Goal: Task Accomplishment & Management: Use online tool/utility

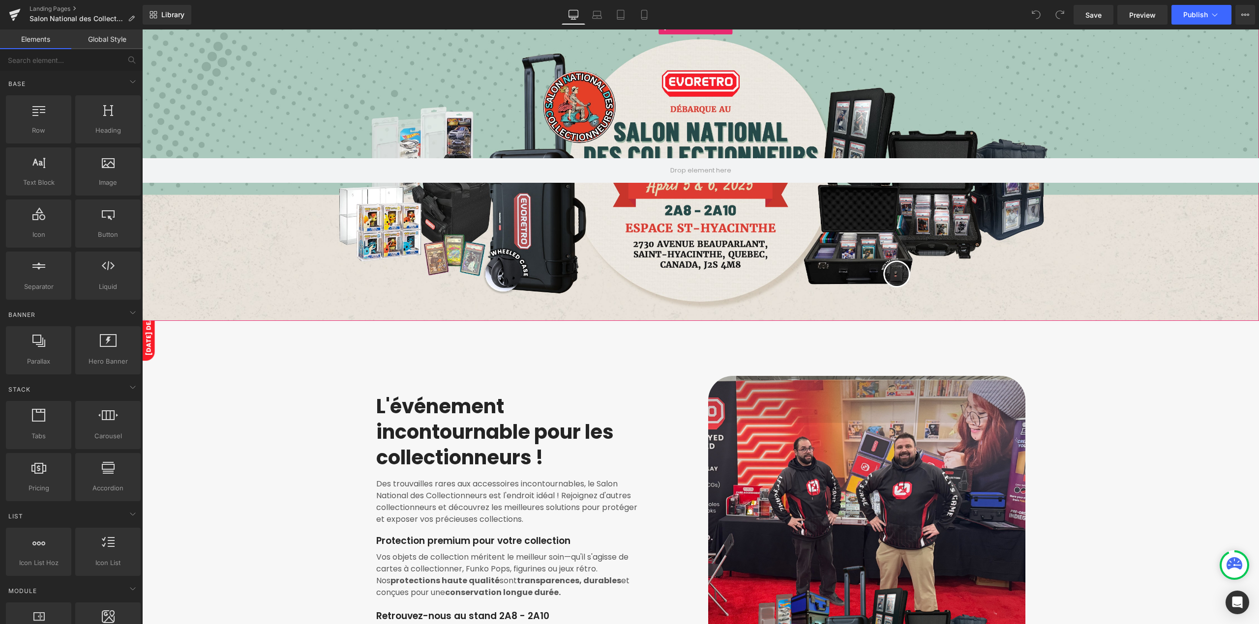
scroll to position [65, 0]
click at [248, 188] on div at bounding box center [700, 170] width 1117 height 301
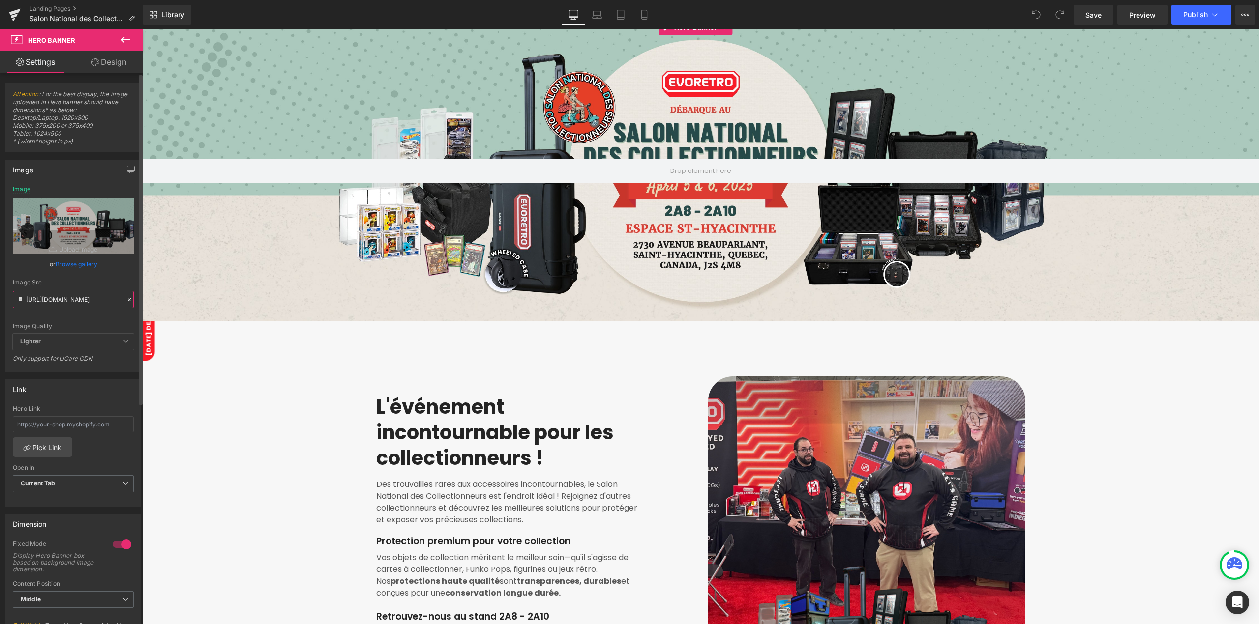
click at [81, 295] on input "https://cdn.shopify.com/s/files/1/0042/2795/6809/files/EVORETRO_NFC_ADS_Shopify…" at bounding box center [73, 299] width 121 height 17
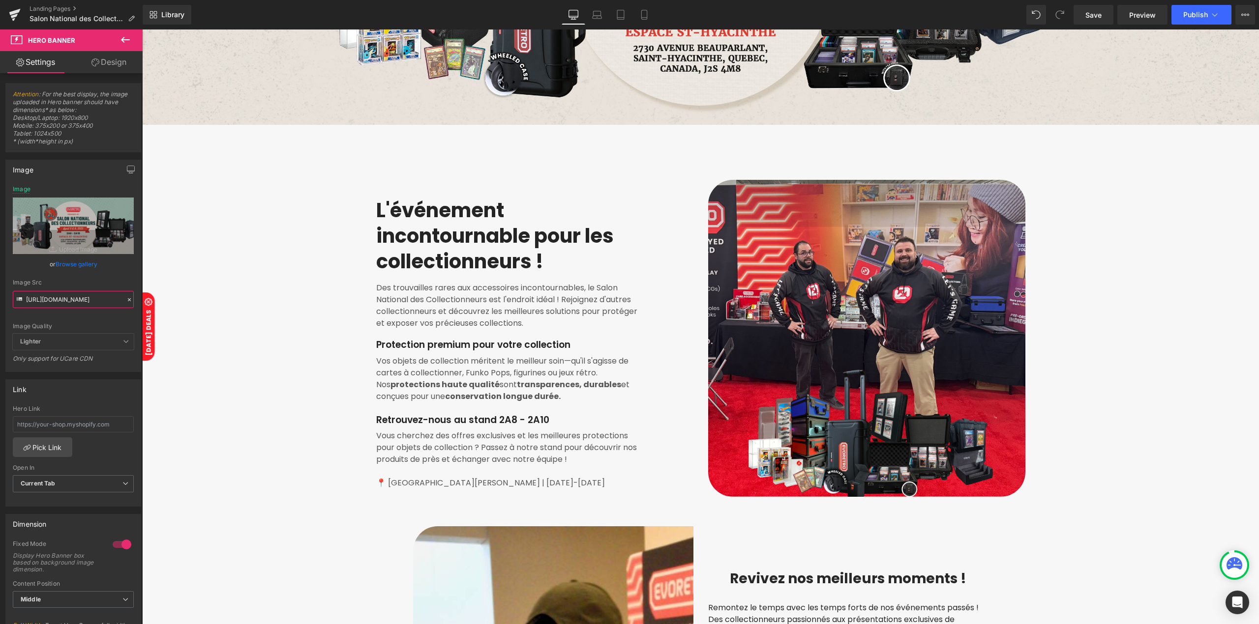
scroll to position [327, 0]
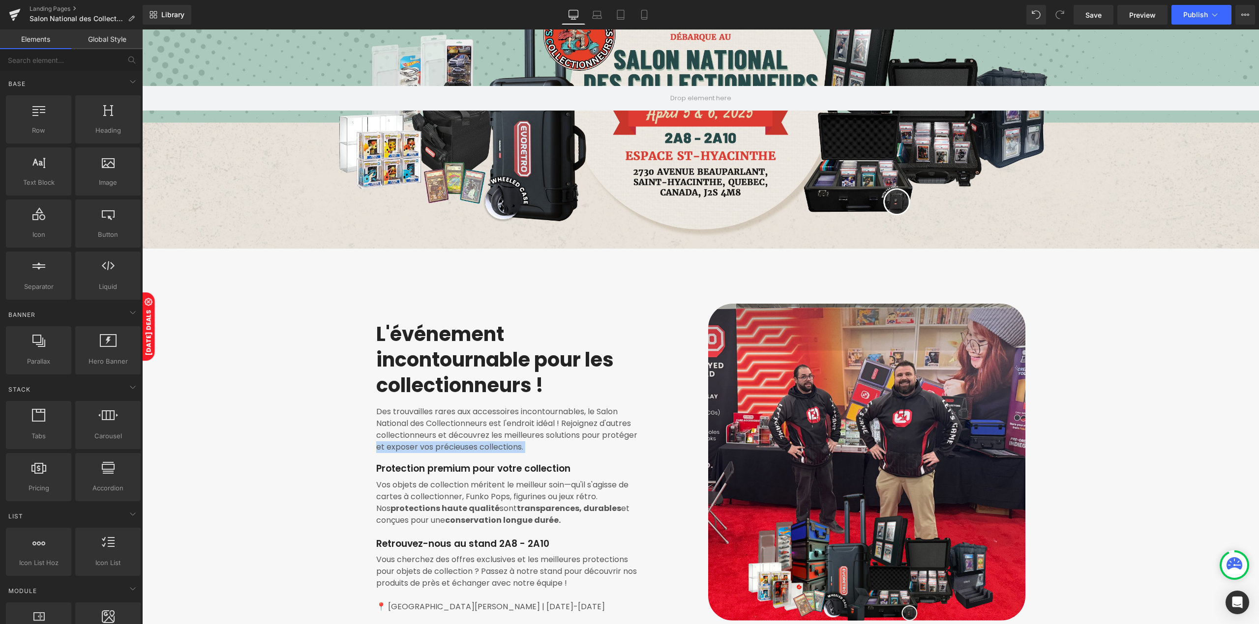
scroll to position [131, 0]
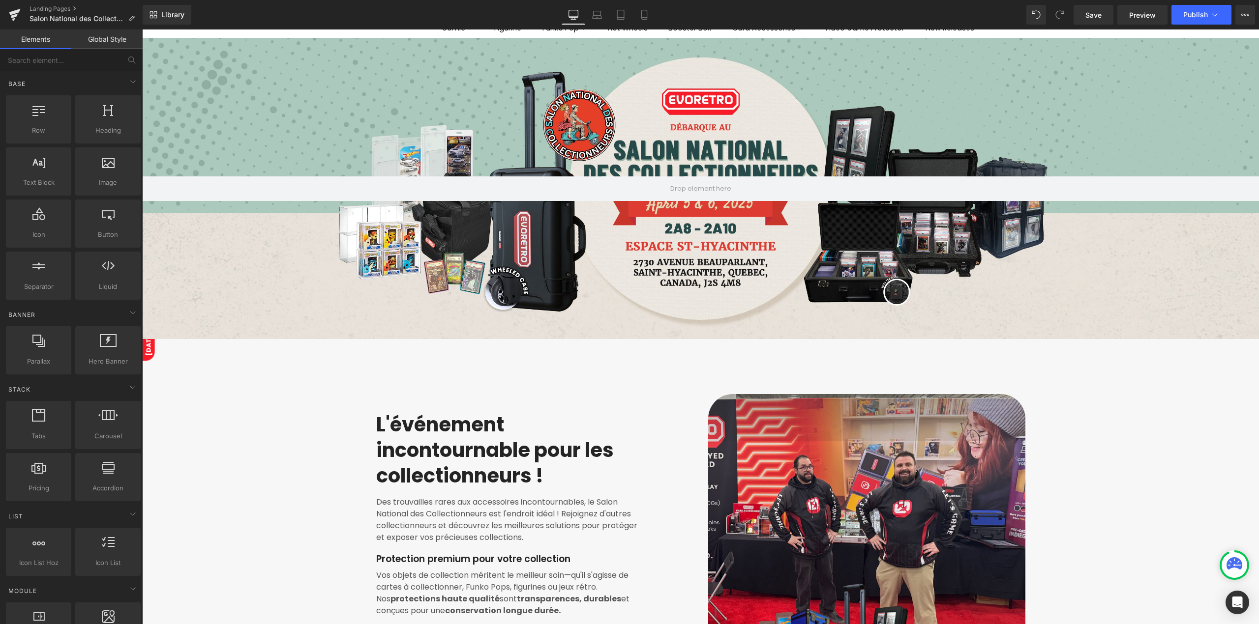
scroll to position [0, 0]
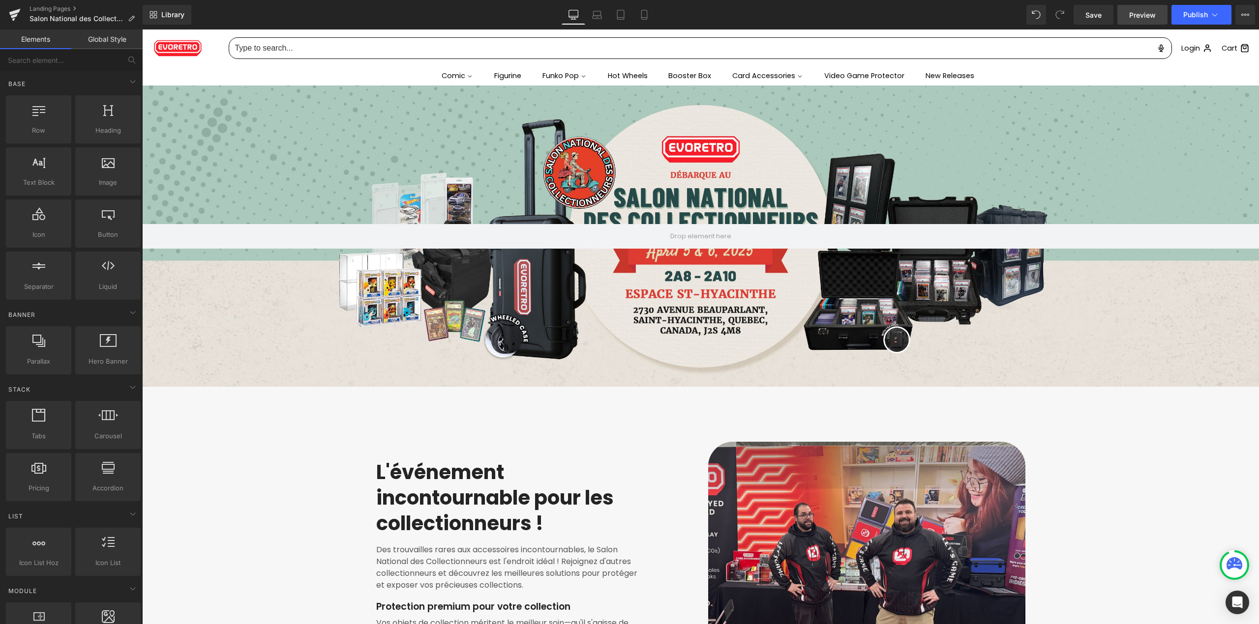
click at [1127, 16] on link "Preview" at bounding box center [1142, 15] width 50 height 20
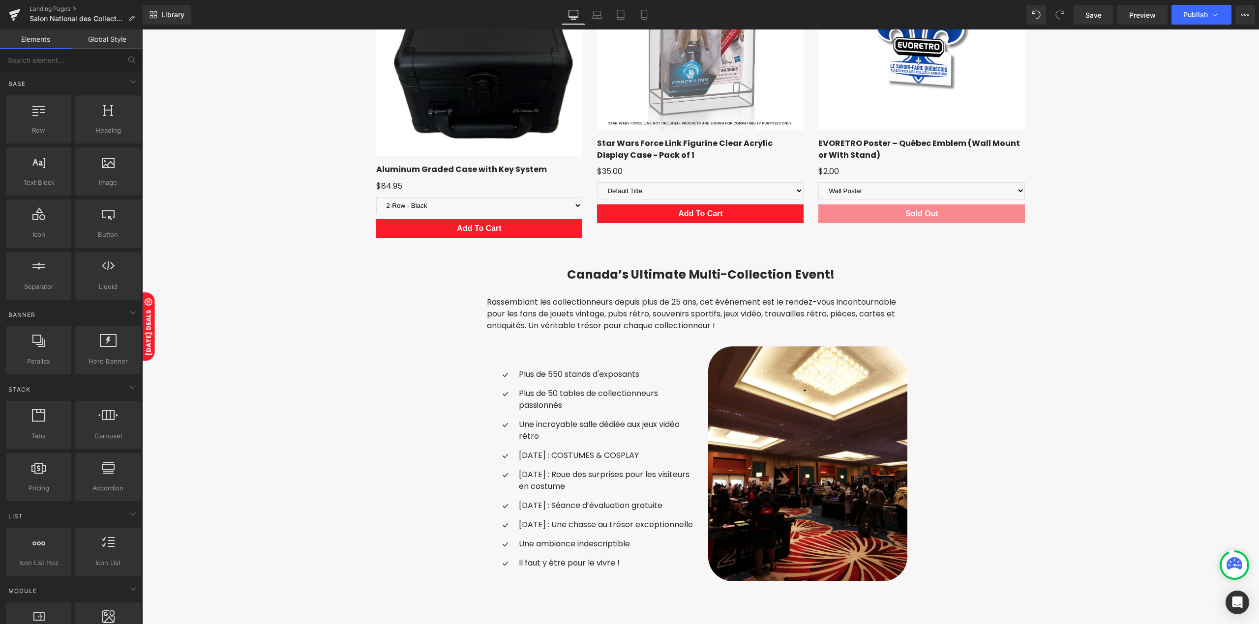
scroll to position [1967, 0]
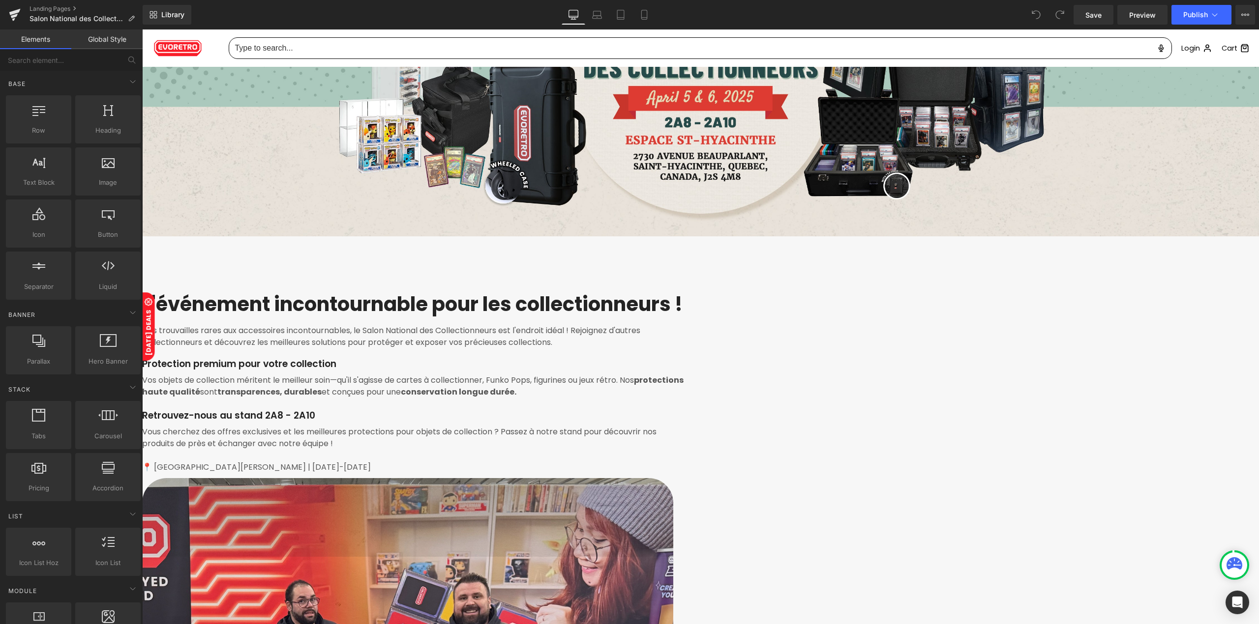
scroll to position [131, 0]
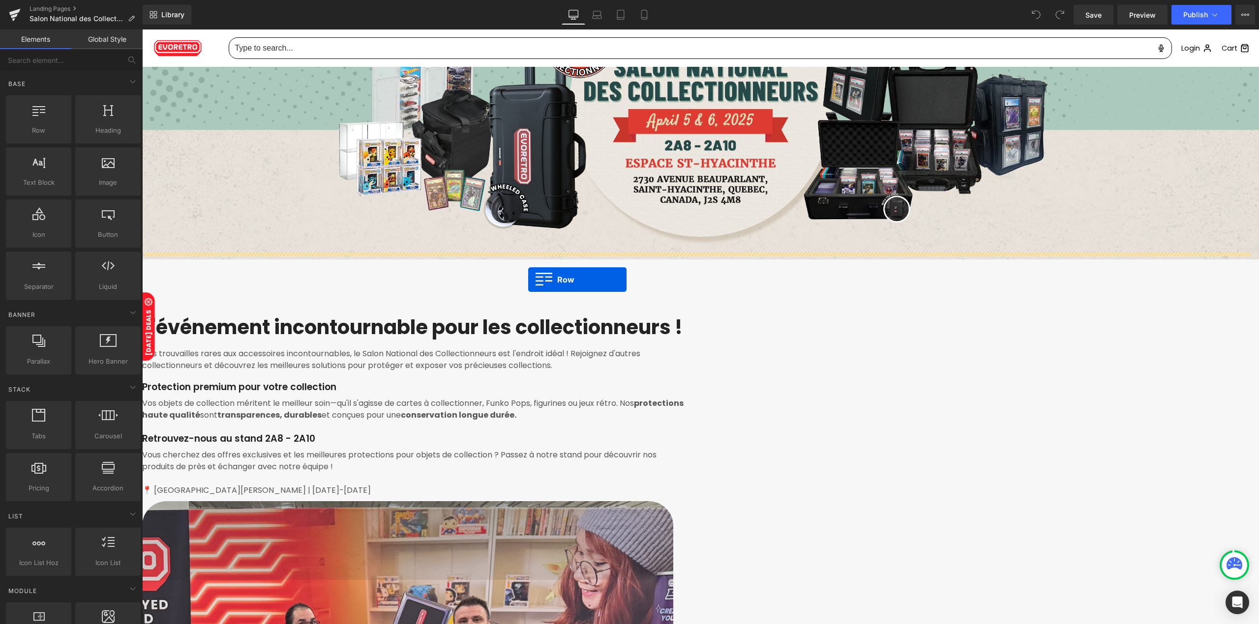
drag, startPoint x: 186, startPoint y: 154, endPoint x: 528, endPoint y: 280, distance: 364.4
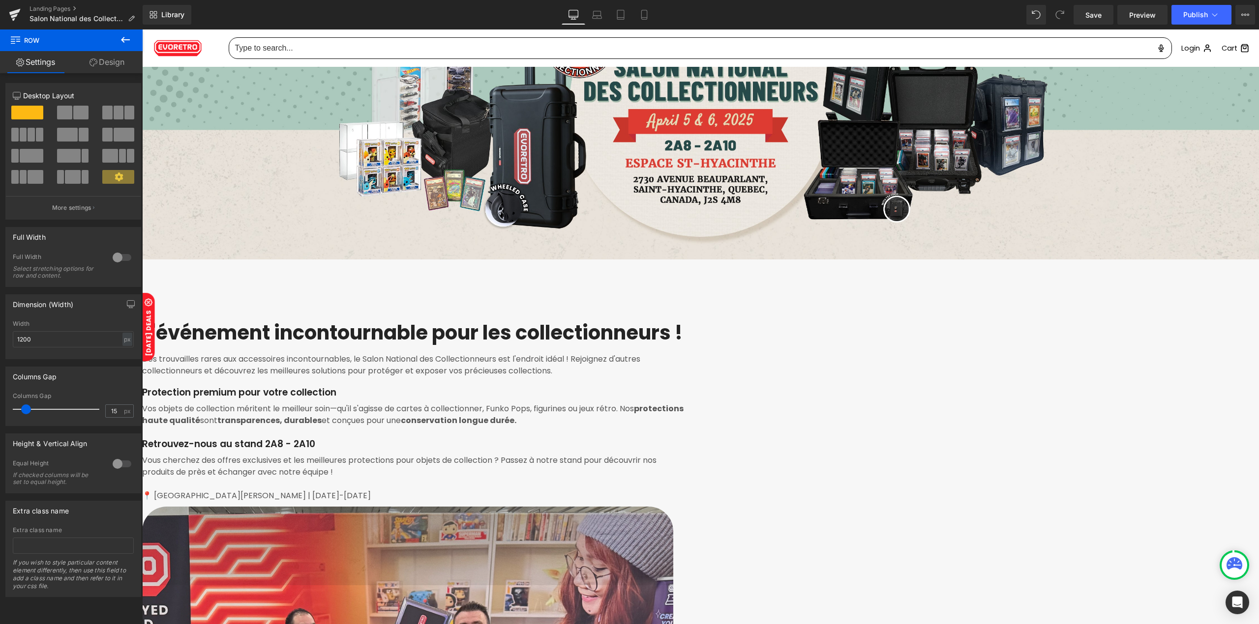
click at [123, 34] on icon at bounding box center [125, 40] width 12 height 12
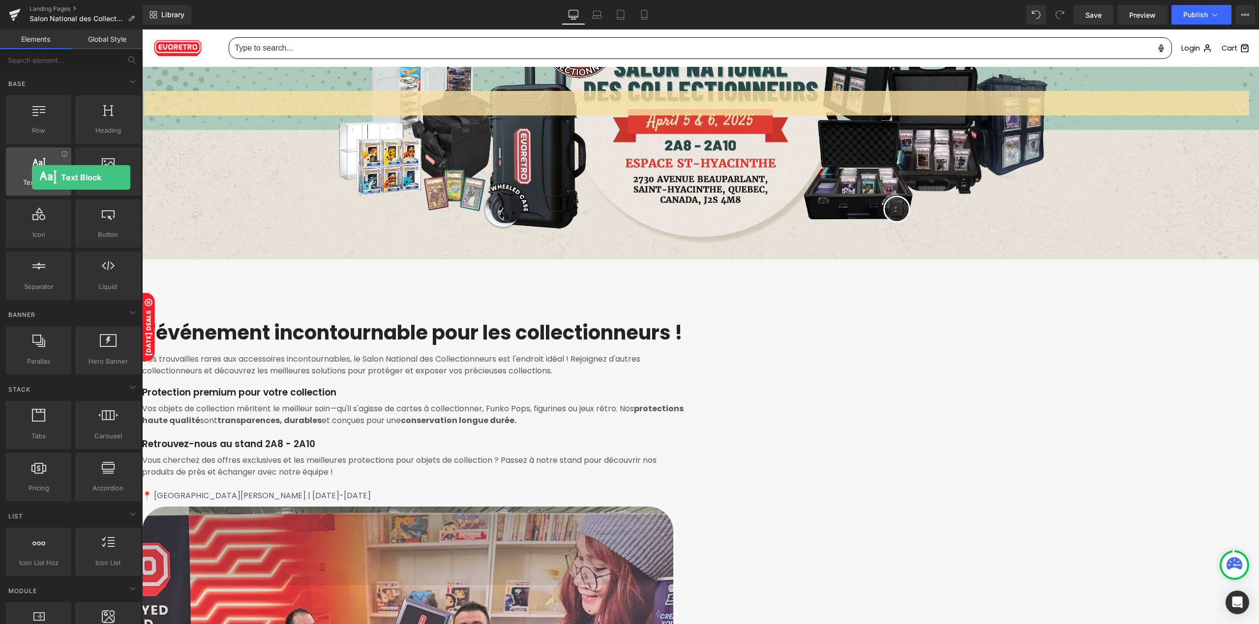
drag, startPoint x: 42, startPoint y: 175, endPoint x: 32, endPoint y: 177, distance: 10.6
click at [32, 177] on div "Text Block texts, paragraphs, contents, blocks" at bounding box center [38, 171] width 65 height 48
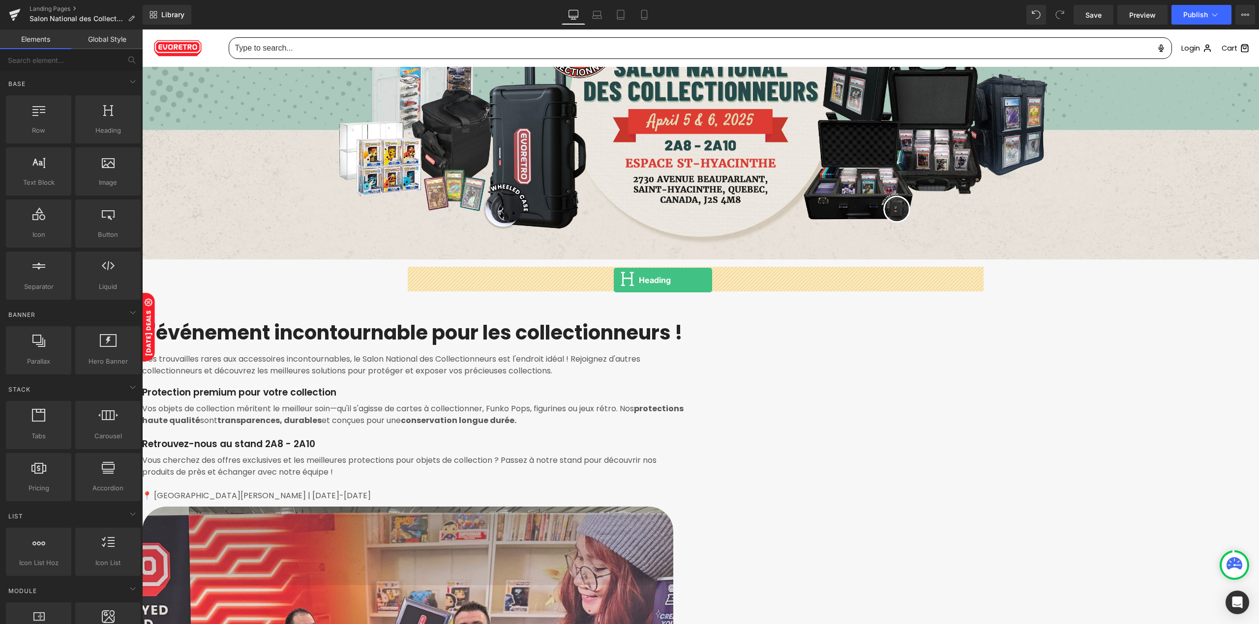
drag, startPoint x: 243, startPoint y: 155, endPoint x: 614, endPoint y: 280, distance: 390.6
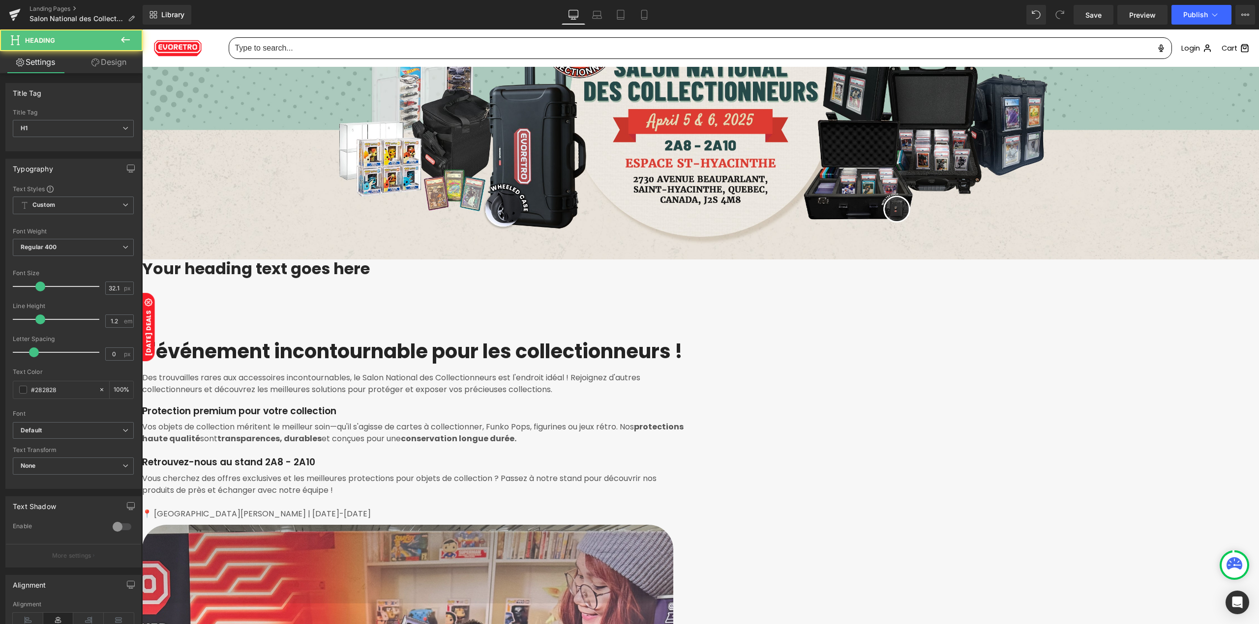
click at [640, 279] on h1 "Your heading text goes here" at bounding box center [700, 269] width 1117 height 19
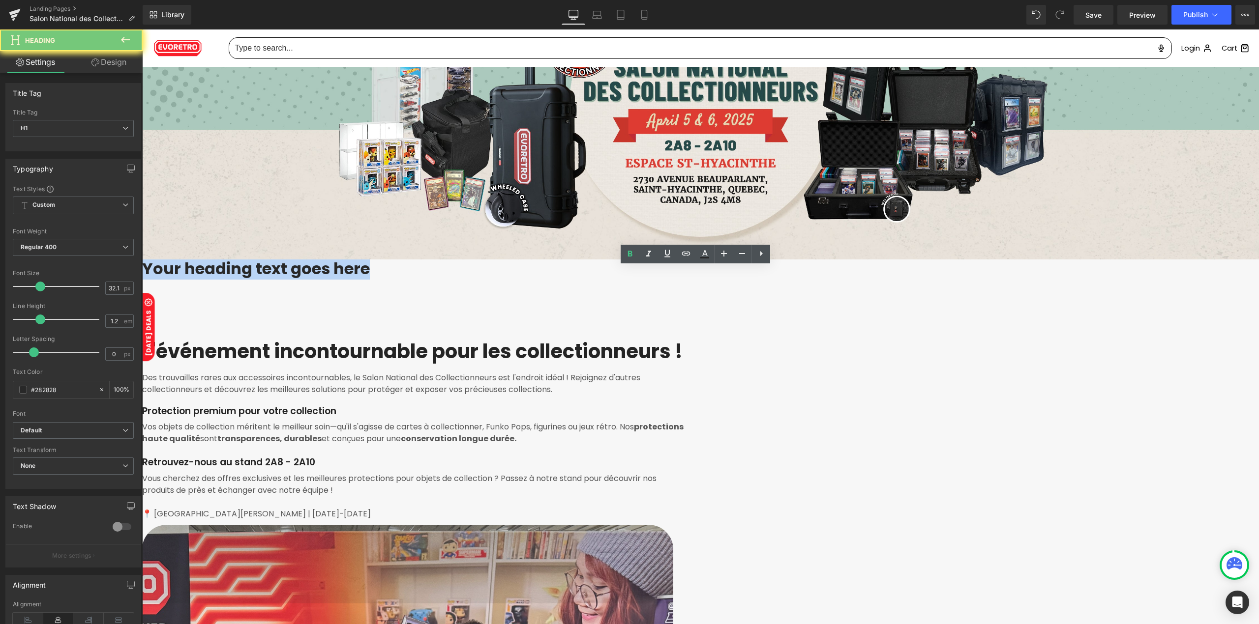
click at [640, 279] on h1 "Your heading text goes here" at bounding box center [700, 269] width 1117 height 19
paste div "To enrich screen reader interactions, please activate Accessibility in Grammarl…"
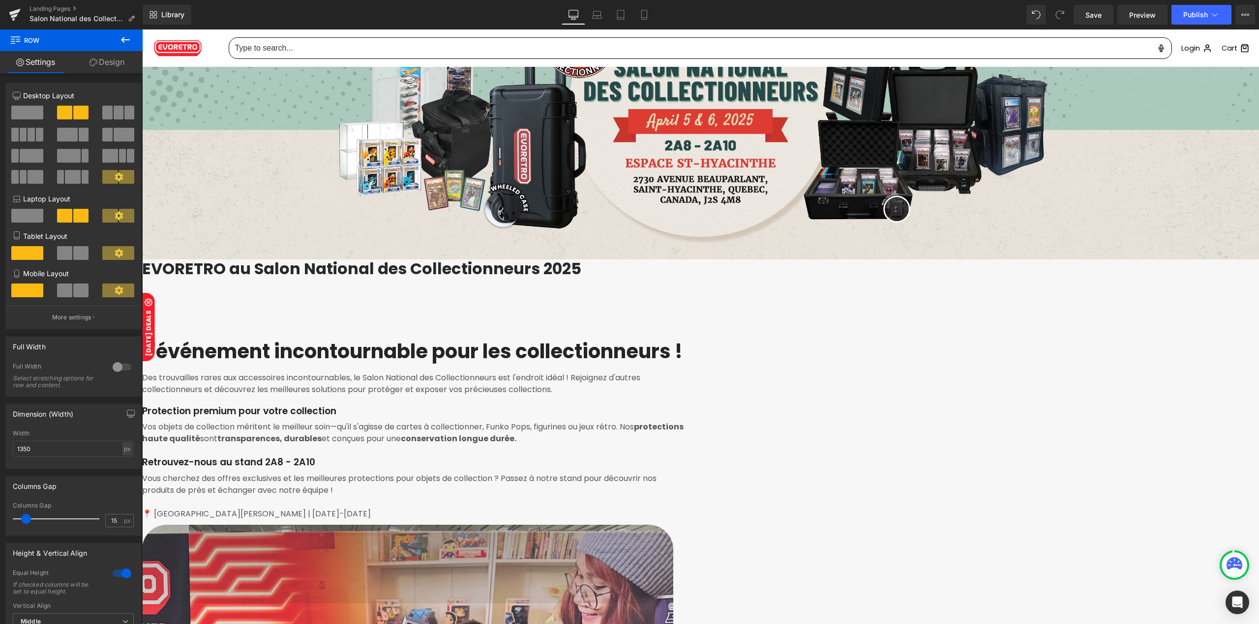
click at [121, 36] on icon at bounding box center [125, 40] width 12 height 12
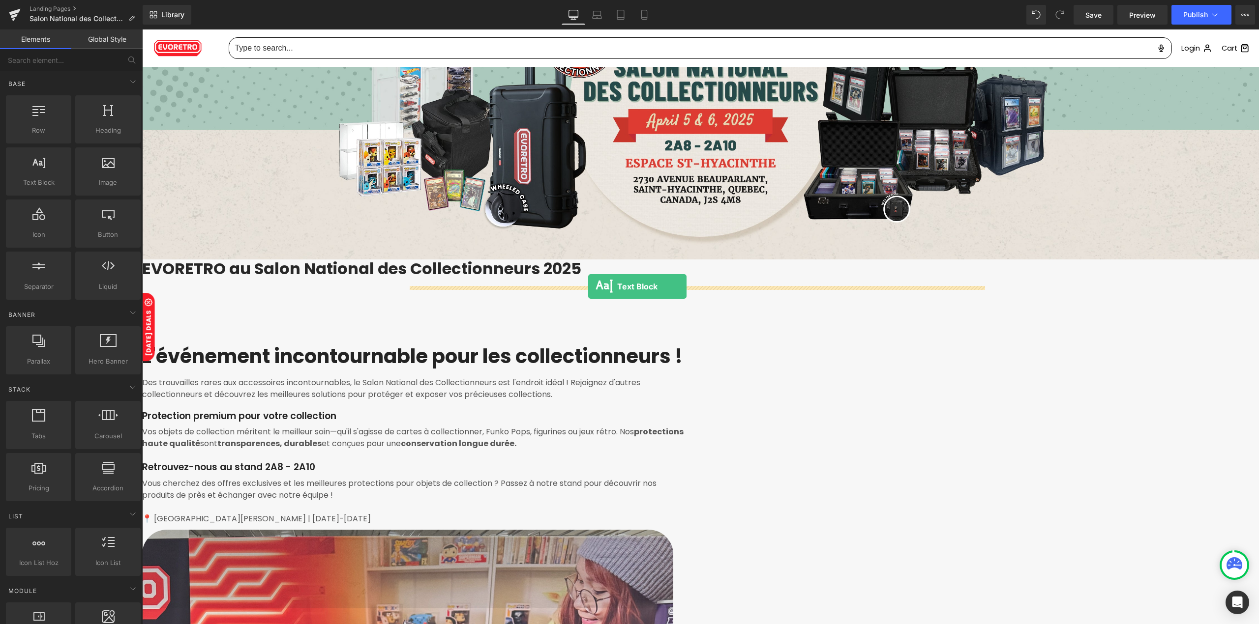
drag, startPoint x: 185, startPoint y: 193, endPoint x: 588, endPoint y: 287, distance: 413.5
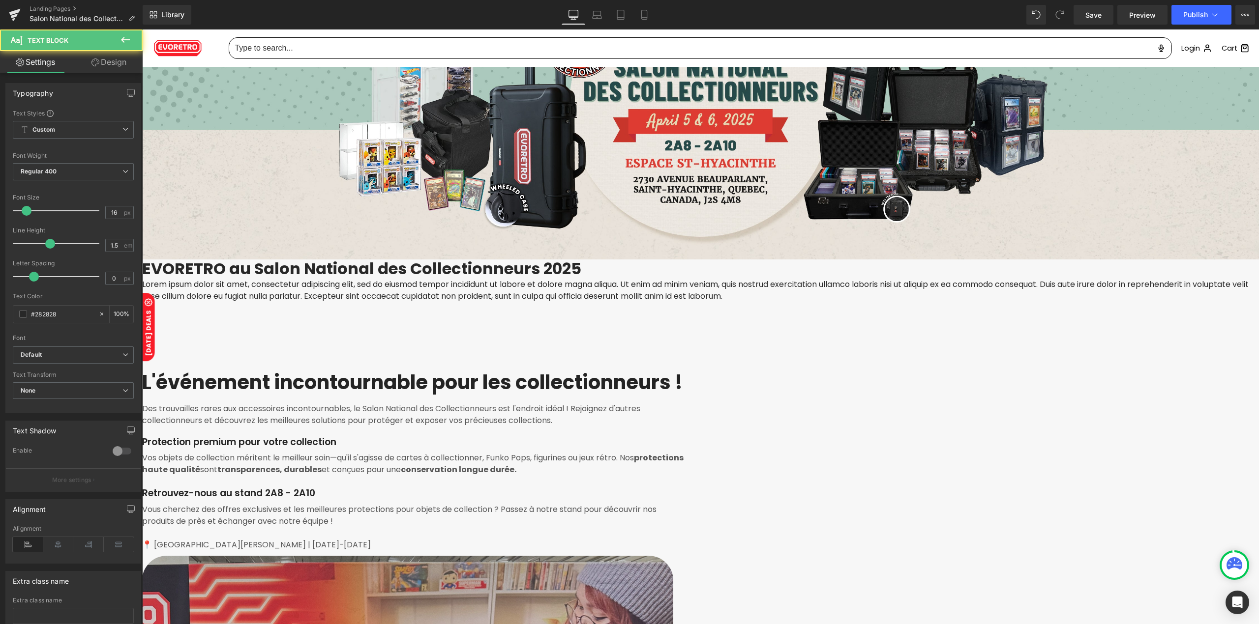
click at [572, 302] on p "Lorem ipsum dolor sit amet, consectetur adipiscing elit, sed do eiusmod tempor …" at bounding box center [700, 291] width 1117 height 24
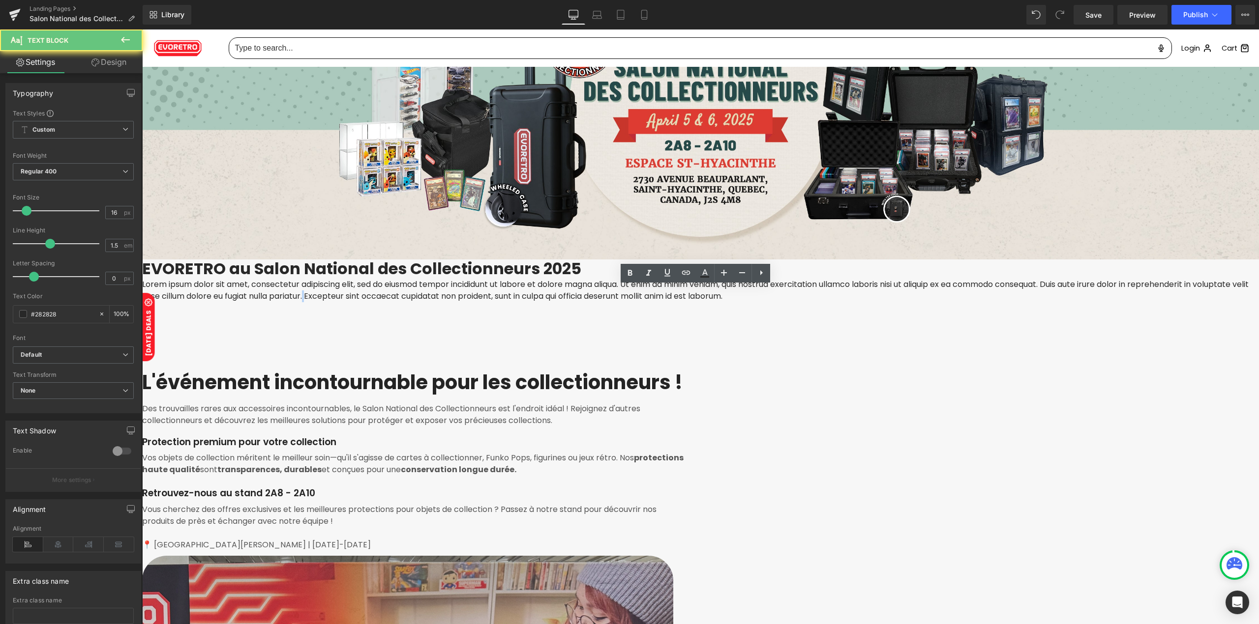
click at [572, 302] on p "Lorem ipsum dolor sit amet, consectetur adipiscing elit, sed do eiusmod tempor …" at bounding box center [700, 291] width 1117 height 24
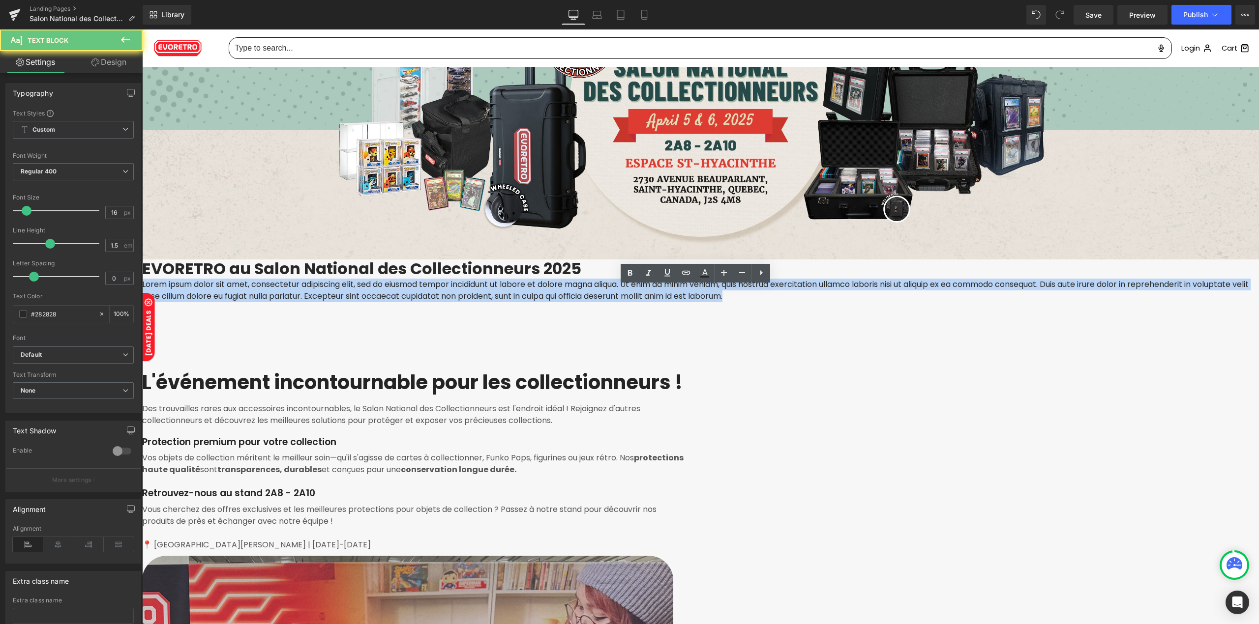
click at [572, 302] on p "Lorem ipsum dolor sit amet, consectetur adipiscing elit, sed do eiusmod tempor …" at bounding box center [700, 291] width 1117 height 24
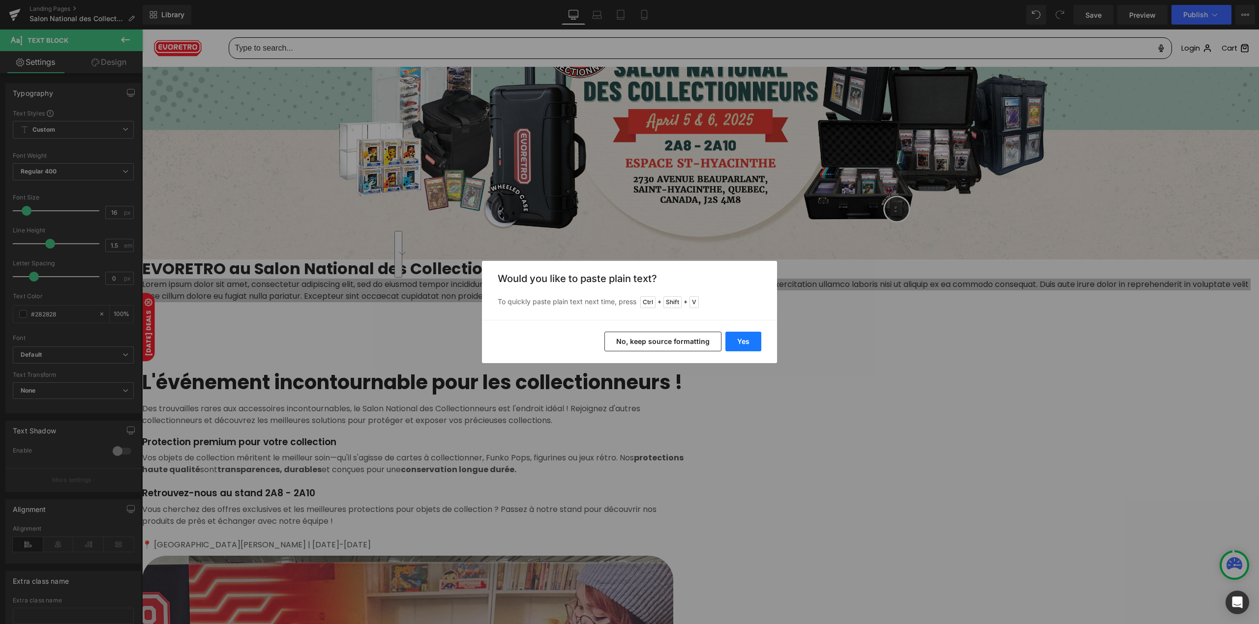
click at [736, 340] on button "Yes" at bounding box center [743, 342] width 36 height 20
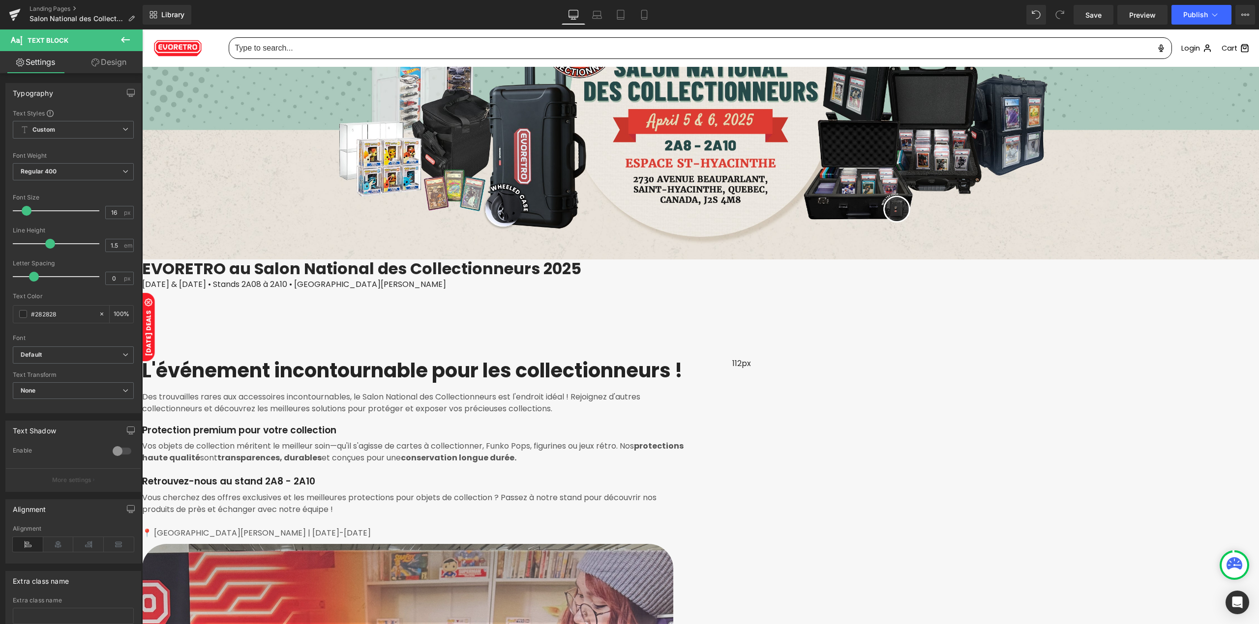
click at [658, 291] on p "[DATE] & [DATE] • Stands 2A08 à 2A10 • [GEOGRAPHIC_DATA][PERSON_NAME]" at bounding box center [700, 285] width 1117 height 12
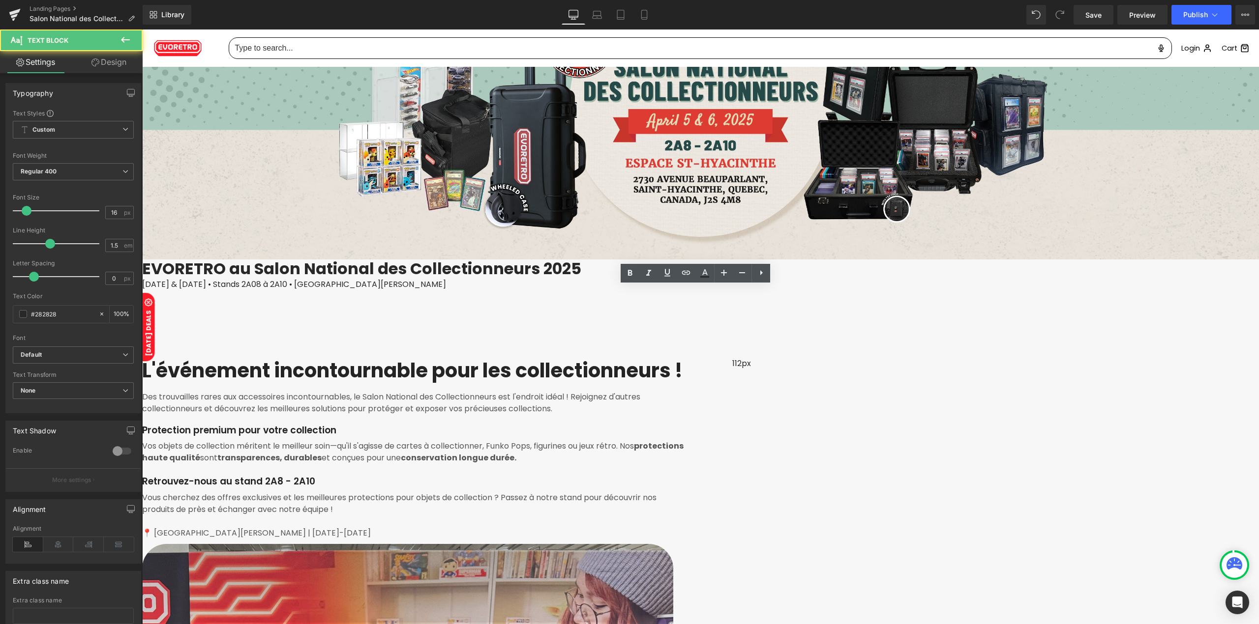
click at [658, 291] on p "[DATE] & [DATE] • Stands 2A08 à 2A10 • [GEOGRAPHIC_DATA][PERSON_NAME]" at bounding box center [700, 285] width 1117 height 12
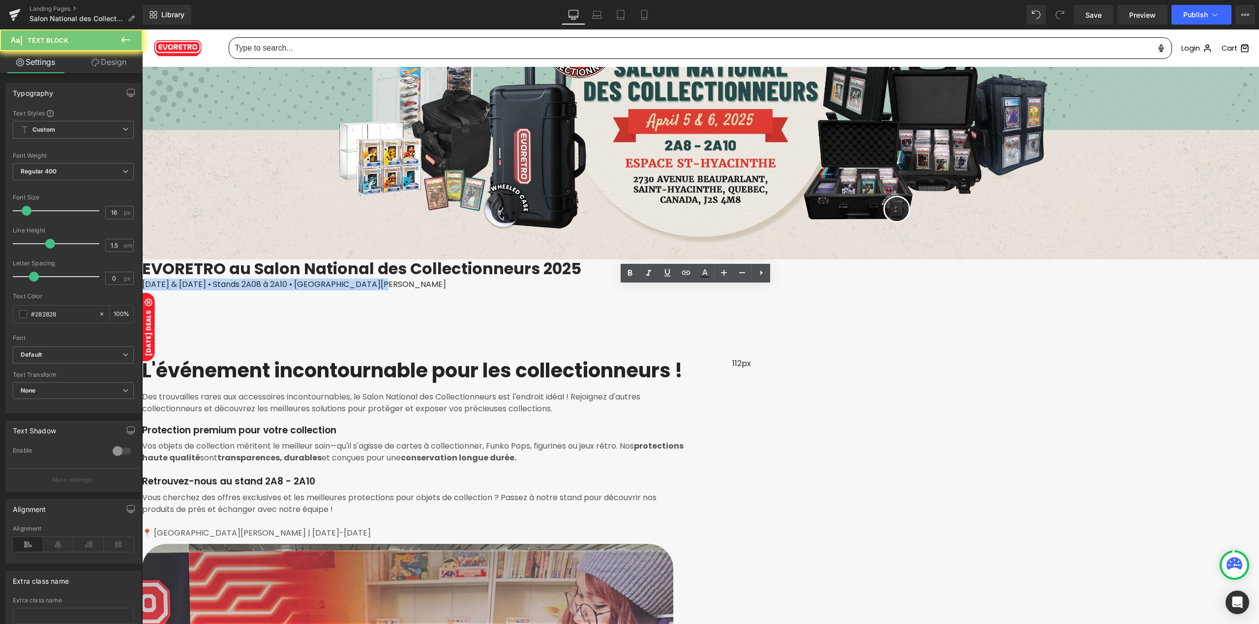
click at [658, 291] on p "[DATE] & [DATE] • Stands 2A08 à 2A10 • [GEOGRAPHIC_DATA][PERSON_NAME]" at bounding box center [700, 285] width 1117 height 12
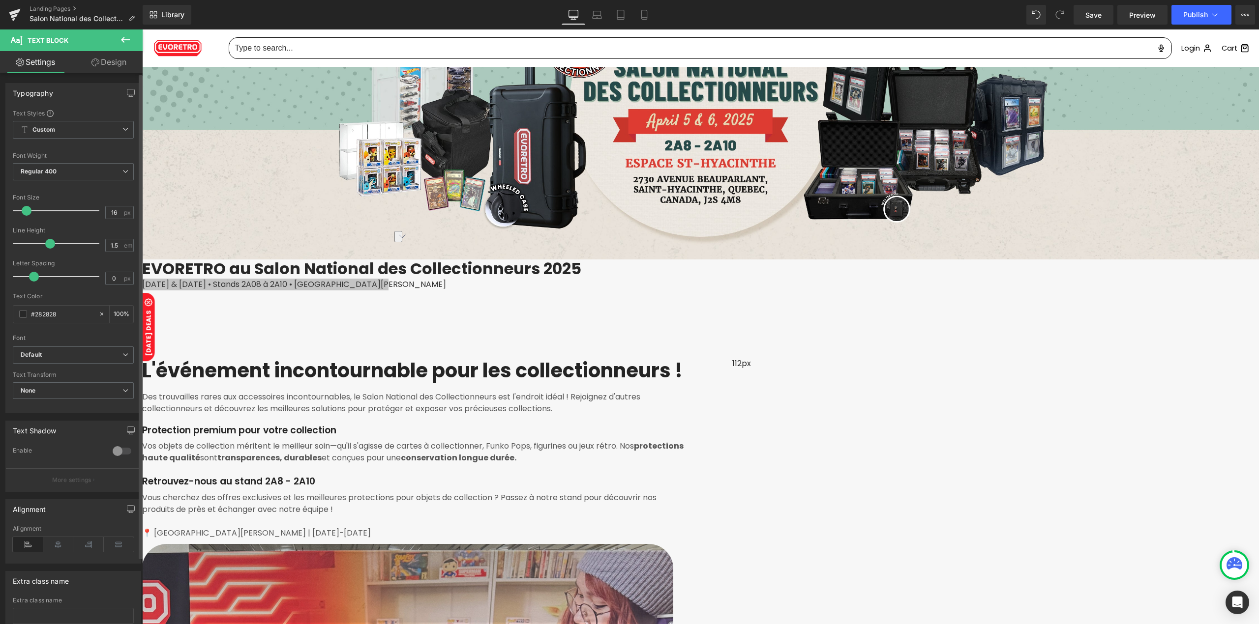
drag, startPoint x: 60, startPoint y: 551, endPoint x: 75, endPoint y: 535, distance: 21.6
click at [61, 551] on icon at bounding box center [58, 544] width 30 height 15
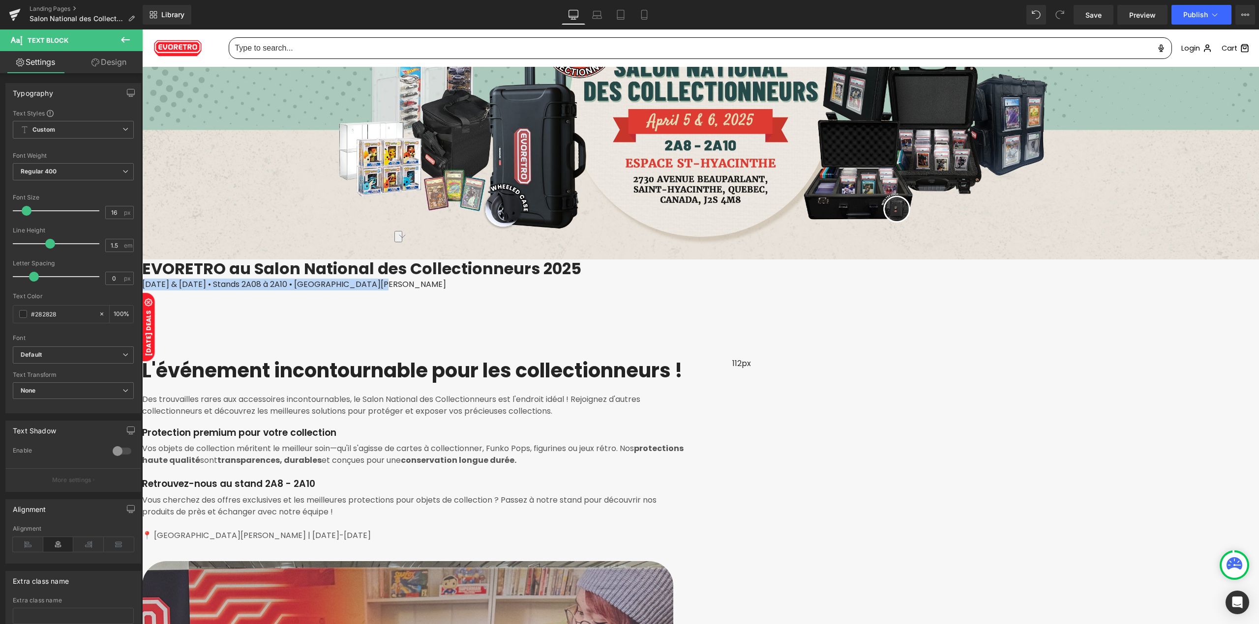
click at [616, 291] on p "[DATE] & [DATE] • Stands 2A08 à 2A10 • [GEOGRAPHIC_DATA][PERSON_NAME]" at bounding box center [700, 285] width 1117 height 12
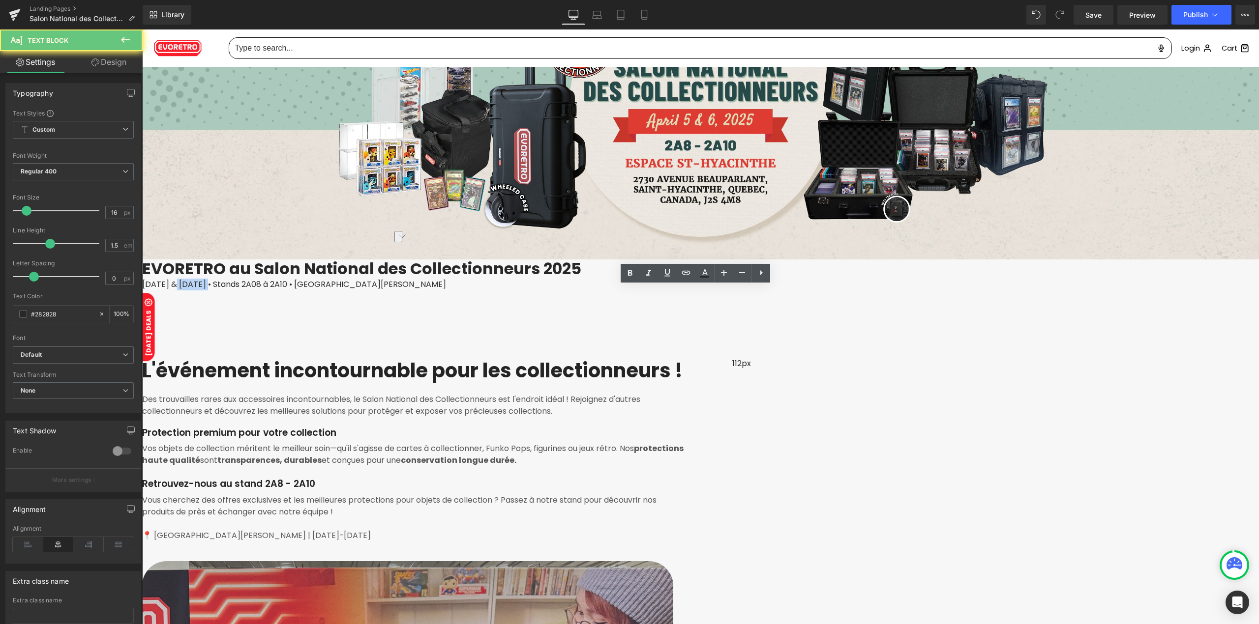
click at [616, 291] on p "[DATE] & [DATE] • Stands 2A08 à 2A10 • [GEOGRAPHIC_DATA][PERSON_NAME]" at bounding box center [700, 285] width 1117 height 12
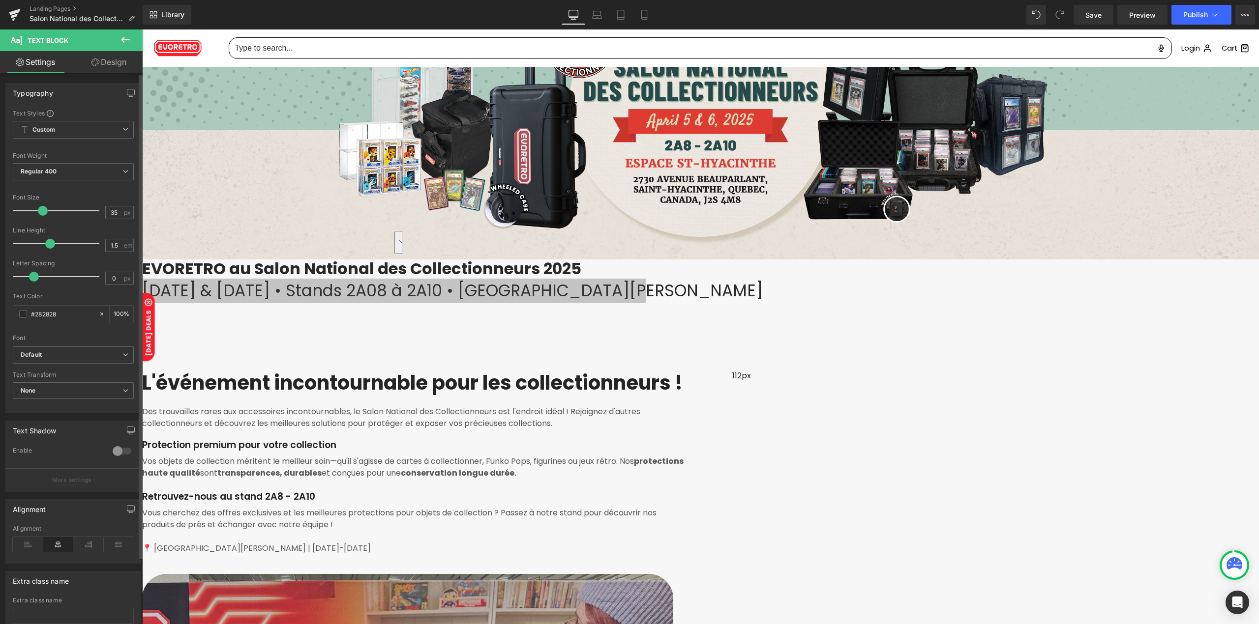
drag, startPoint x: 28, startPoint y: 208, endPoint x: 49, endPoint y: 214, distance: 22.4
click at [44, 213] on span at bounding box center [43, 211] width 10 height 10
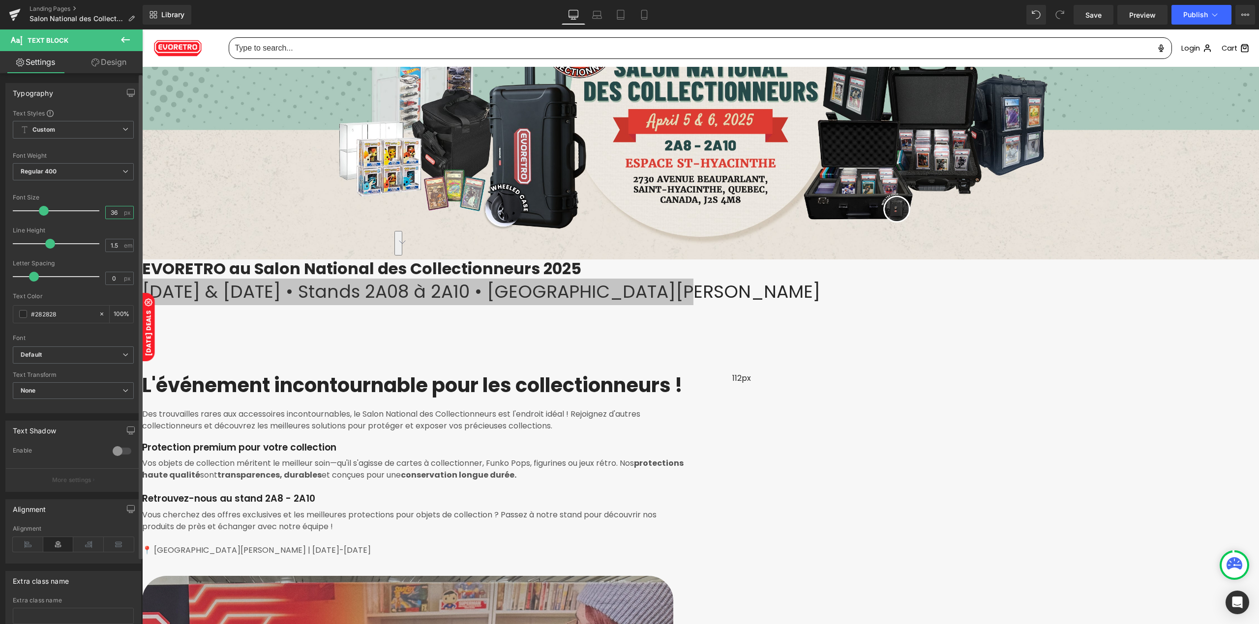
click at [109, 217] on input "36" at bounding box center [114, 212] width 17 height 12
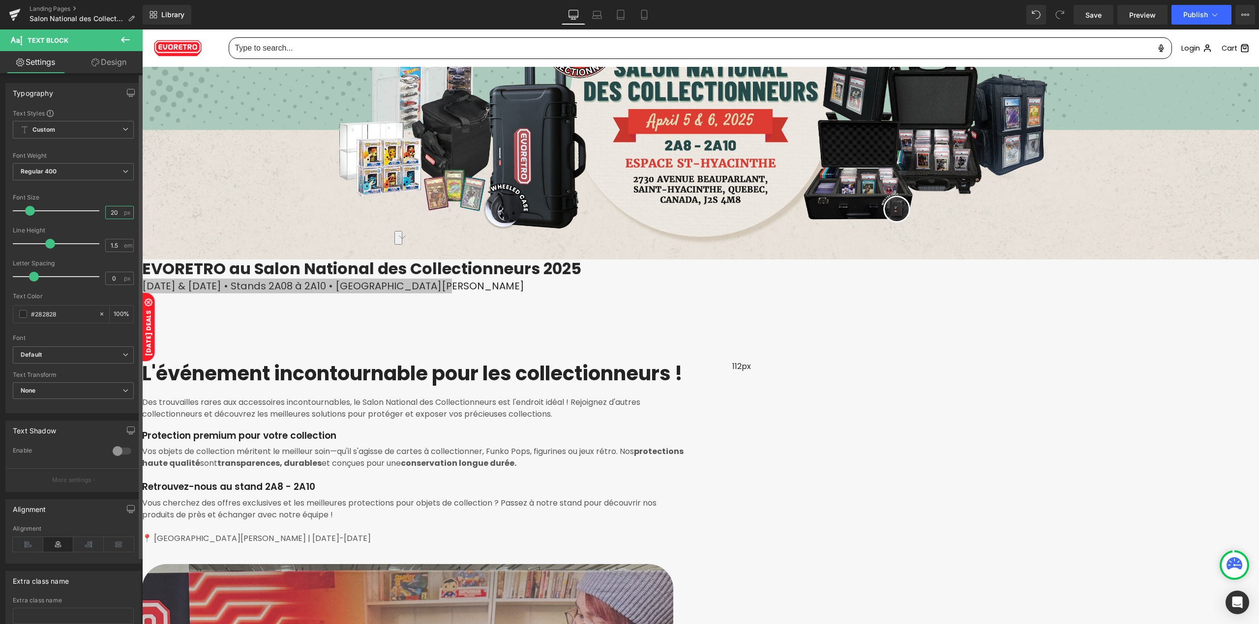
click at [111, 215] on input "20" at bounding box center [114, 212] width 17 height 12
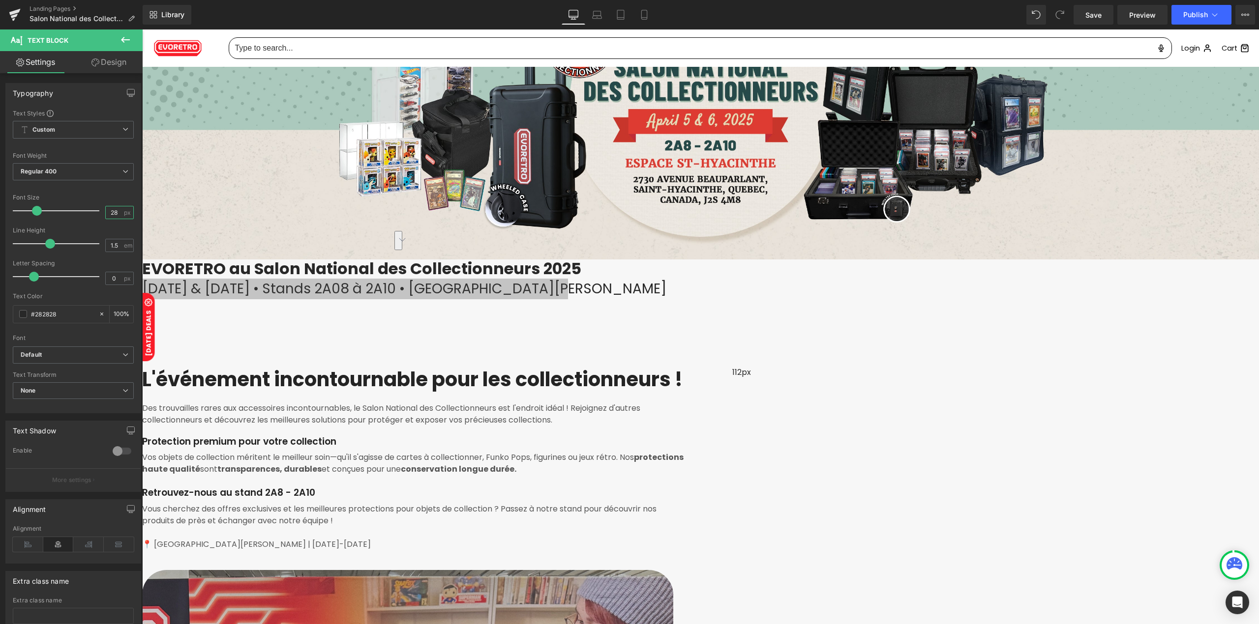
type input "28"
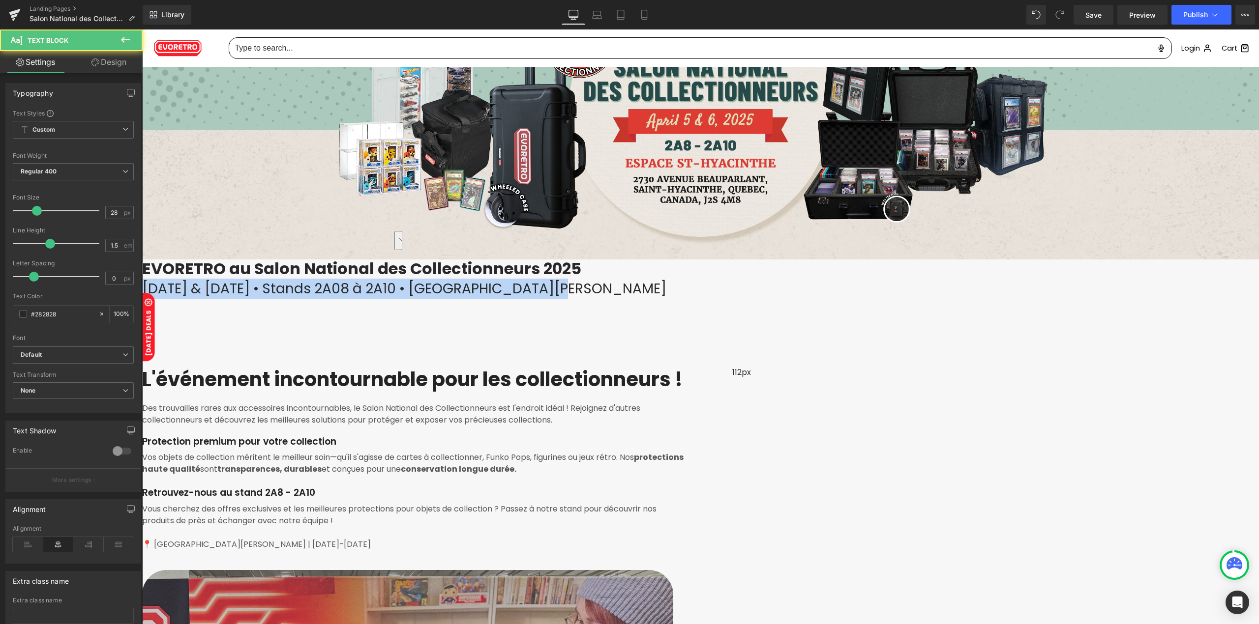
click at [635, 294] on p "[DATE] & [DATE] • Stands 2A08 à 2A10 • [GEOGRAPHIC_DATA][PERSON_NAME]" at bounding box center [700, 289] width 1117 height 21
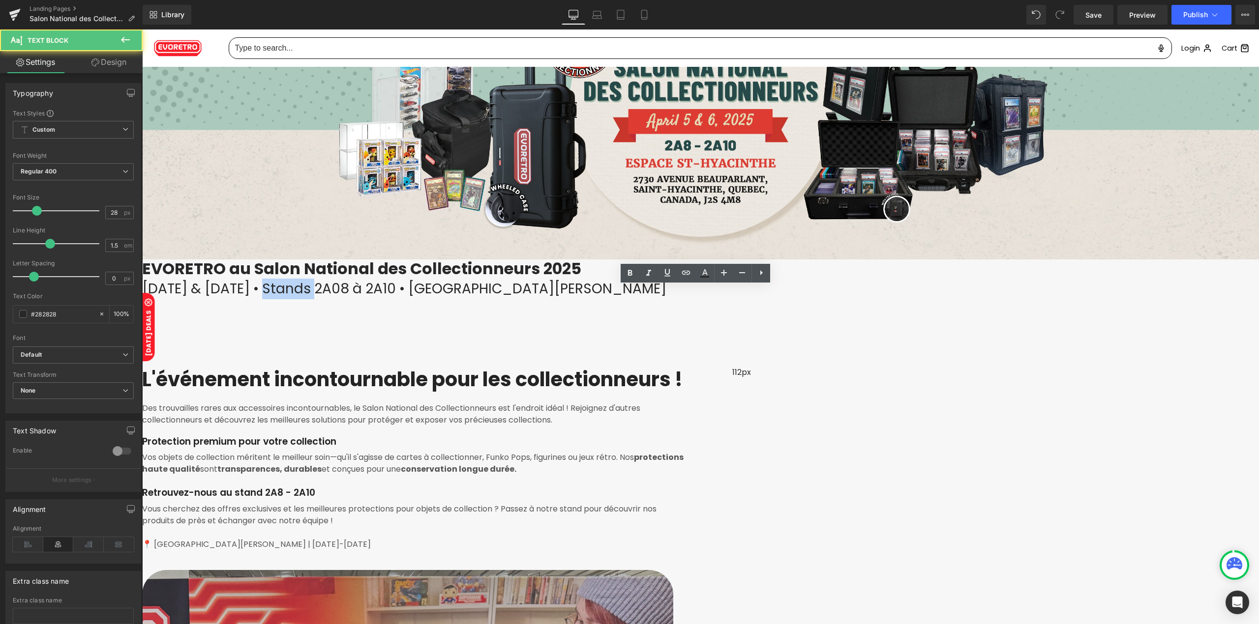
click at [635, 294] on p "[DATE] & [DATE] • Stands 2A08 à 2A10 • [GEOGRAPHIC_DATA][PERSON_NAME]" at bounding box center [700, 289] width 1117 height 21
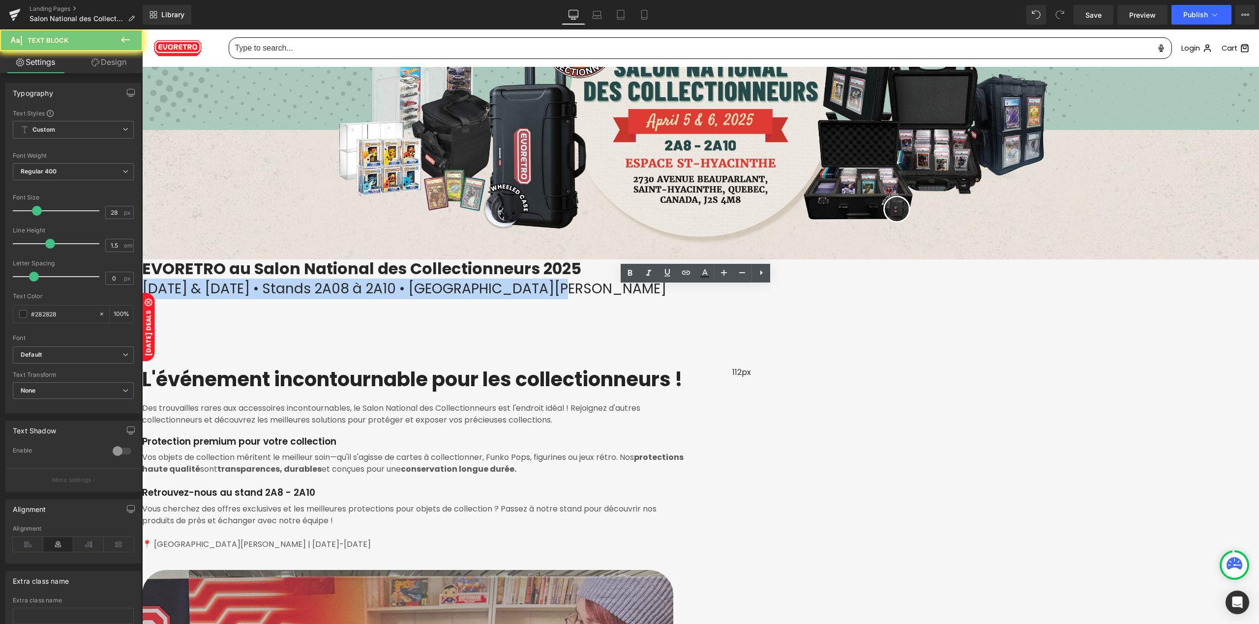
click at [635, 294] on p "[DATE] & [DATE] • Stands 2A08 à 2A10 • [GEOGRAPHIC_DATA][PERSON_NAME]" at bounding box center [700, 289] width 1117 height 21
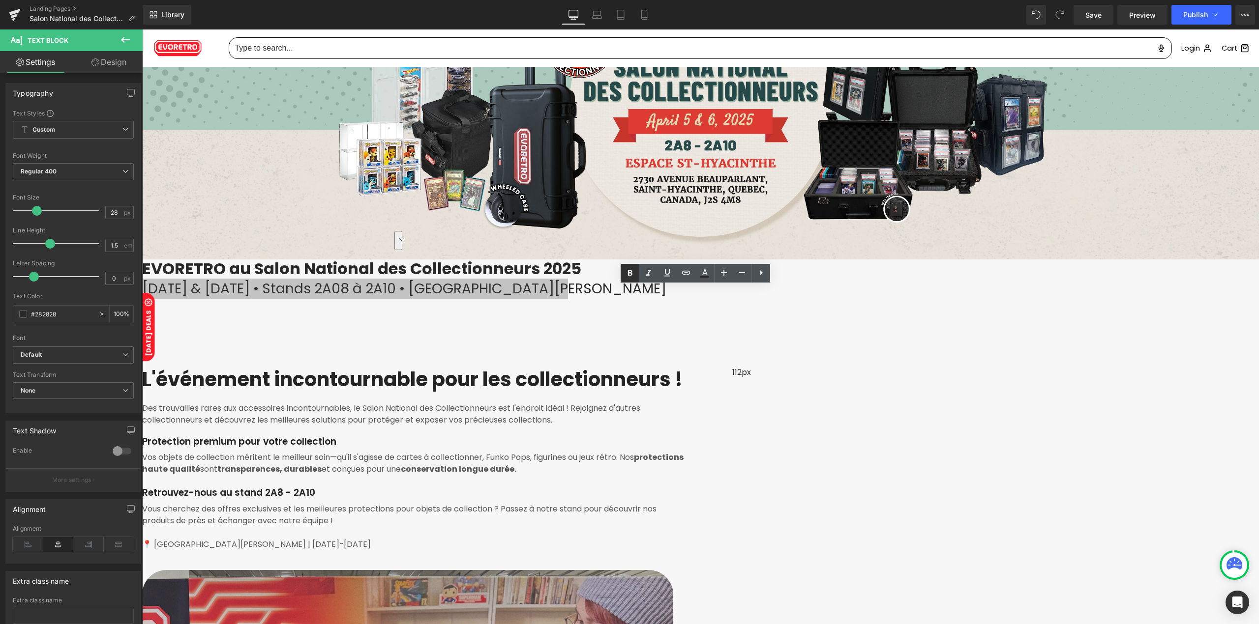
click at [632, 274] on icon at bounding box center [630, 273] width 4 height 6
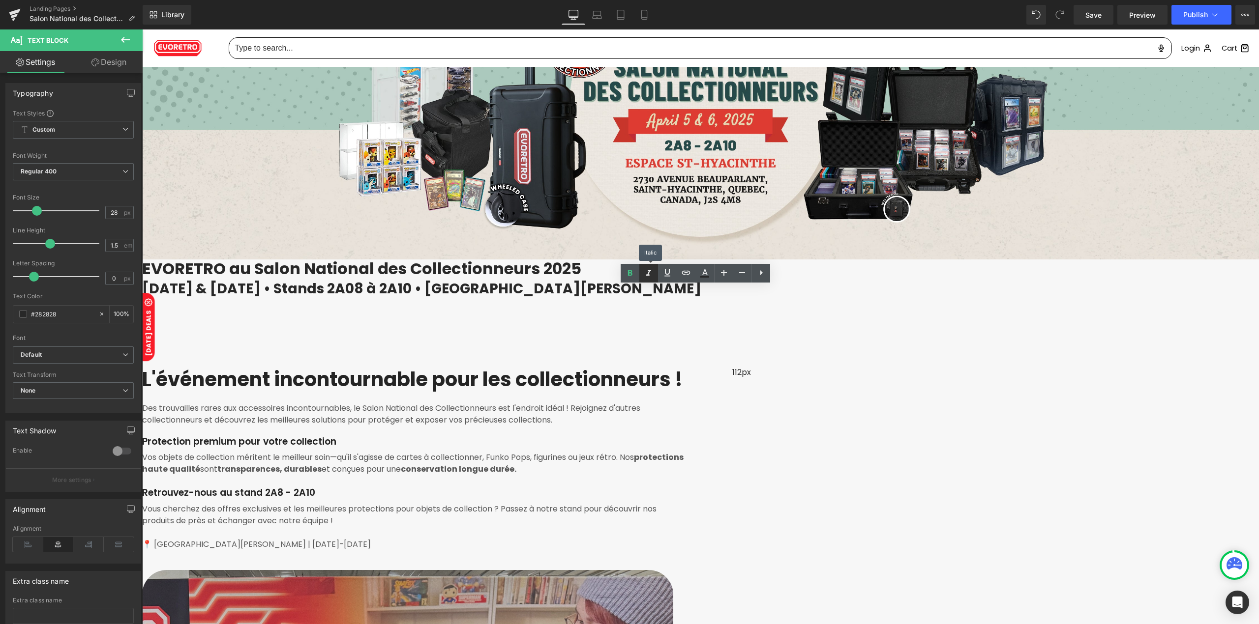
click at [643, 270] on icon at bounding box center [649, 273] width 12 height 12
click at [629, 295] on strong "[DATE] & [DATE] • Stands 2A08 à 2A10 • [GEOGRAPHIC_DATA][PERSON_NAME]" at bounding box center [421, 288] width 559 height 19
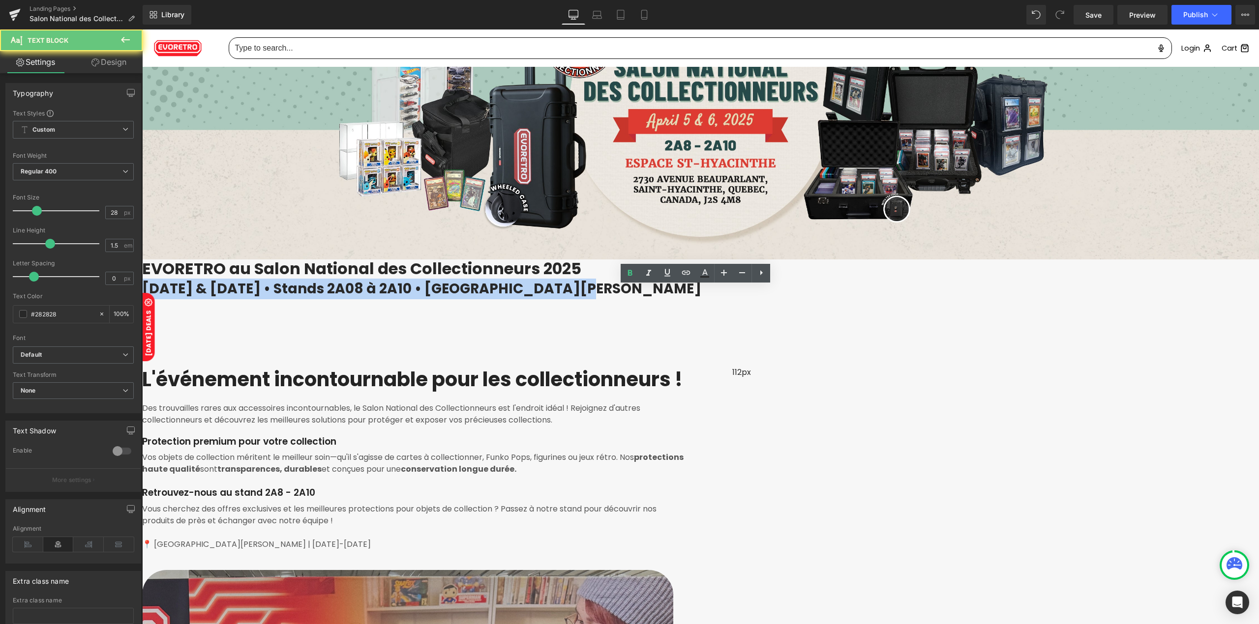
click at [629, 295] on strong "[DATE] & [DATE] • Stands 2A08 à 2A10 • [GEOGRAPHIC_DATA][PERSON_NAME]" at bounding box center [421, 288] width 559 height 19
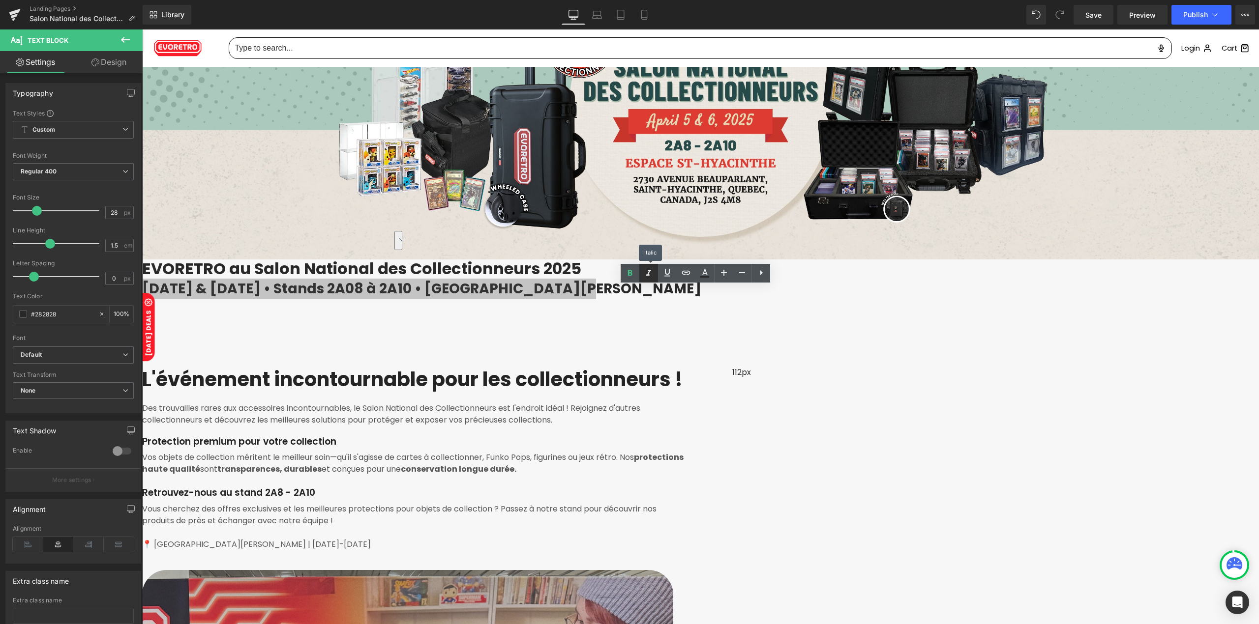
click at [647, 277] on icon at bounding box center [649, 273] width 12 height 12
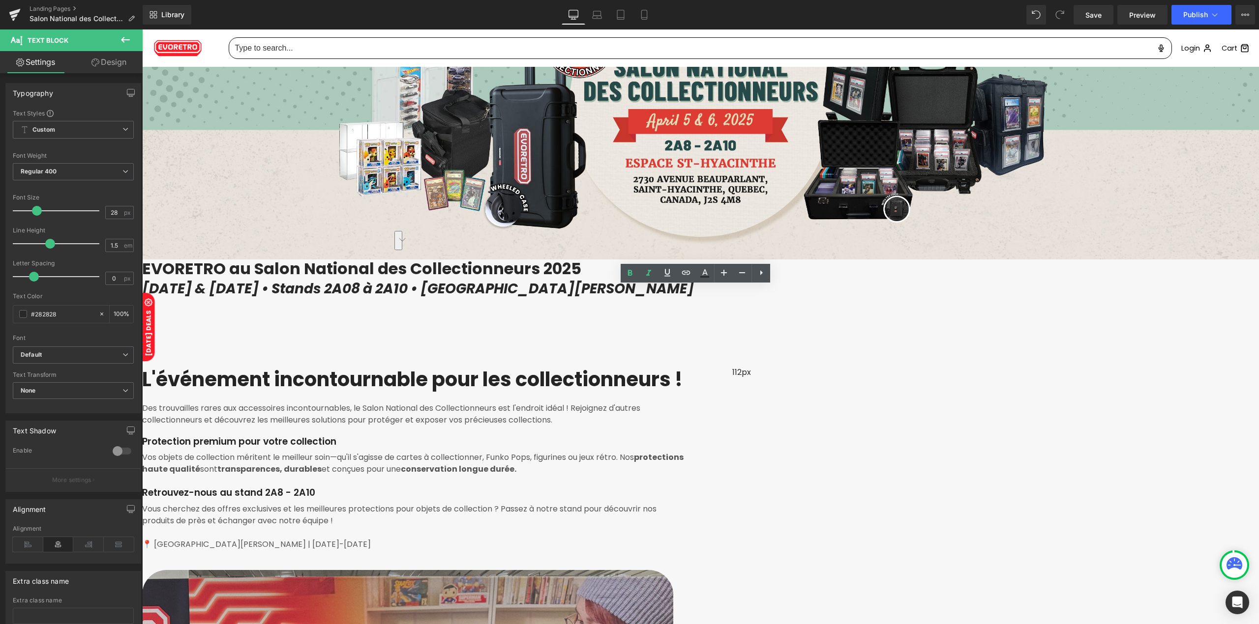
click at [732, 367] on div "112px" at bounding box center [741, 394] width 19 height 55
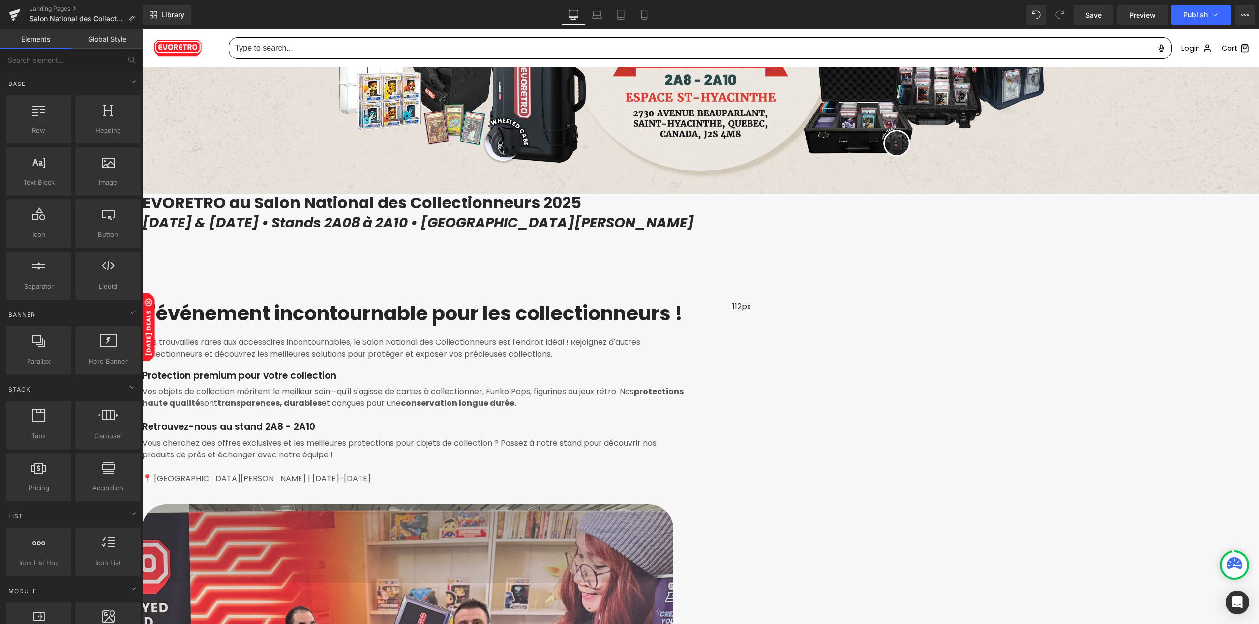
click at [529, 227] on icon "[DATE] & [DATE] • Stands 2A08 à 2A10 • [GEOGRAPHIC_DATA][PERSON_NAME]" at bounding box center [418, 222] width 552 height 19
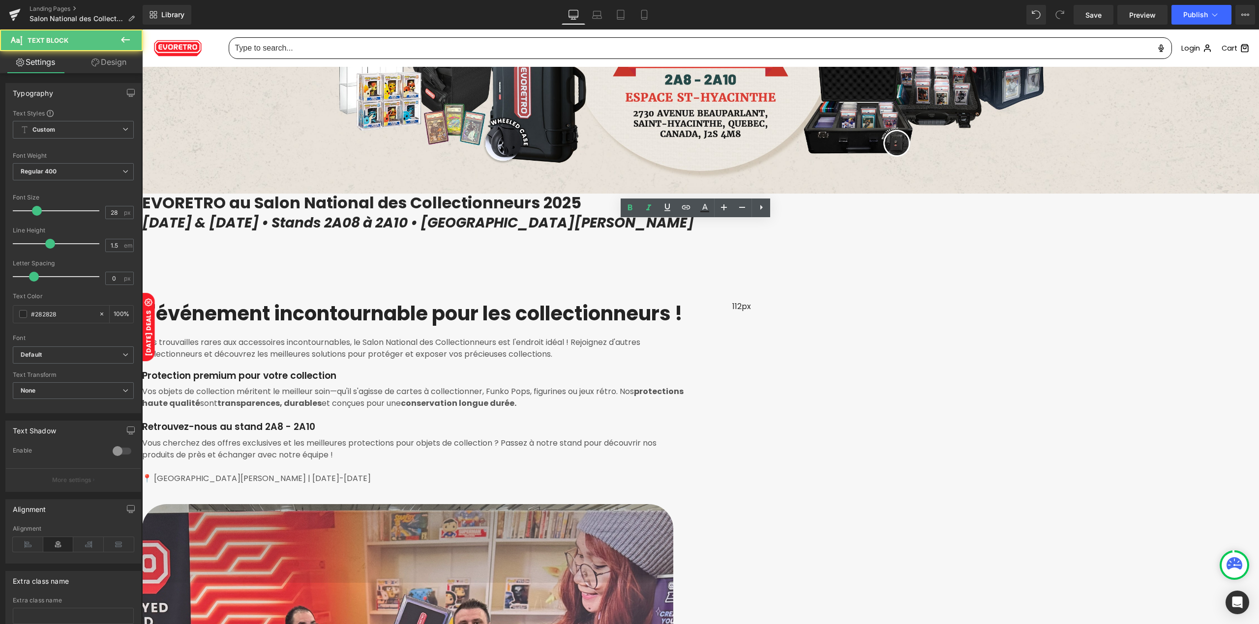
click at [529, 227] on icon "[DATE] & [DATE] • Stands 2A08 à 2A10 • [GEOGRAPHIC_DATA][PERSON_NAME]" at bounding box center [418, 222] width 552 height 19
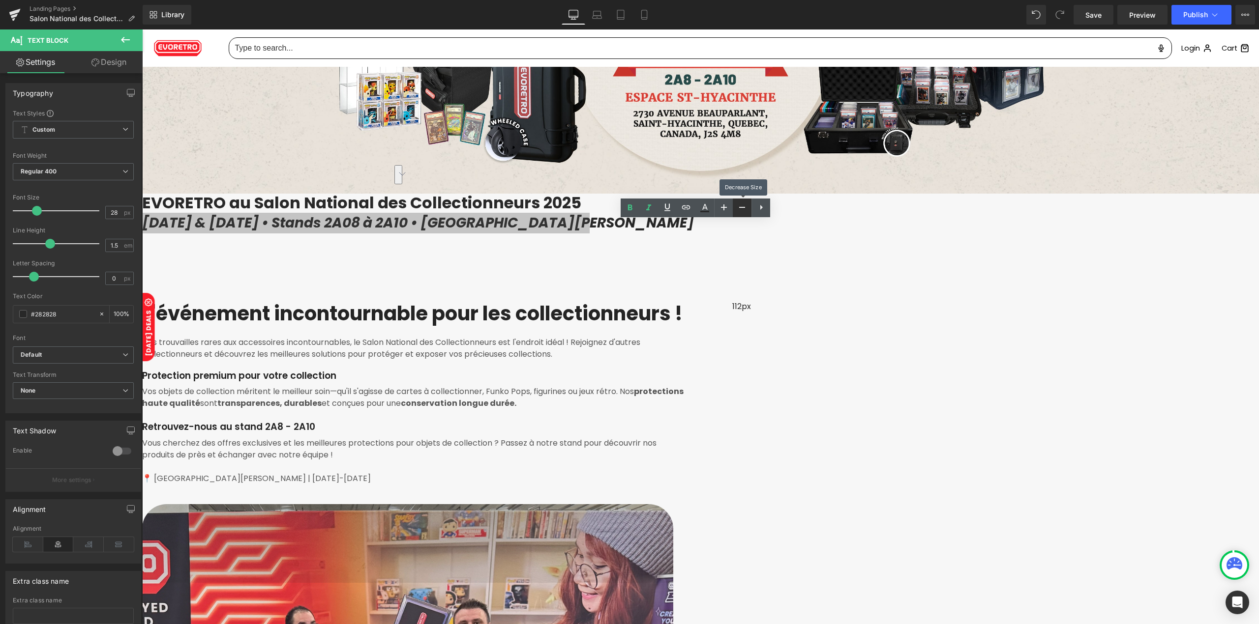
click at [744, 207] on icon at bounding box center [742, 208] width 12 height 12
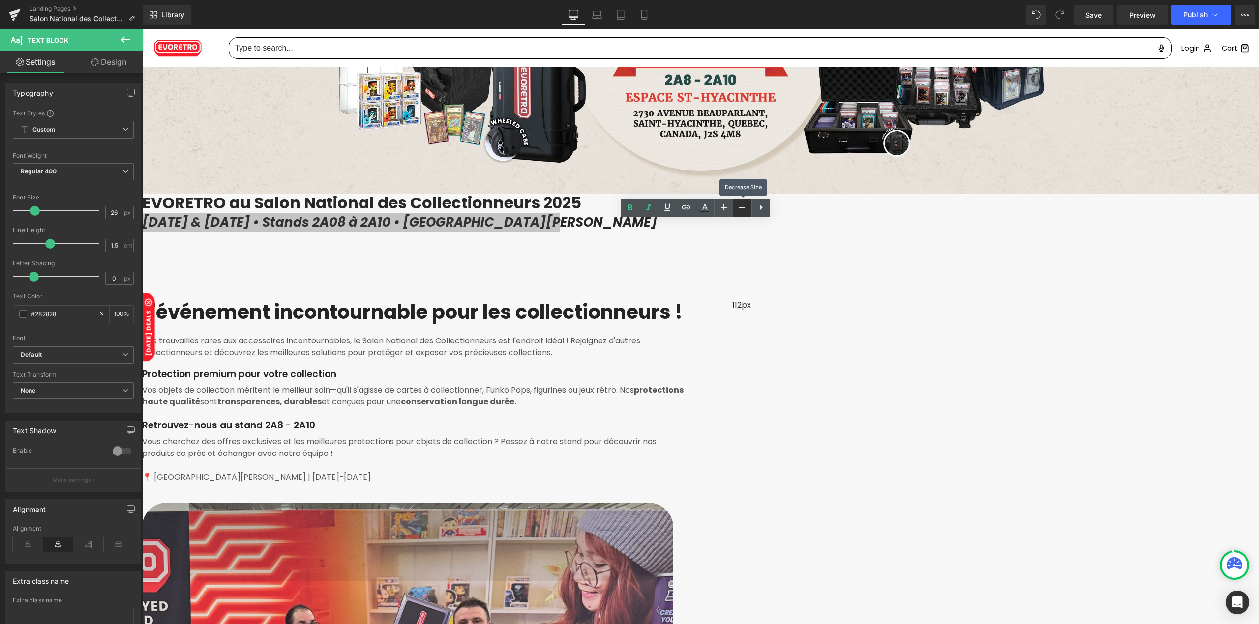
click at [744, 207] on icon at bounding box center [742, 208] width 12 height 12
type input "24"
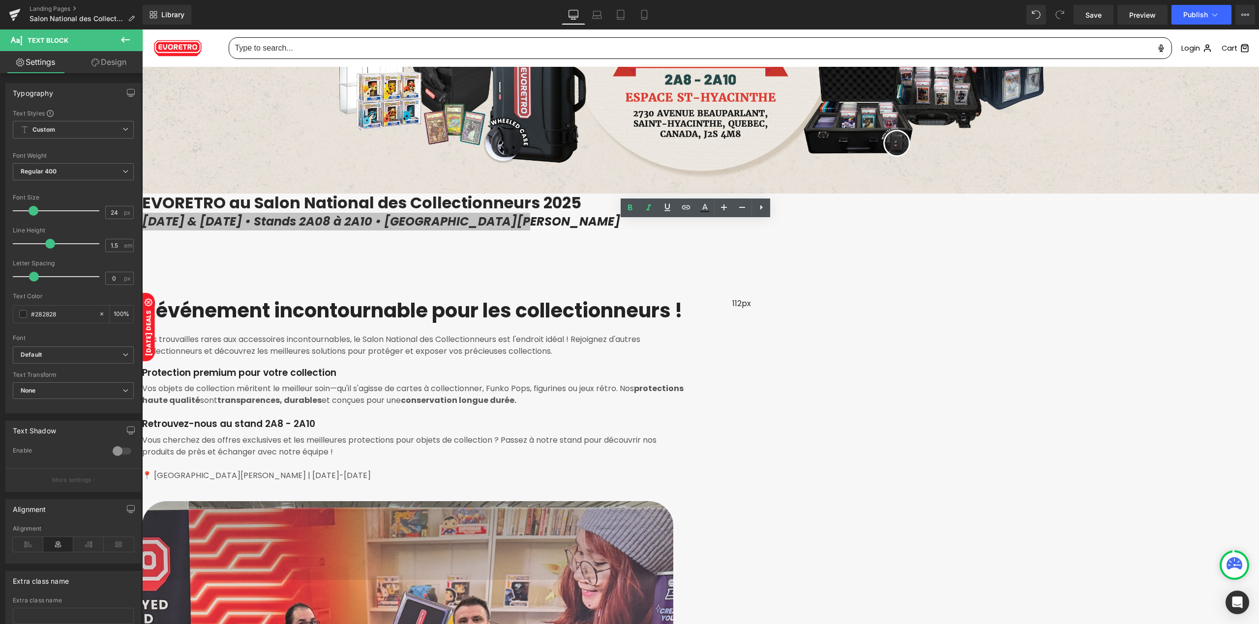
click at [732, 298] on div "112px" at bounding box center [741, 325] width 19 height 55
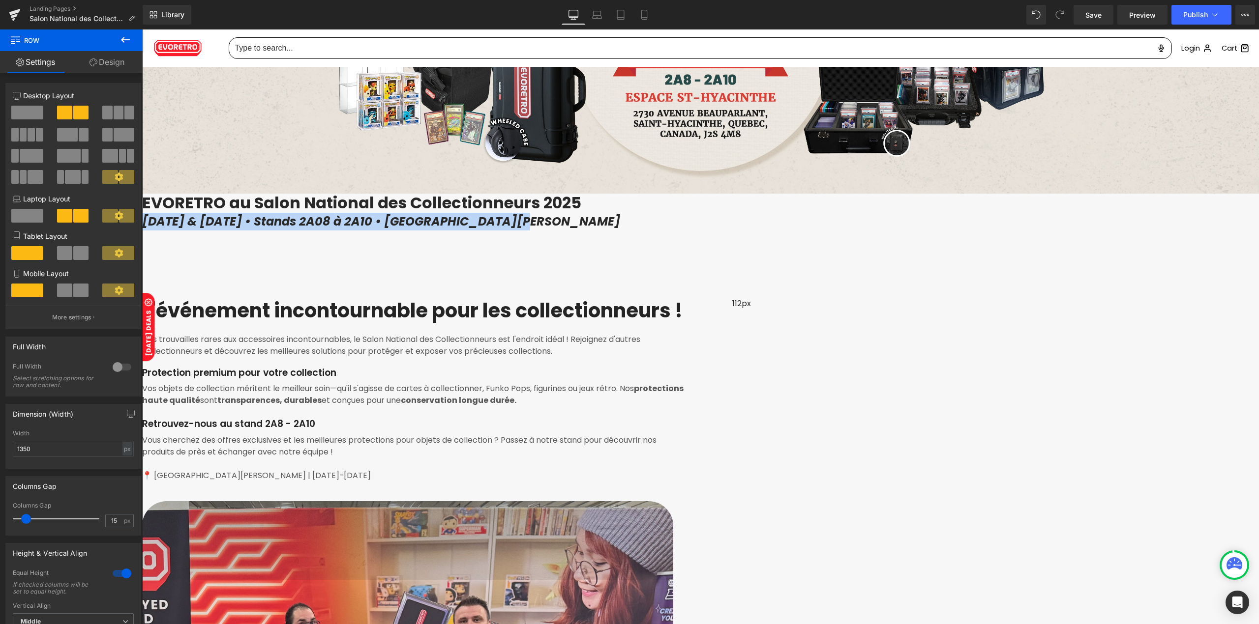
click at [455, 324] on h2 "L'événement incontournable pour les collectionneurs !" at bounding box center [413, 311] width 543 height 26
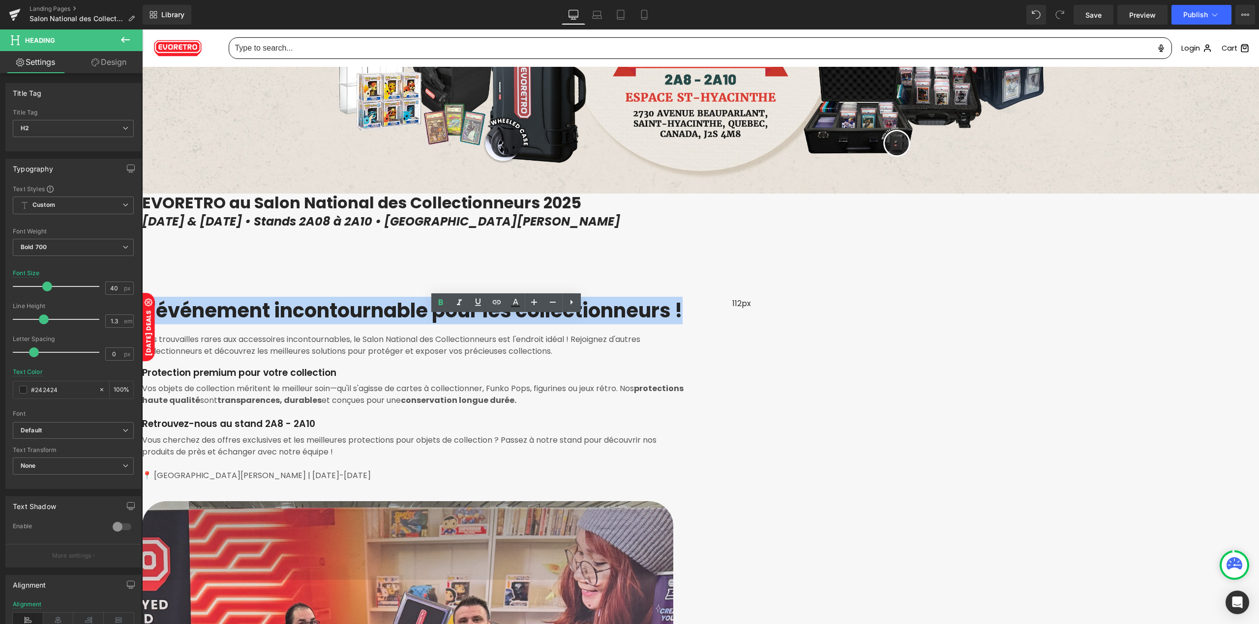
drag, startPoint x: 543, startPoint y: 385, endPoint x: 374, endPoint y: 335, distance: 176.5
click at [374, 324] on h2 "L'événement incontournable pour les collectionneurs !" at bounding box center [413, 311] width 543 height 26
paste div "To enrich screen reader interactions, please activate Accessibility in Grammarl…"
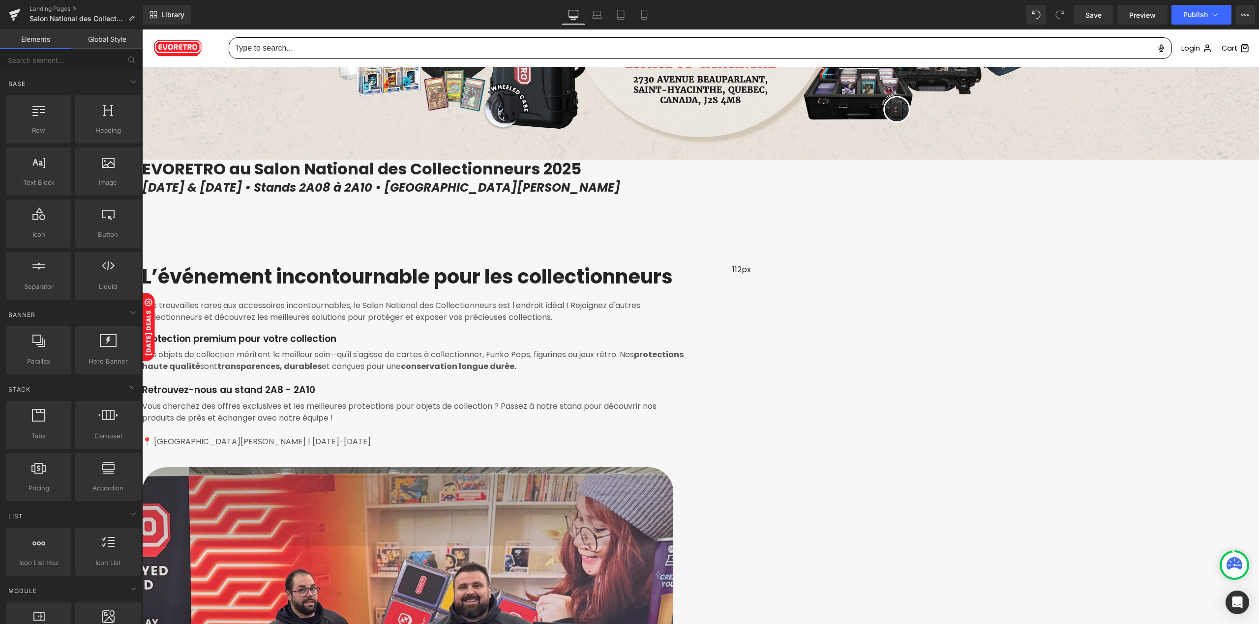
scroll to position [327, 0]
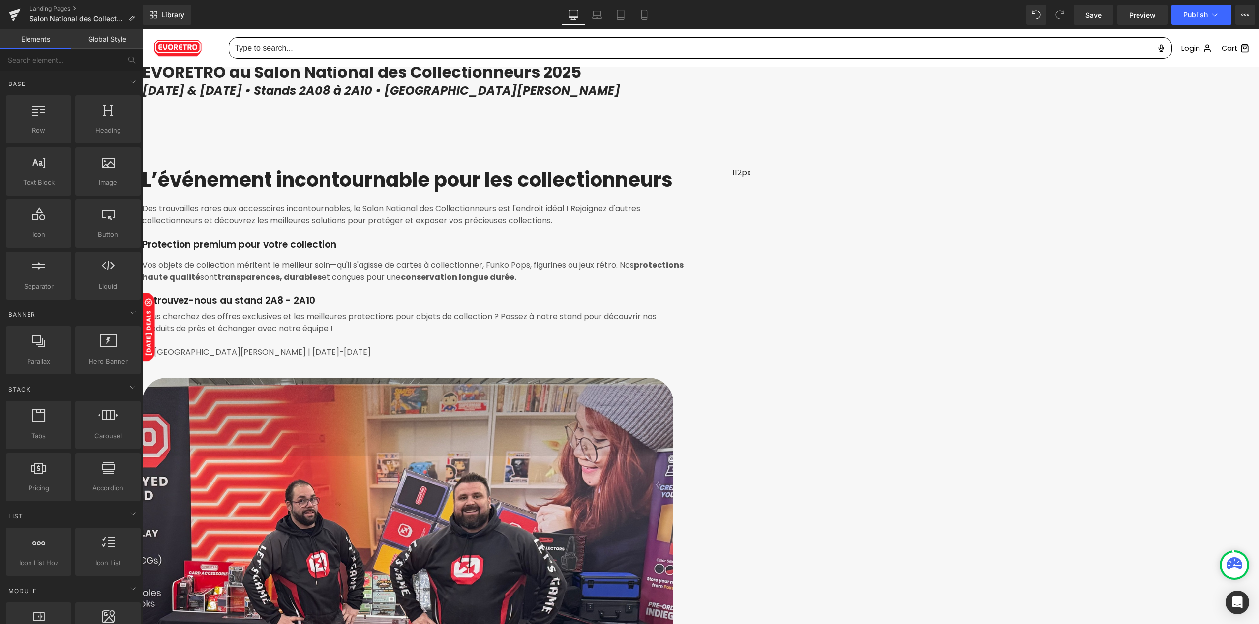
click at [406, 227] on p "Des trouvailles rares aux accessoires incontournables, le Salon National des Co…" at bounding box center [413, 215] width 543 height 24
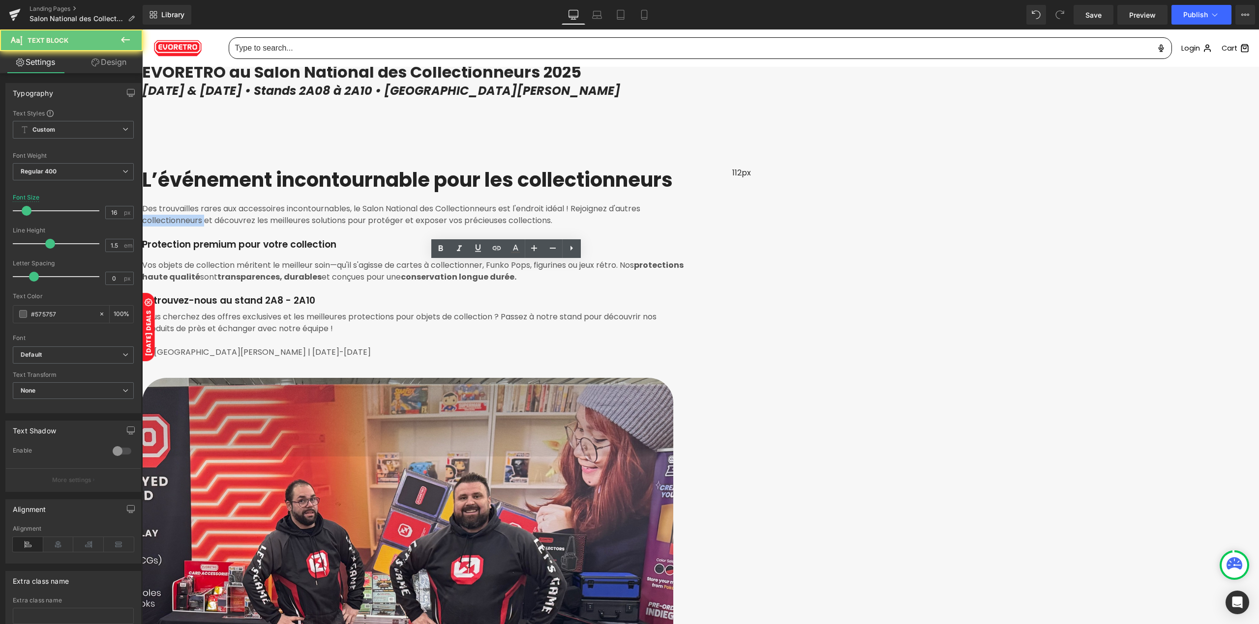
click at [406, 227] on p "Des trouvailles rares aux accessoires incontournables, le Salon National des Co…" at bounding box center [413, 215] width 543 height 24
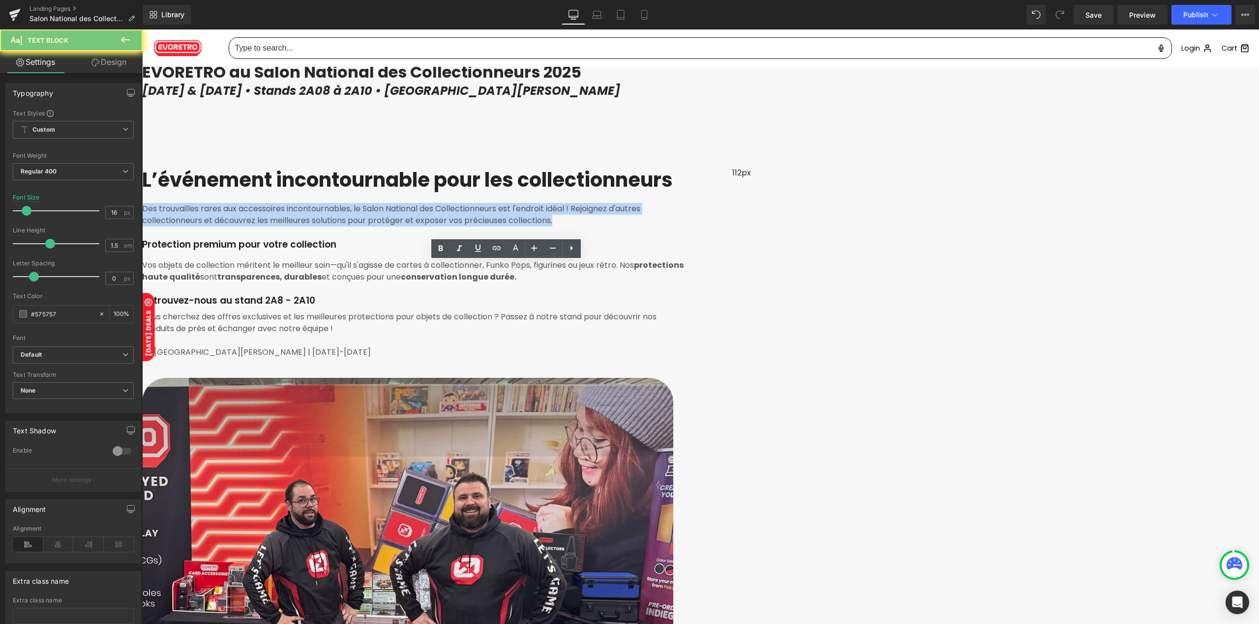
click at [406, 227] on p "Des trouvailles rares aux accessoires incontournables, le Salon National des Co…" at bounding box center [413, 215] width 543 height 24
paste div "To enrich screen reader interactions, please activate Accessibility in Grammarl…"
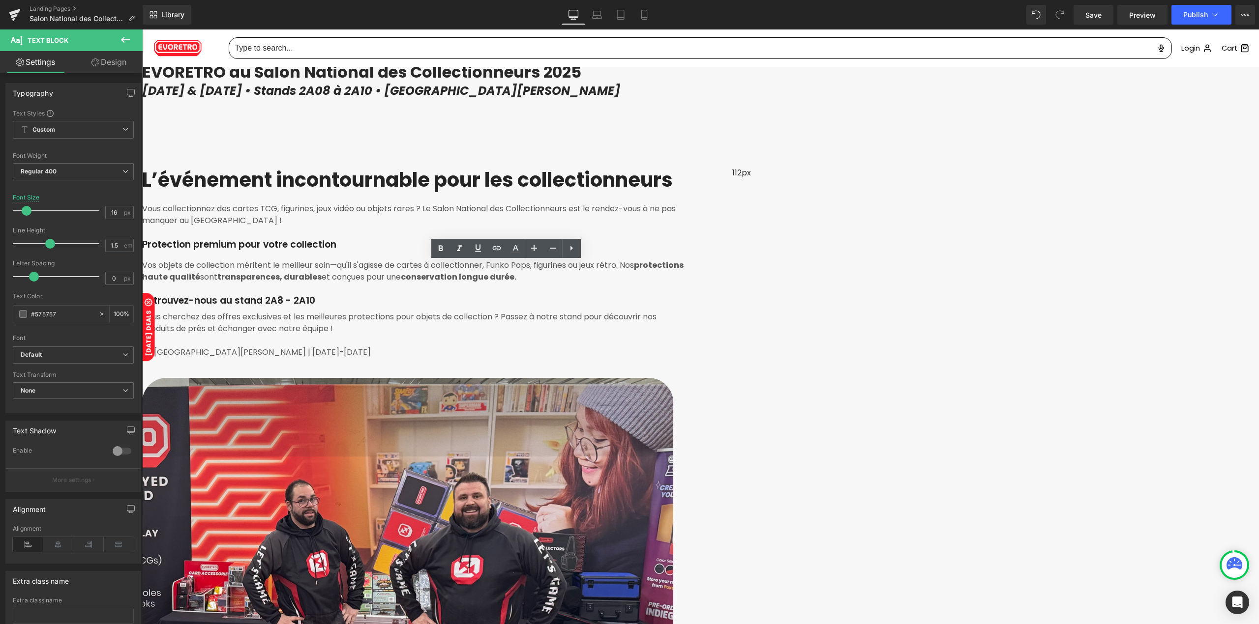
scroll to position [333, 0]
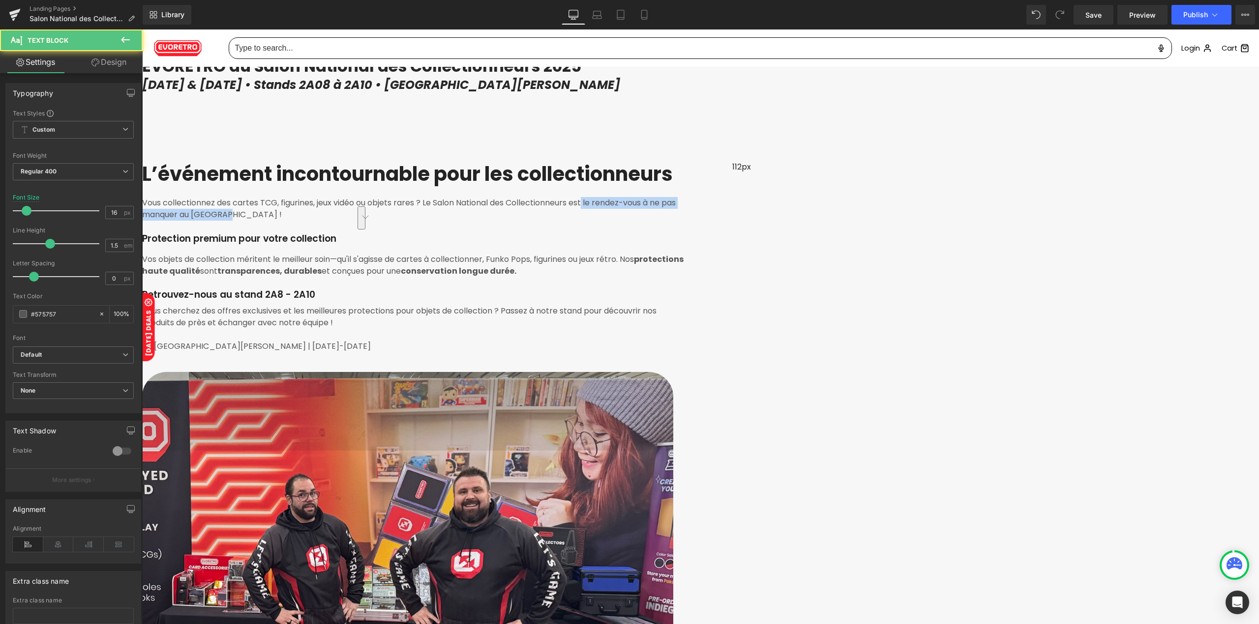
drag, startPoint x: 561, startPoint y: 288, endPoint x: 575, endPoint y: 294, distance: 15.0
click at [575, 221] on p "Vous collectionnez des cartes TCG, figurines, jeux vidéo ou objets rares ? Le S…" at bounding box center [413, 209] width 543 height 24
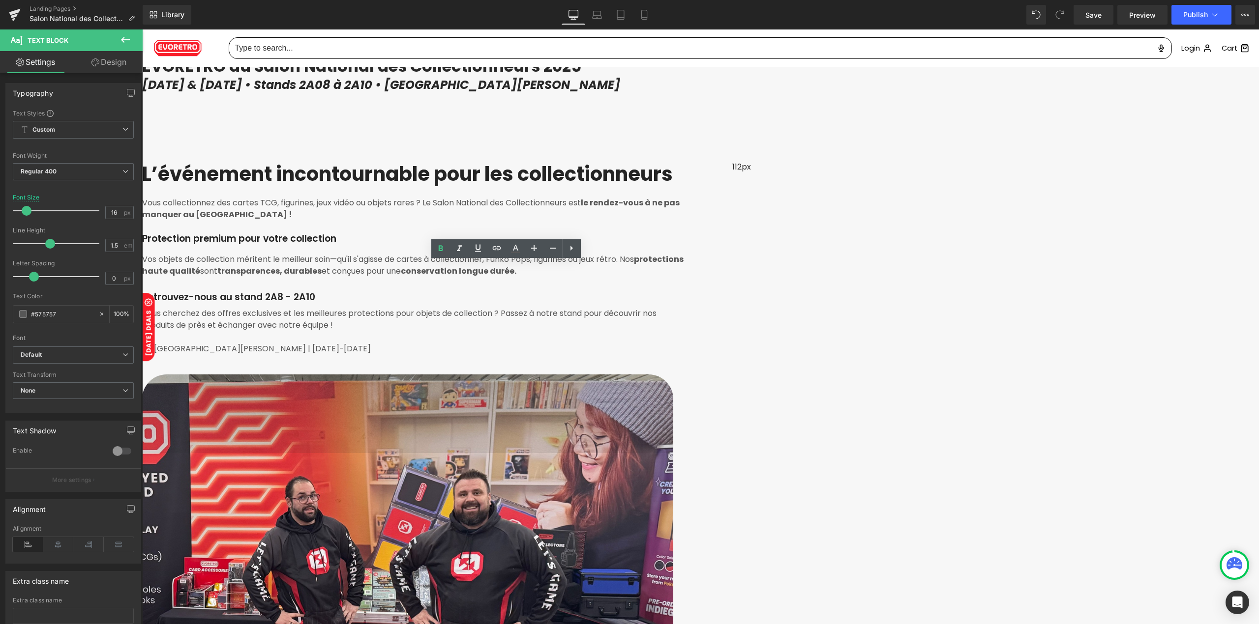
click at [439, 245] on p "Protection premium pour votre collection" at bounding box center [413, 239] width 543 height 12
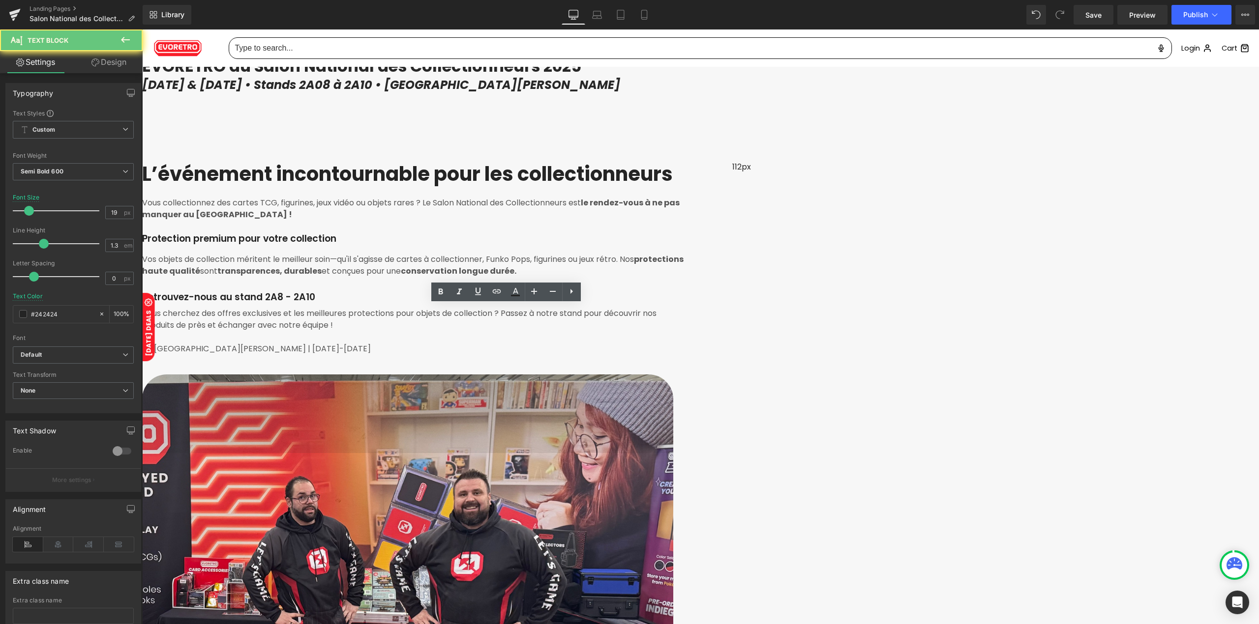
click at [439, 245] on p "Protection premium pour votre collection" at bounding box center [413, 239] width 543 height 12
paste div "To enrich screen reader interactions, please activate Accessibility in Grammarl…"
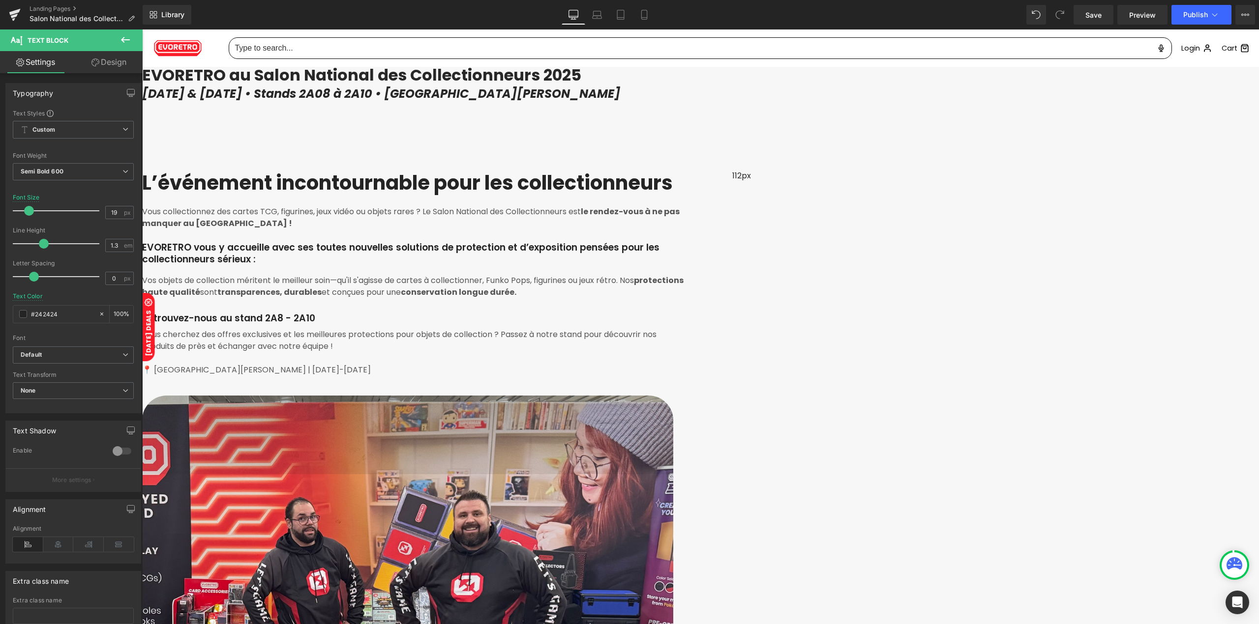
drag, startPoint x: 498, startPoint y: 349, endPoint x: 370, endPoint y: 323, distance: 130.6
click at [370, 266] on div "EVORETRO vous y accueille avec ses toutes nouvelles solutions de protection et …" at bounding box center [413, 249] width 543 height 34
click at [393, 298] on p "Vos objets de collection méritent le meilleur soin—qu'il s'agisse de cartes à c…" at bounding box center [413, 287] width 543 height 24
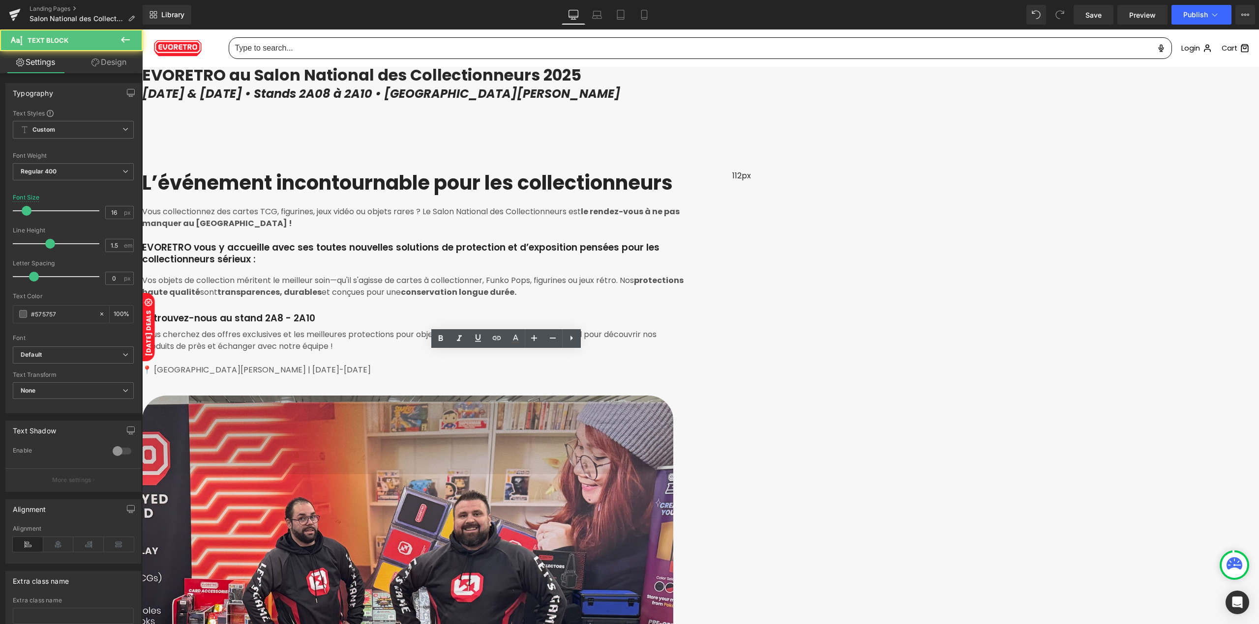
click at [408, 266] on p "EVORETRO vous y accueille avec ses toutes nouvelles solutions de protection et …" at bounding box center [413, 254] width 543 height 24
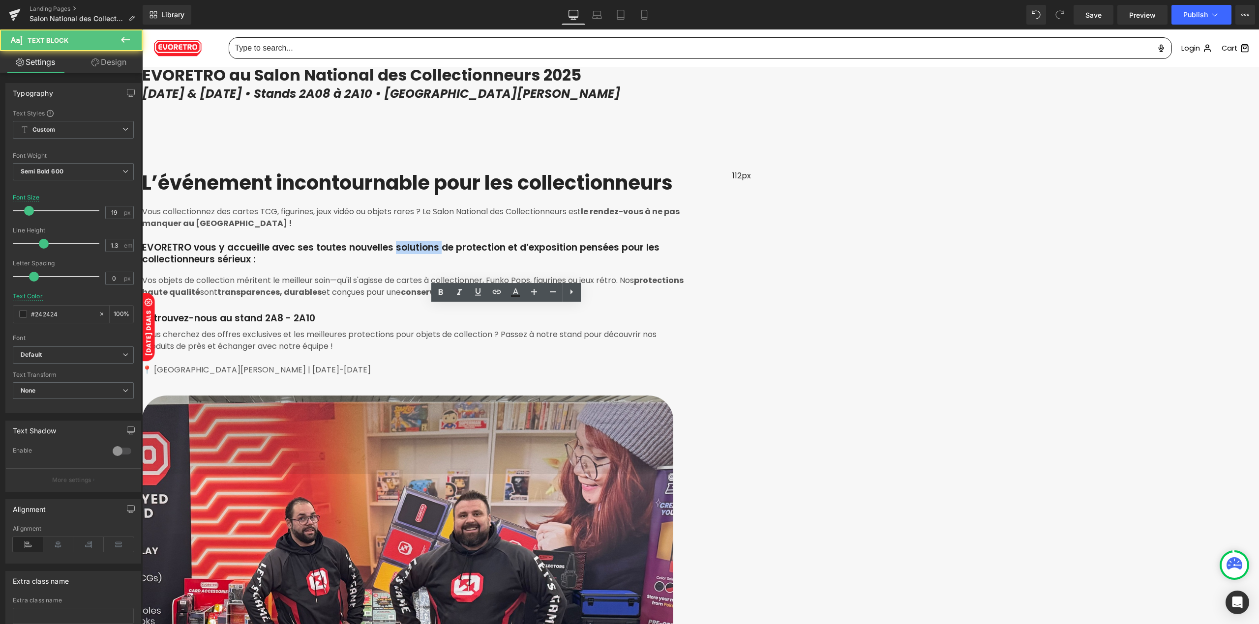
click at [408, 266] on p "EVORETRO vous y accueille avec ses toutes nouvelles solutions de protection et …" at bounding box center [413, 254] width 543 height 24
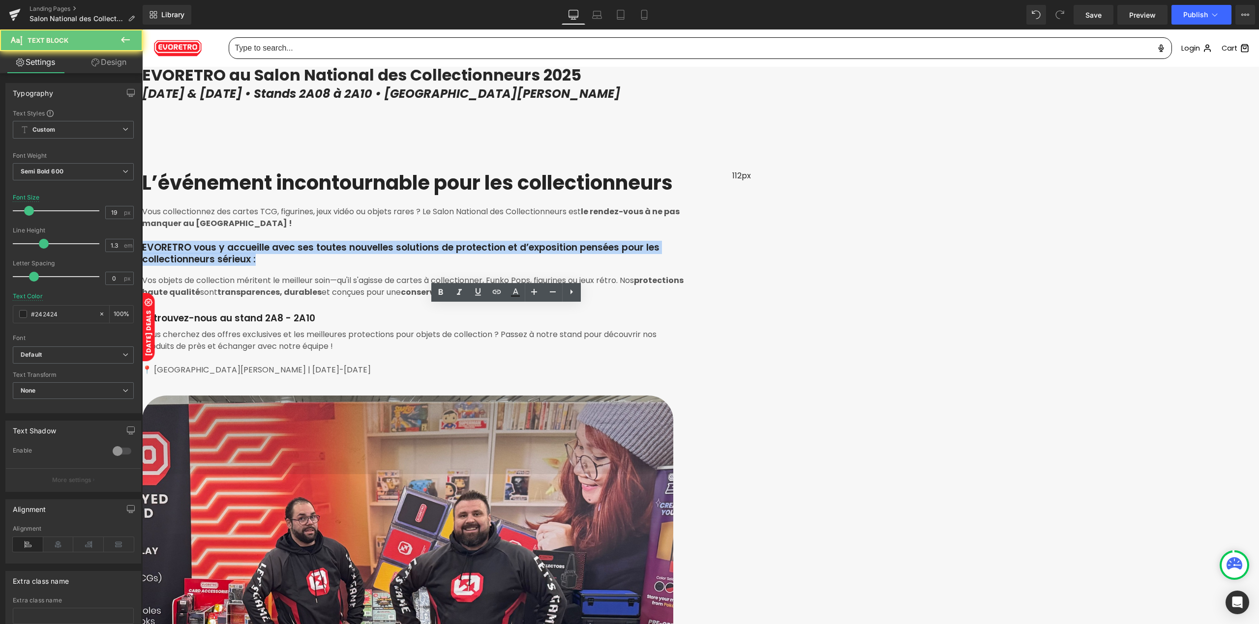
click at [408, 266] on p "EVORETRO vous y accueille avec ses toutes nouvelles solutions de protection et …" at bounding box center [413, 254] width 543 height 24
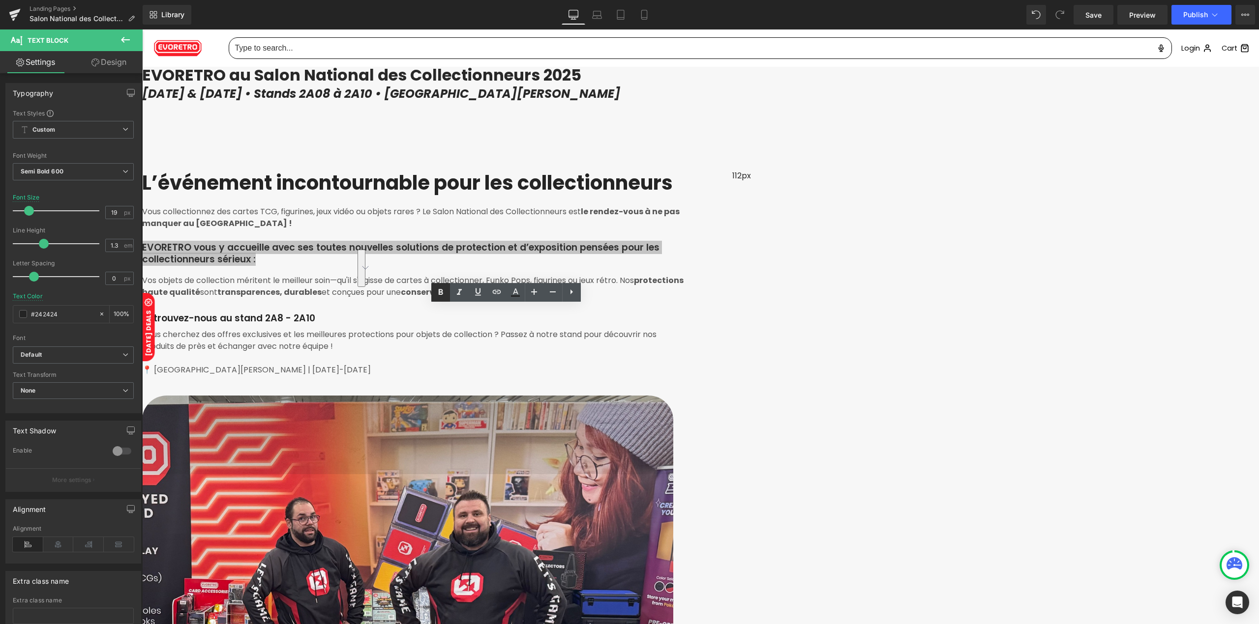
click at [441, 294] on icon at bounding box center [441, 293] width 12 height 12
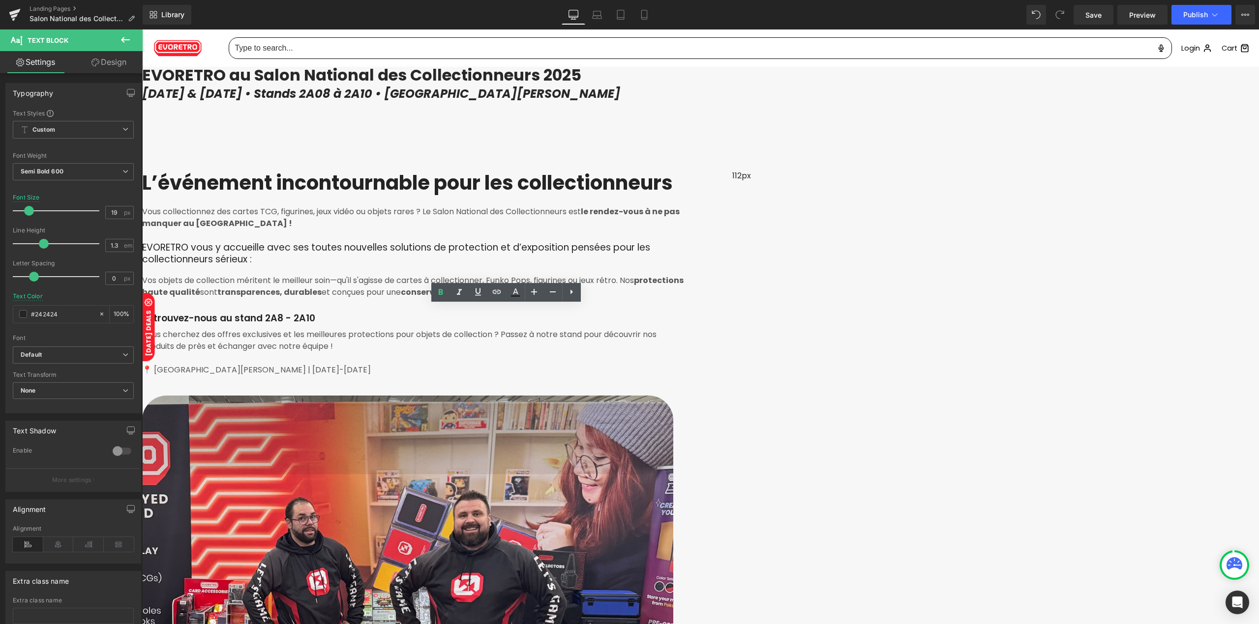
click at [438, 298] on strong "protections haute qualité" at bounding box center [412, 286] width 541 height 23
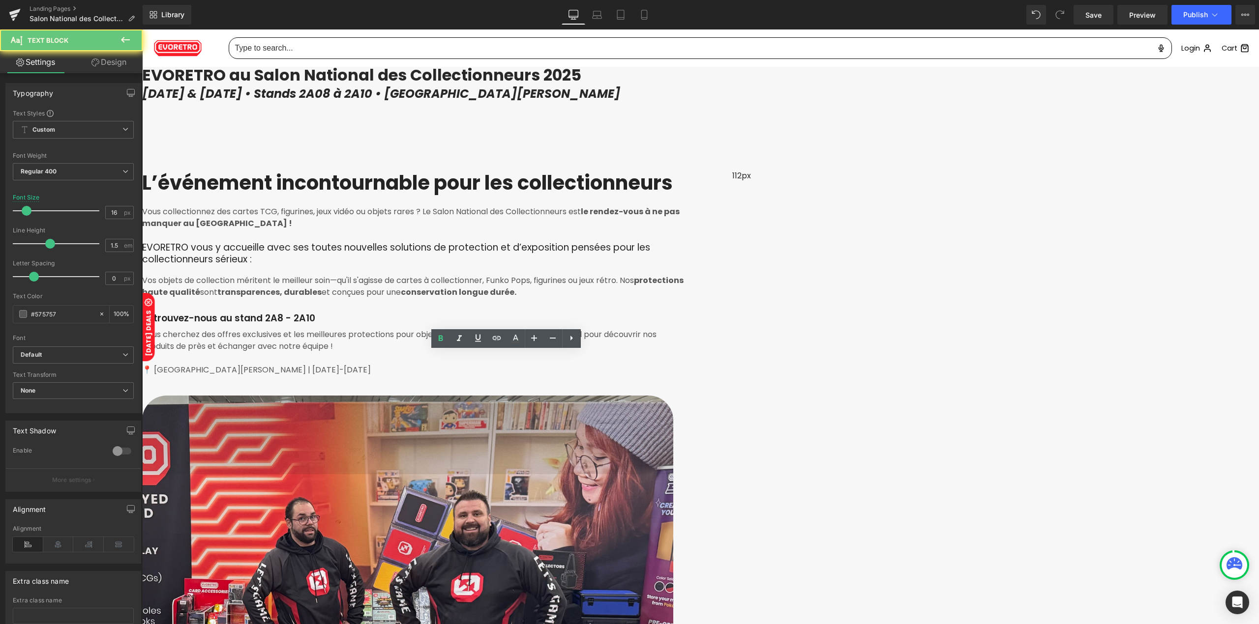
click at [436, 298] on strong "protections haute qualité" at bounding box center [412, 286] width 541 height 23
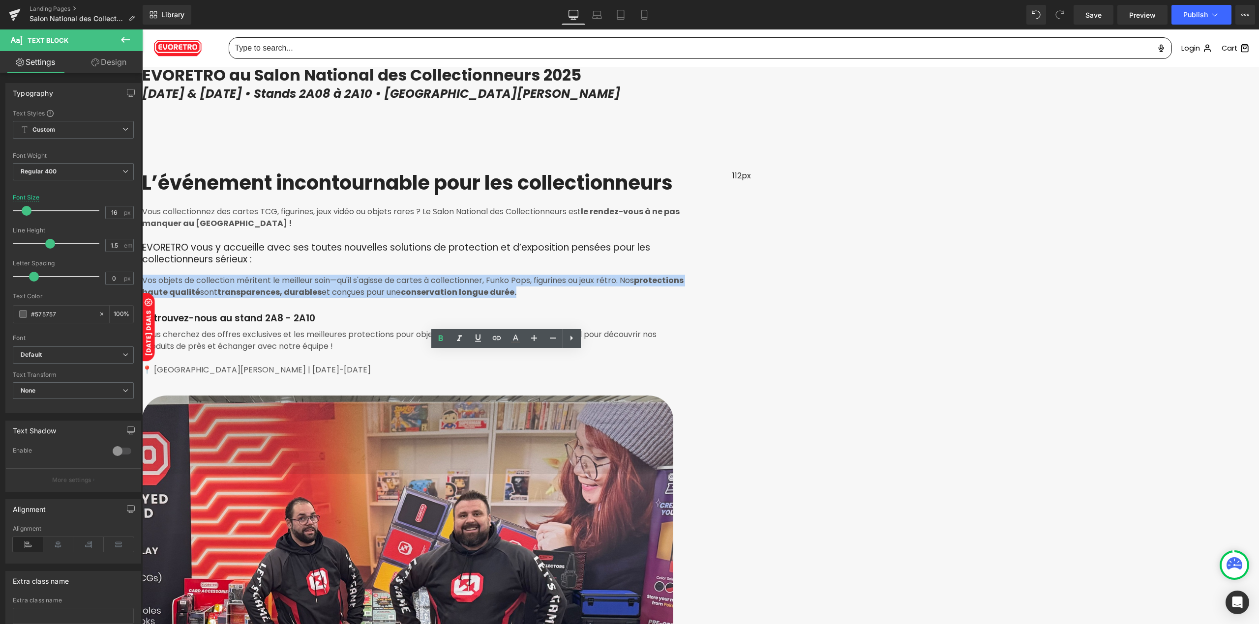
drag, startPoint x: 545, startPoint y: 400, endPoint x: 353, endPoint y: 360, distance: 196.3
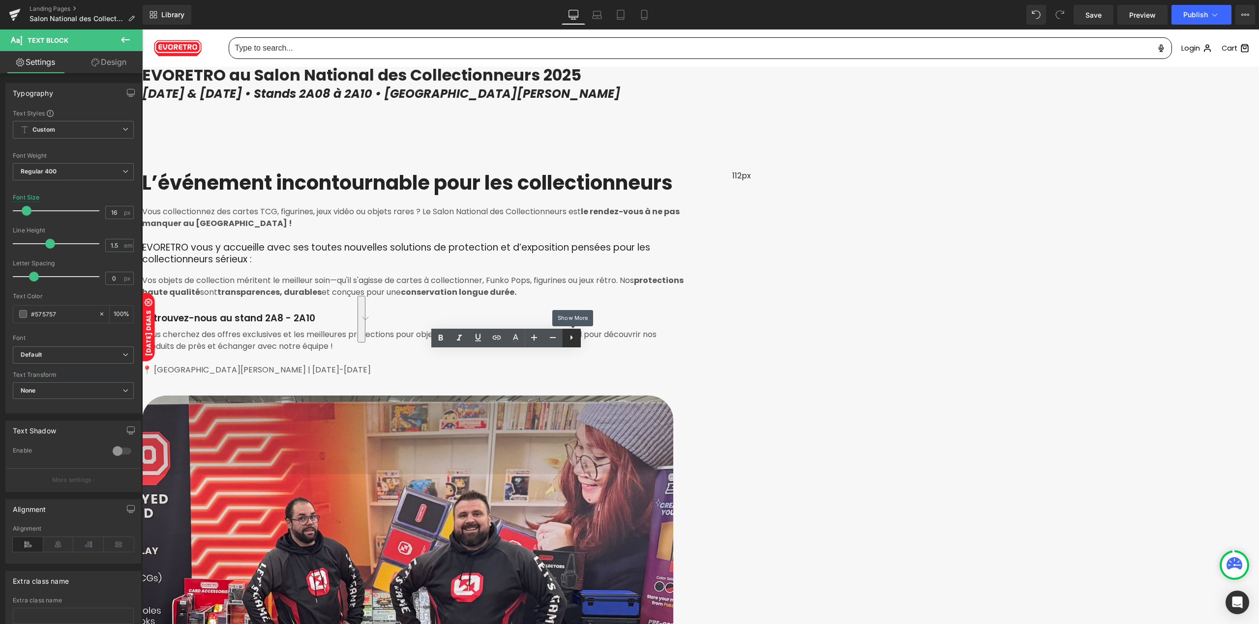
scroll to position [339, 0]
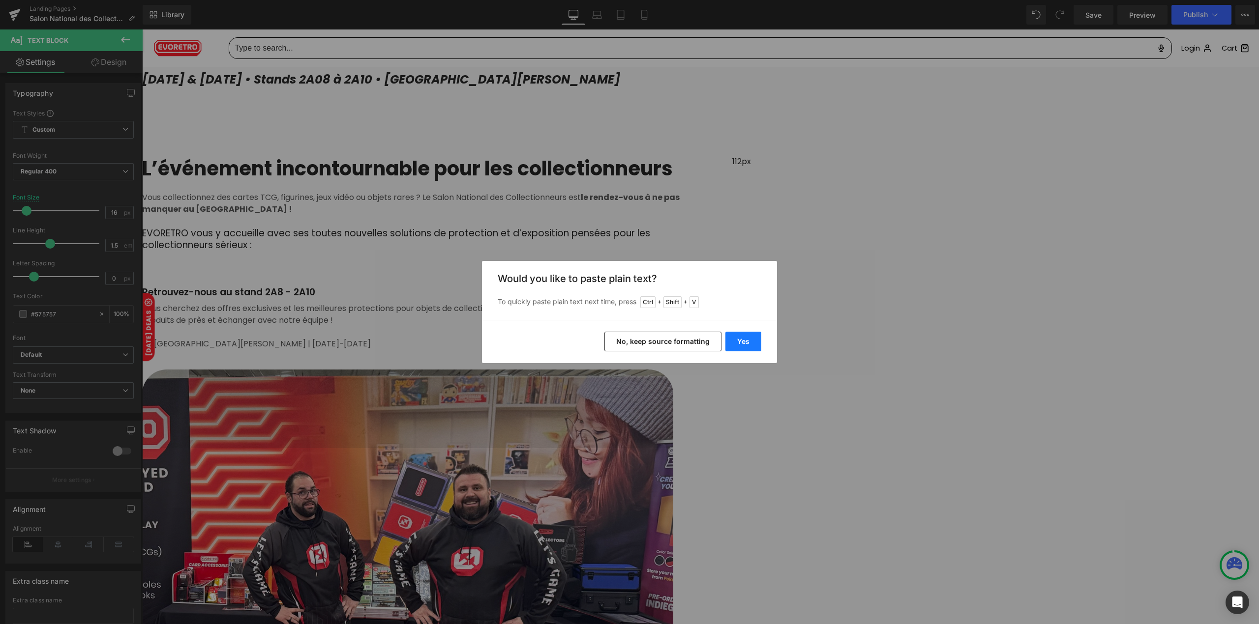
drag, startPoint x: 738, startPoint y: 339, endPoint x: 579, endPoint y: 310, distance: 162.0
click at [738, 339] on button "Yes" at bounding box center [743, 342] width 36 height 20
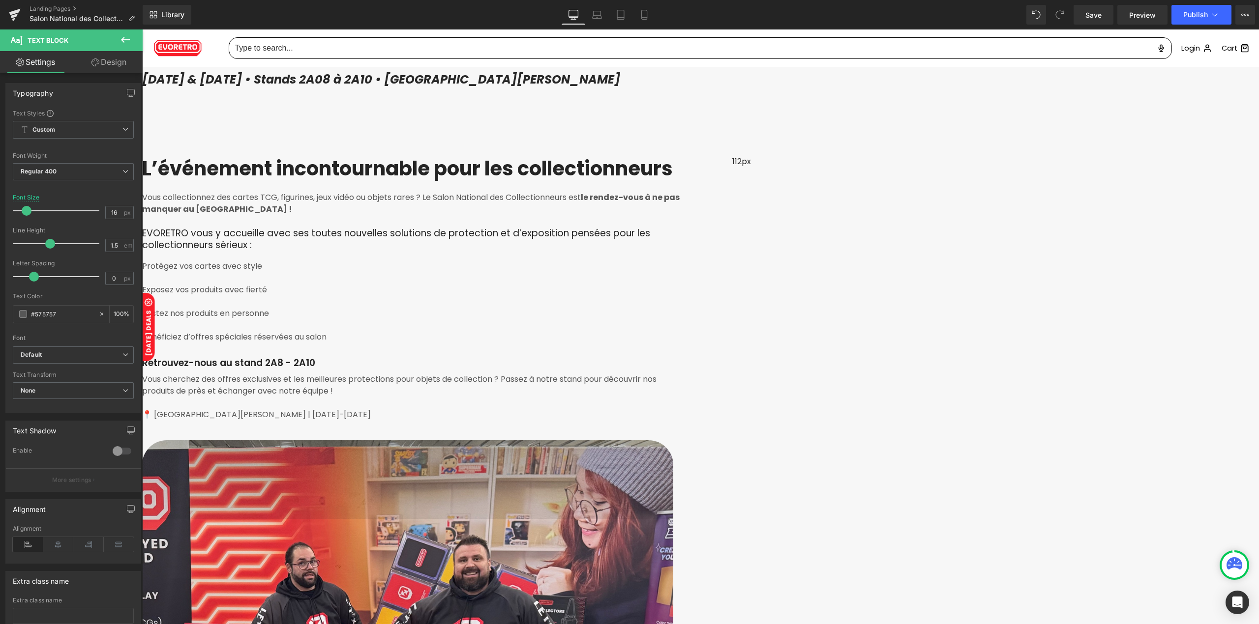
click at [504, 272] on p "Protégez vos cartes avec style" at bounding box center [413, 267] width 543 height 12
click at [570, 331] on link at bounding box center [571, 324] width 19 height 19
click at [570, 330] on link at bounding box center [571, 324] width 19 height 19
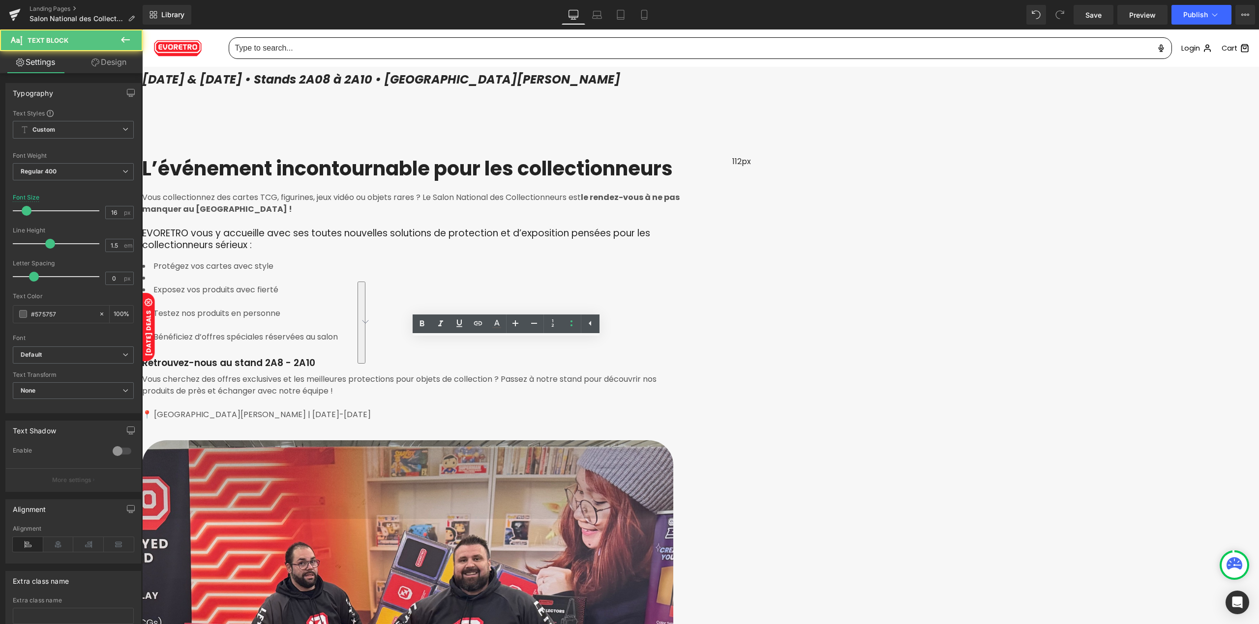
click at [456, 296] on li "Exposez vos produits avec fierté" at bounding box center [413, 290] width 543 height 12
click at [442, 284] on li "To enrich screen reader interactions, please activate Accessibility in Grammarl…" at bounding box center [413, 278] width 543 height 12
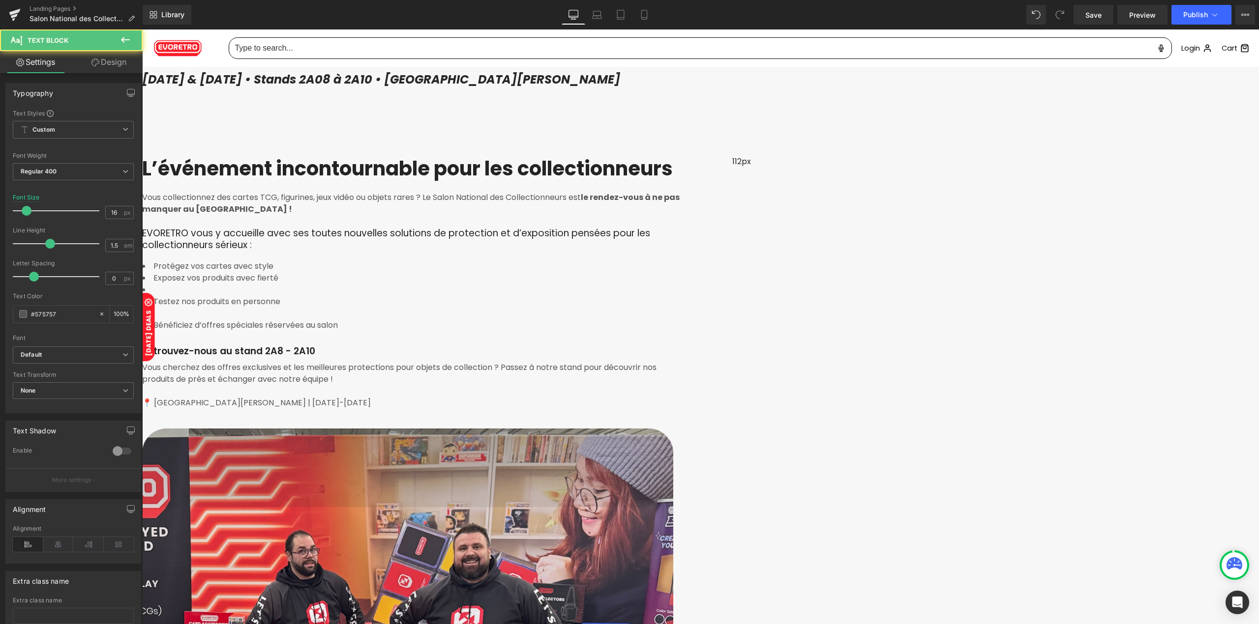
click at [471, 296] on li "To enrich screen reader interactions, please activate Accessibility in Grammarl…" at bounding box center [413, 290] width 543 height 12
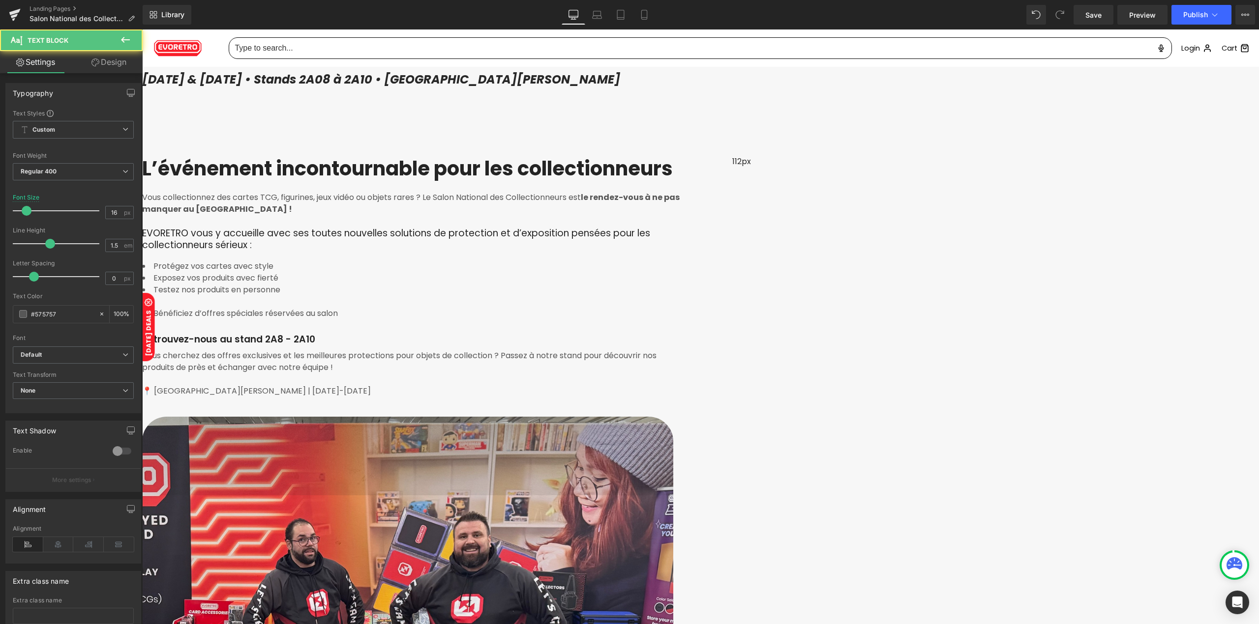
click at [463, 308] on li "To enrich screen reader interactions, please activate Accessibility in Grammarl…" at bounding box center [413, 302] width 543 height 12
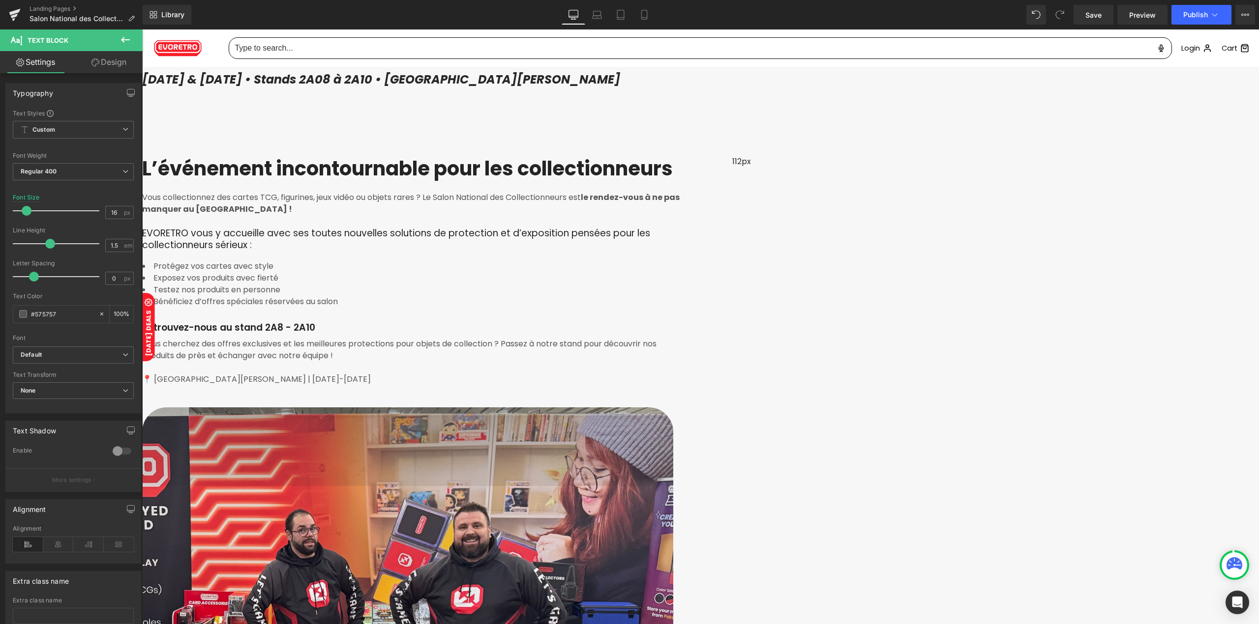
click at [439, 334] on p "Retrouvez-nous au stand 2A8 - 2A10" at bounding box center [413, 328] width 543 height 12
click at [536, 362] on p "Vous cherchez des offres exclusives et les meilleures protections pour objets d…" at bounding box center [413, 350] width 543 height 24
click at [377, 334] on p "Retrouvez-nous au stand 2A8 - 2A10" at bounding box center [413, 328] width 543 height 12
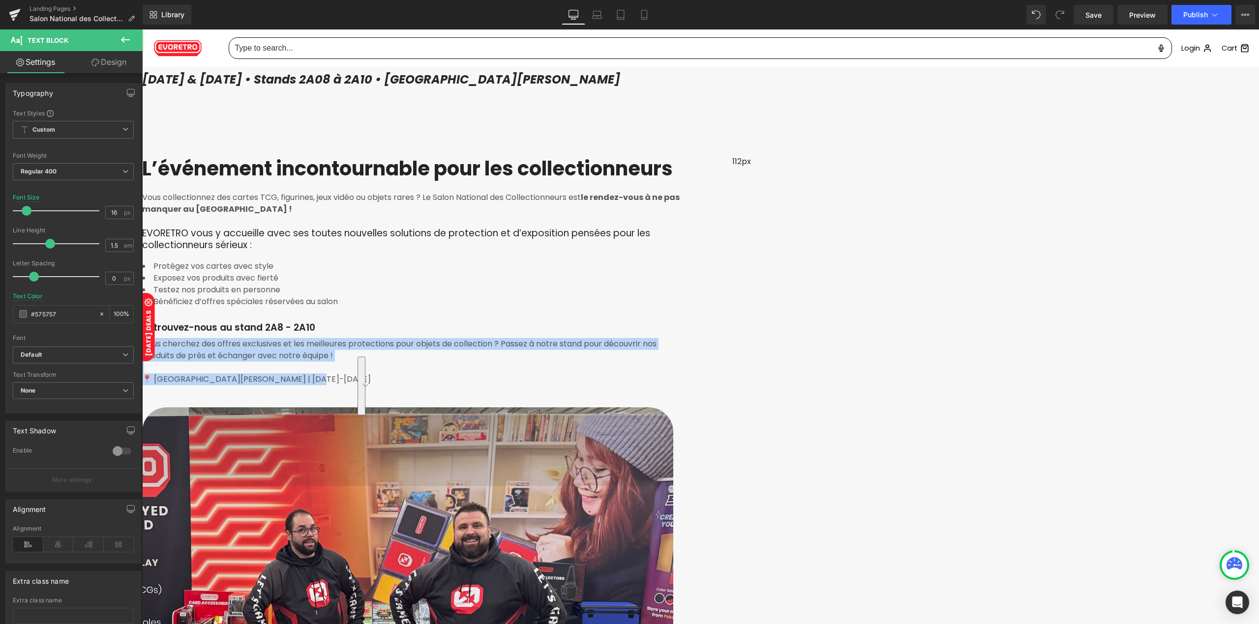
drag, startPoint x: 533, startPoint y: 469, endPoint x: 370, endPoint y: 422, distance: 169.8
click at [370, 408] on div "L’événement incontournable pour les collectionneurs Heading Vous collectionnez …" at bounding box center [437, 282] width 590 height 252
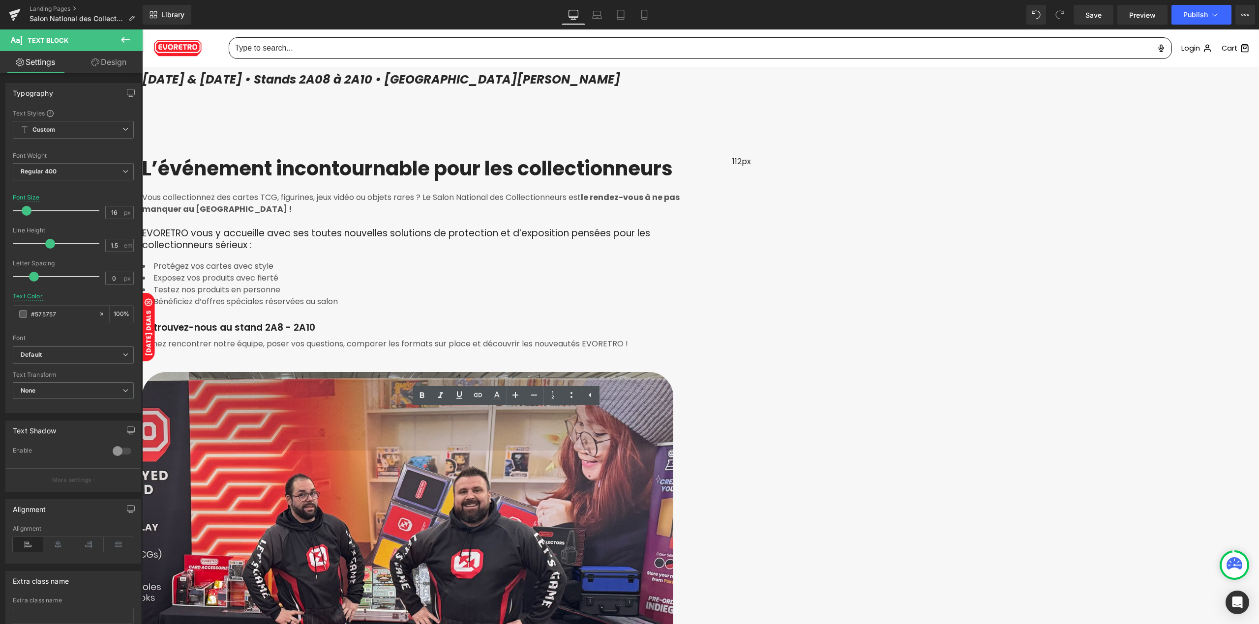
scroll to position [353, 0]
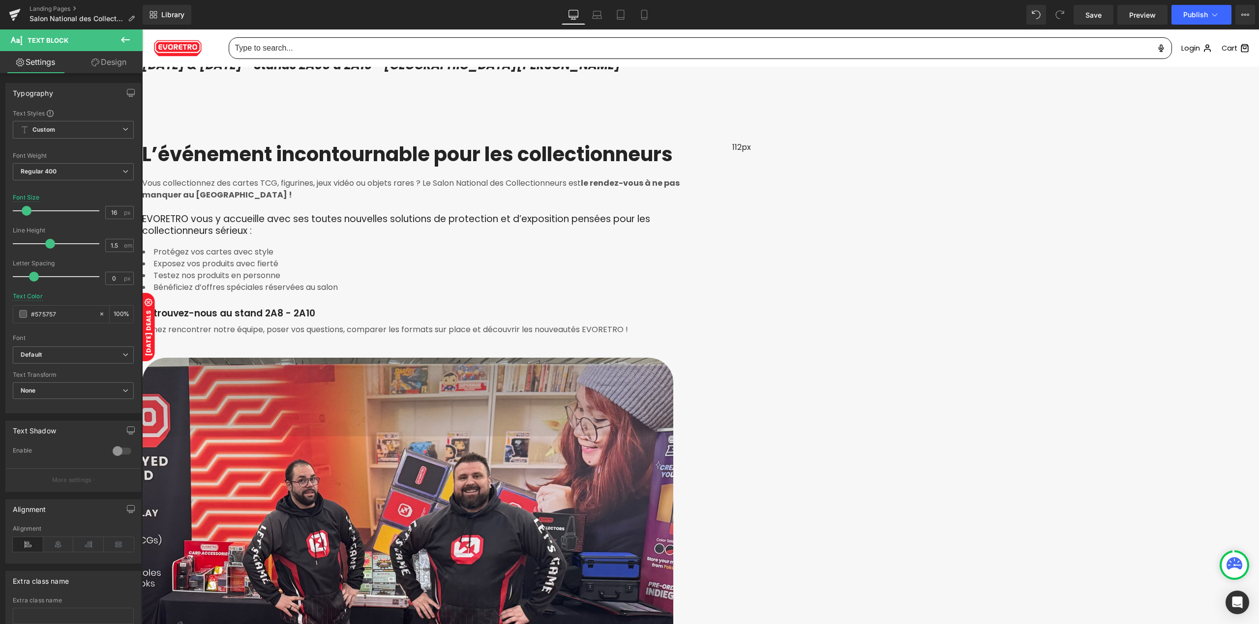
click at [425, 320] on p "Retrouvez-nous au stand 2A8 - 2A10" at bounding box center [413, 314] width 543 height 12
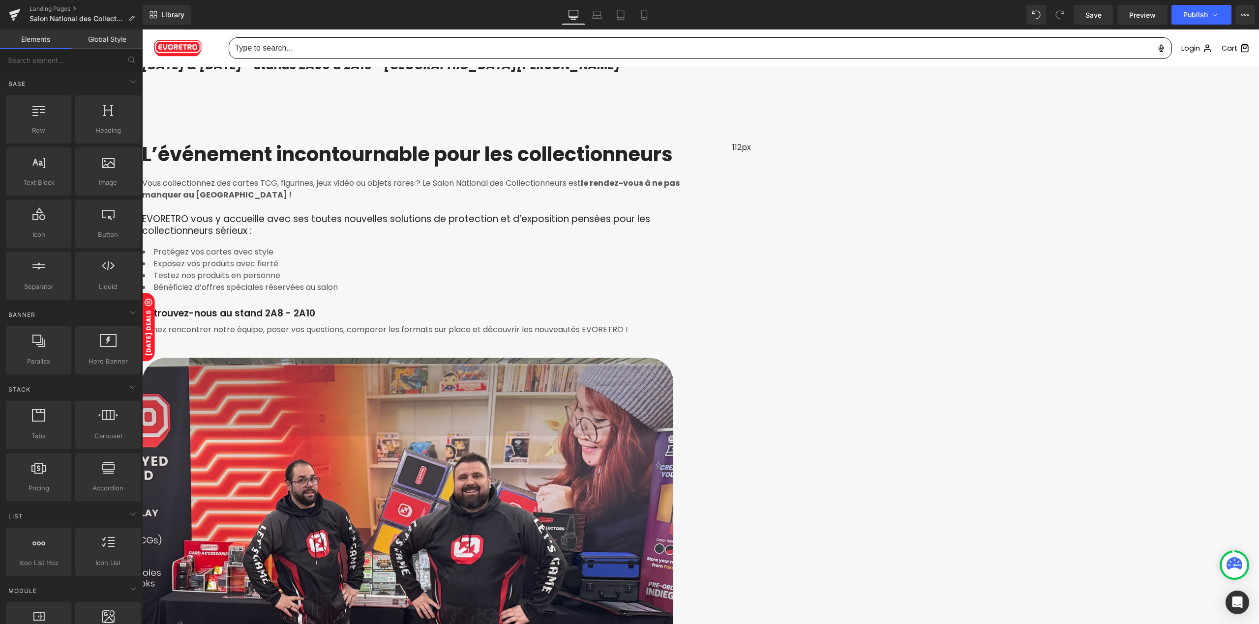
click at [142, 29] on icon at bounding box center [142, 29] width 0 height 0
click at [142, 29] on link at bounding box center [142, 29] width 0 height 0
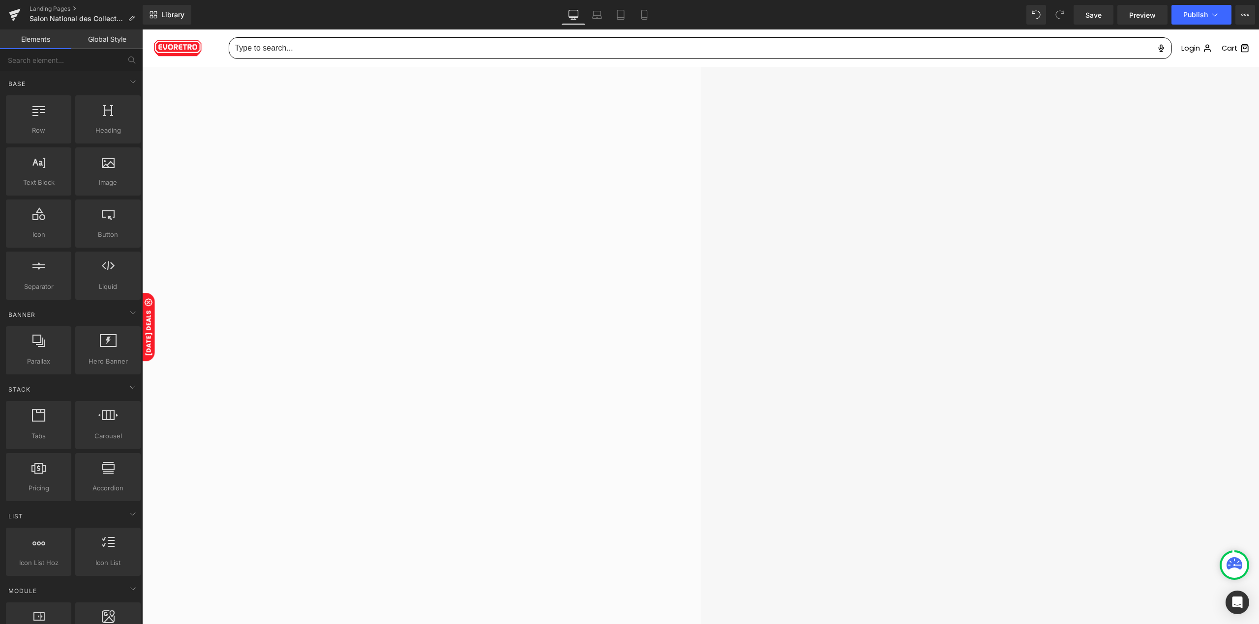
scroll to position [1861, 0]
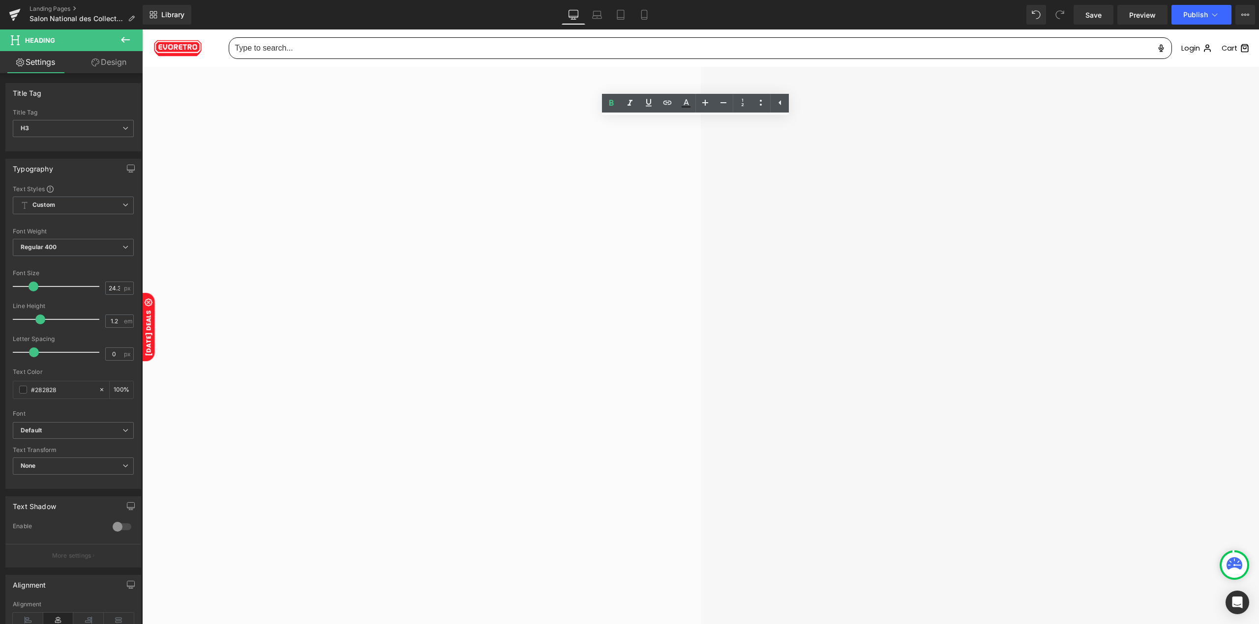
paste div
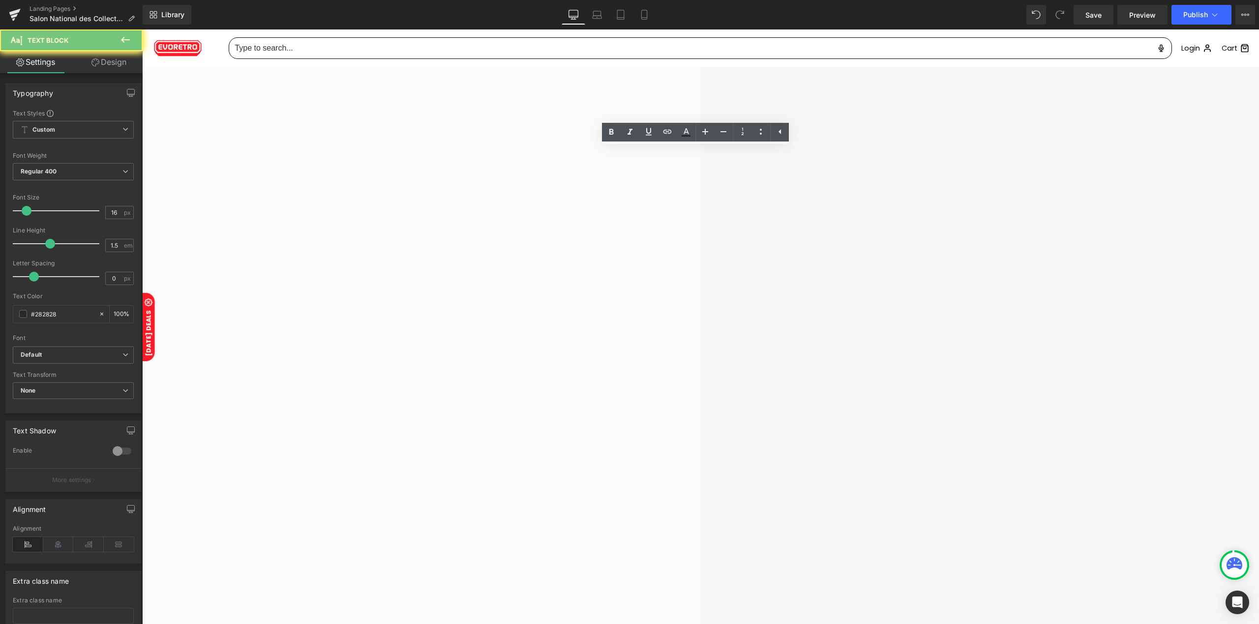
paste div "To enrich screen reader interactions, please activate Accessibility in Grammarl…"
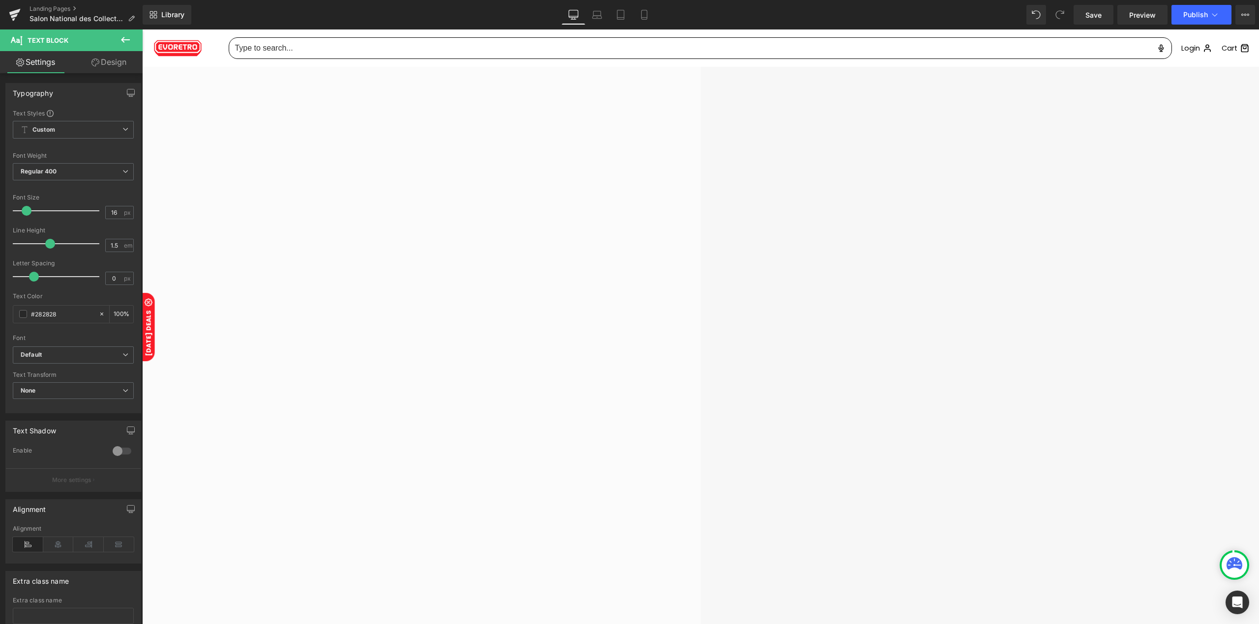
drag, startPoint x: 645, startPoint y: 249, endPoint x: 512, endPoint y: 251, distance: 132.8
paste div
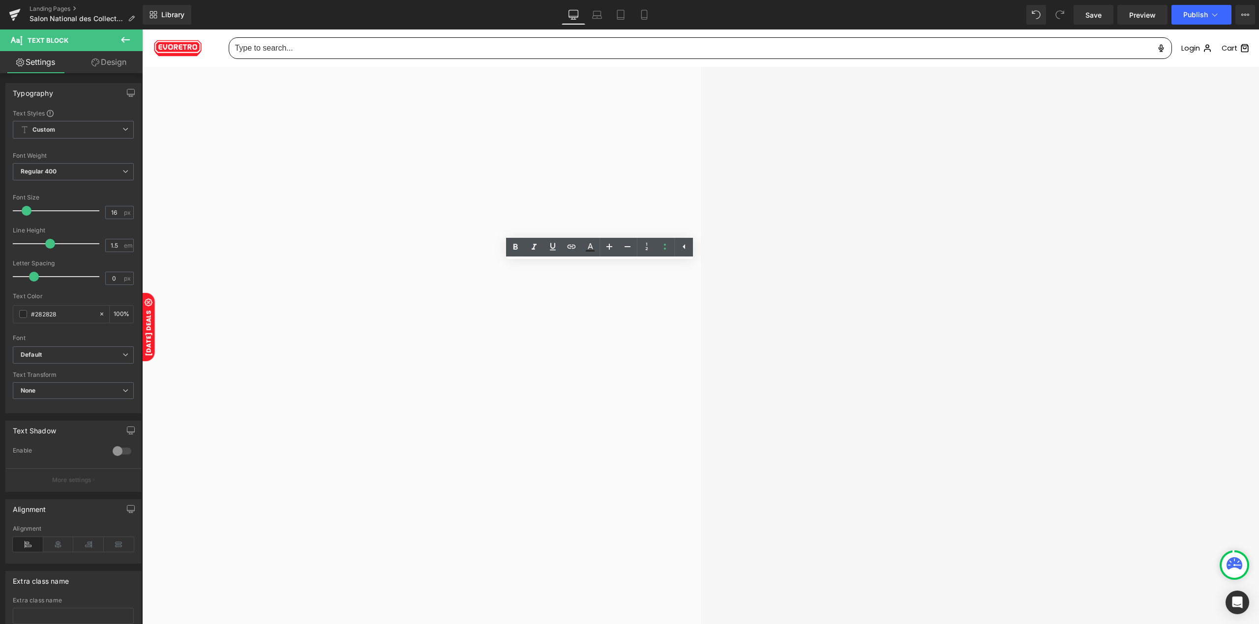
drag, startPoint x: 563, startPoint y: 278, endPoint x: 510, endPoint y: 266, distance: 53.9
paste div "To enrich screen reader interactions, please activate Accessibility in Grammarl…"
drag, startPoint x: 539, startPoint y: 299, endPoint x: 507, endPoint y: 288, distance: 33.4
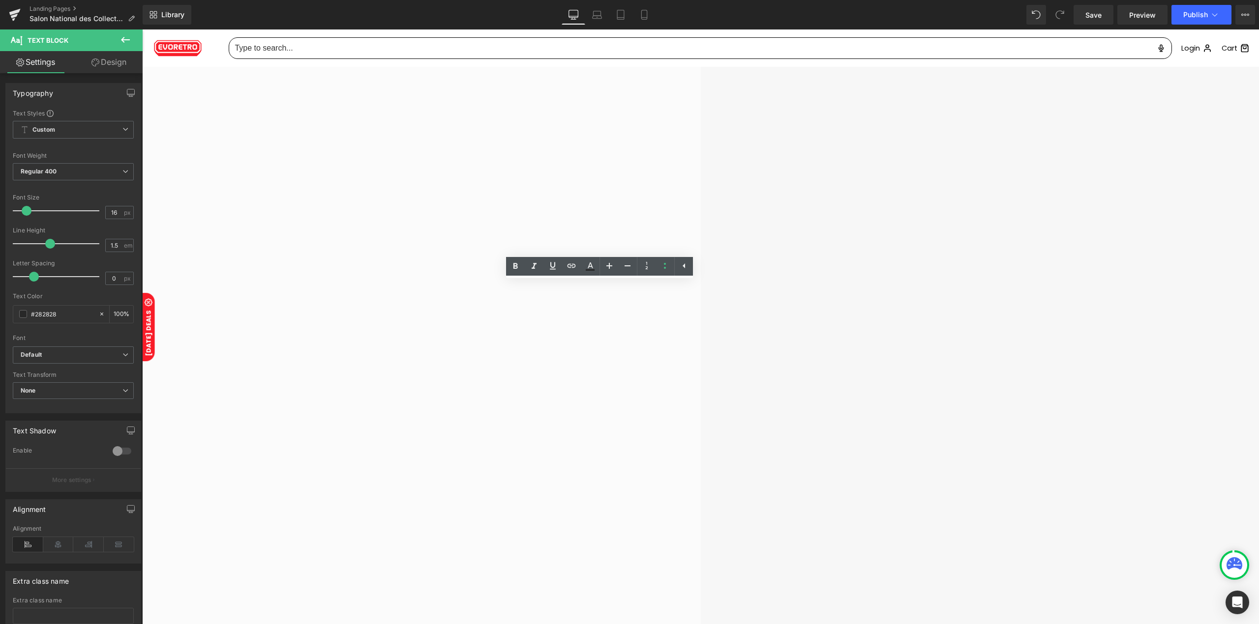
drag, startPoint x: 142, startPoint y: 29, endPoint x: 514, endPoint y: 288, distance: 452.9
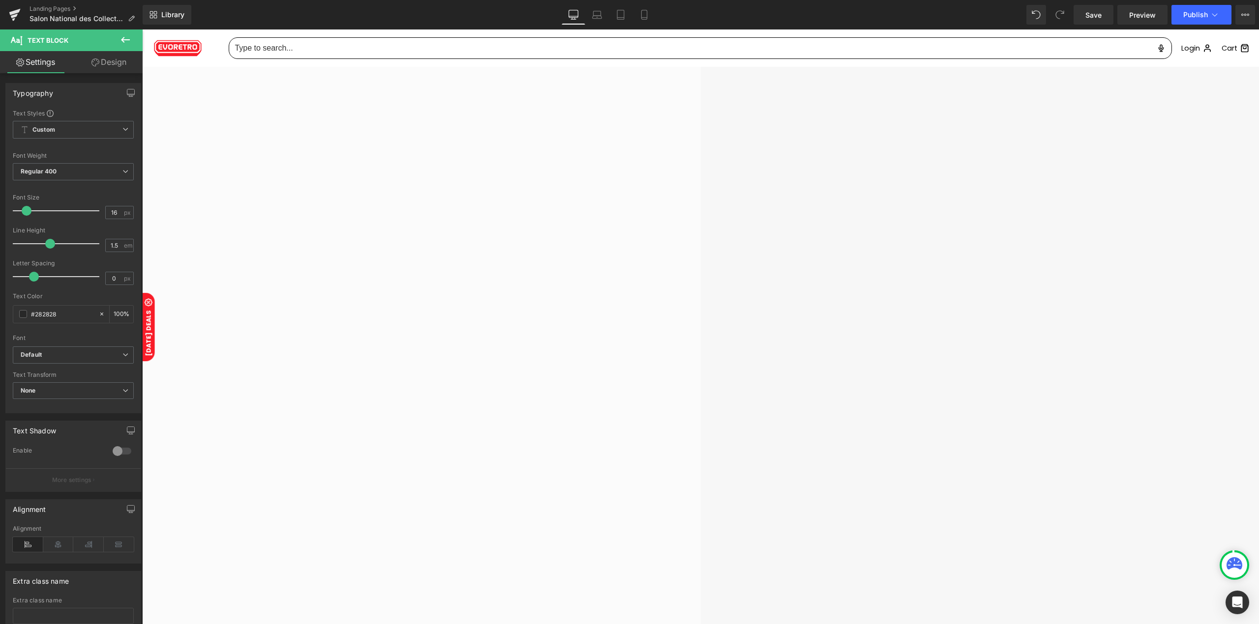
paste div
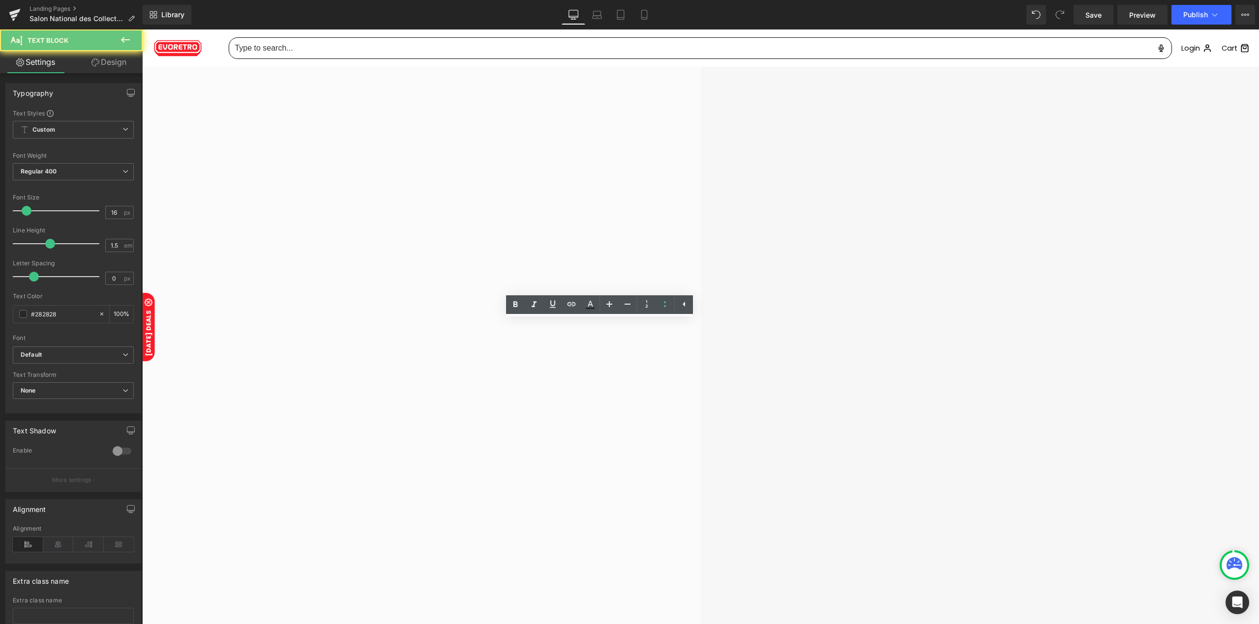
paste div "To enrich screen reader interactions, please activate Accessibility in Grammarl…"
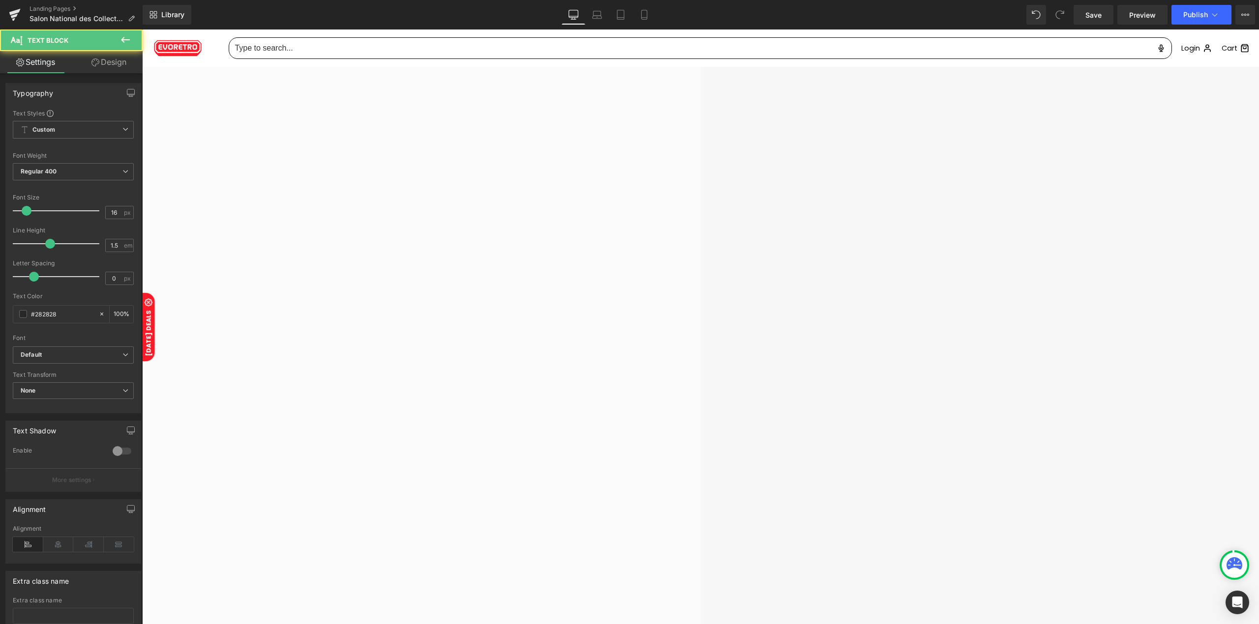
drag, startPoint x: 646, startPoint y: 384, endPoint x: 510, endPoint y: 331, distance: 145.1
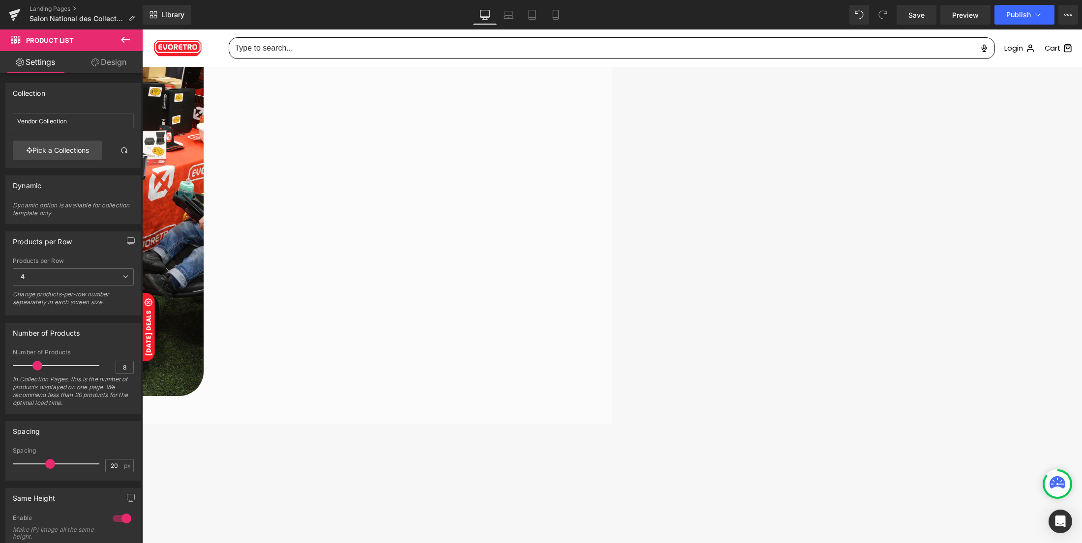
scroll to position [2046, 0]
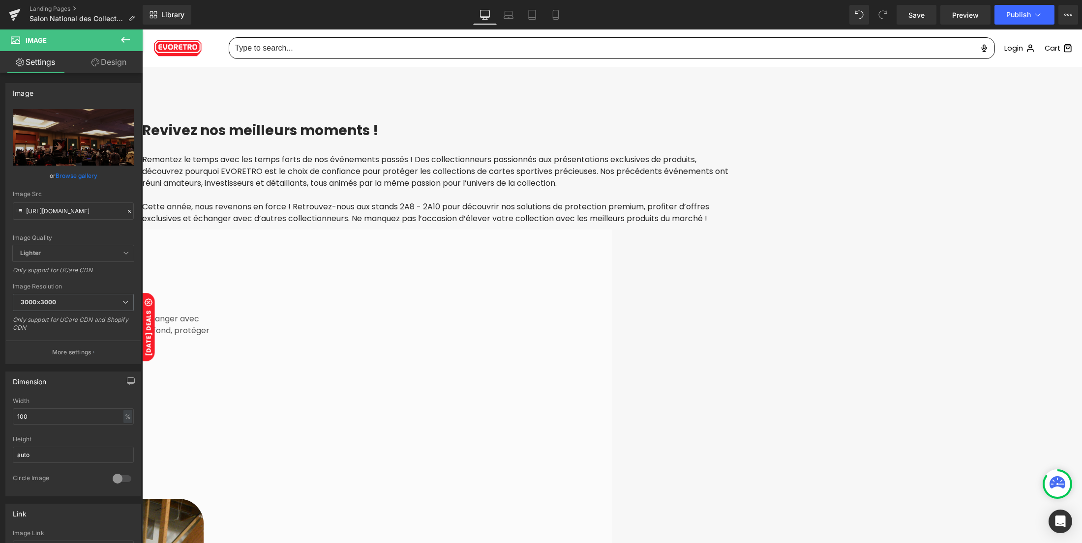
scroll to position [1391, 0]
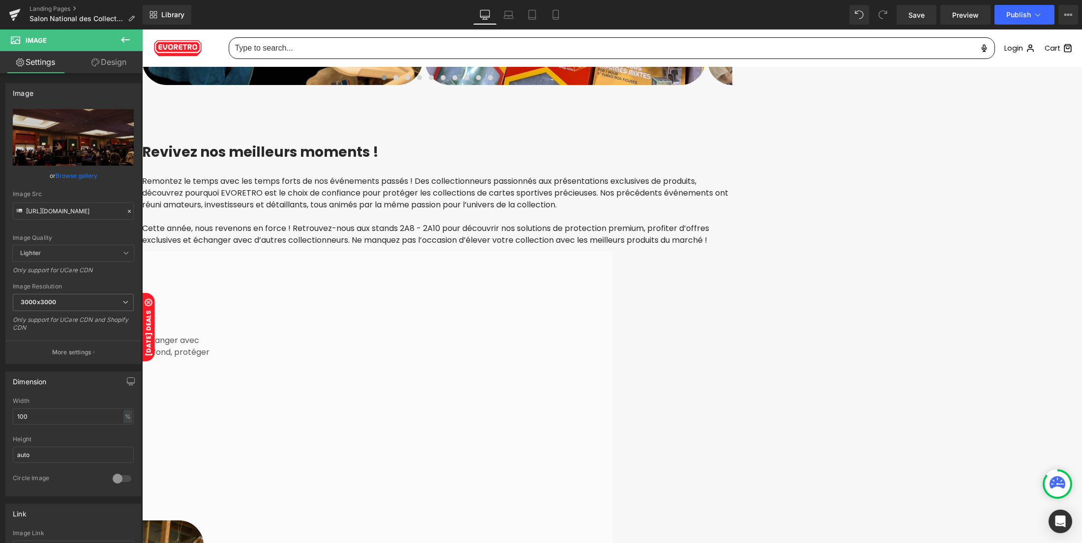
click at [142, 29] on span "Product List" at bounding box center [142, 29] width 0 height 0
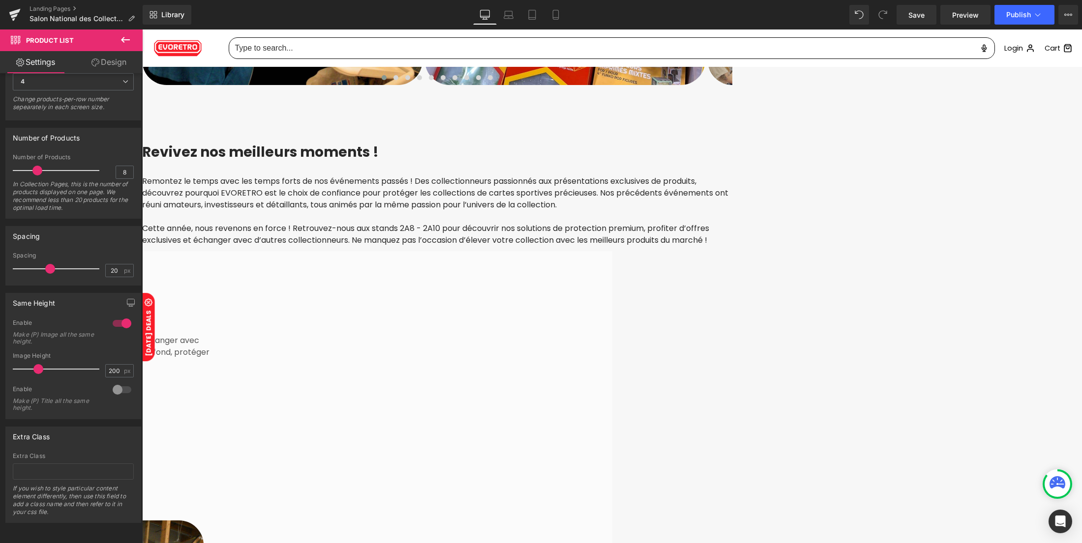
scroll to position [207, 0]
click at [118, 382] on div at bounding box center [122, 390] width 24 height 16
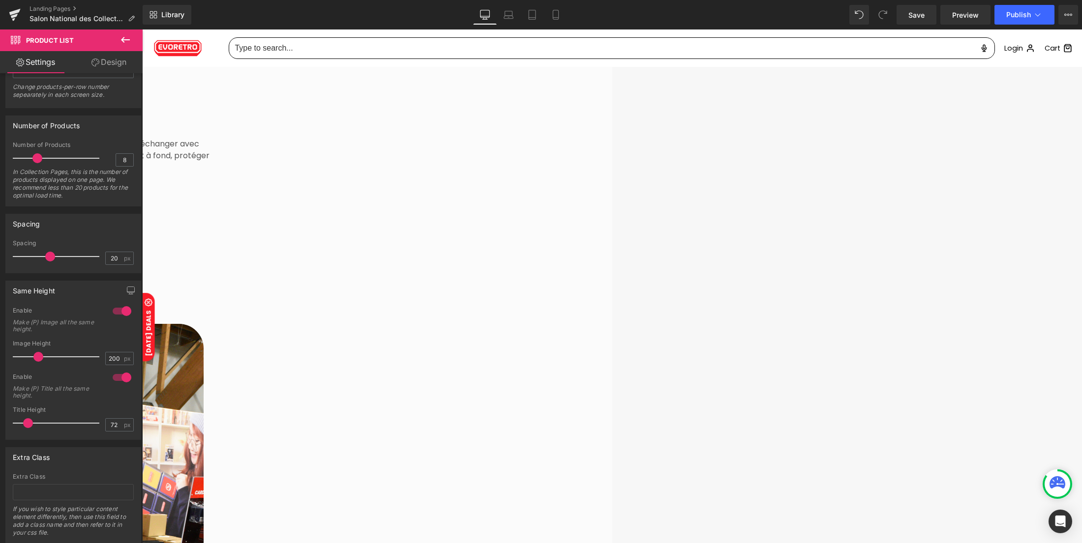
scroll to position [1522, 0]
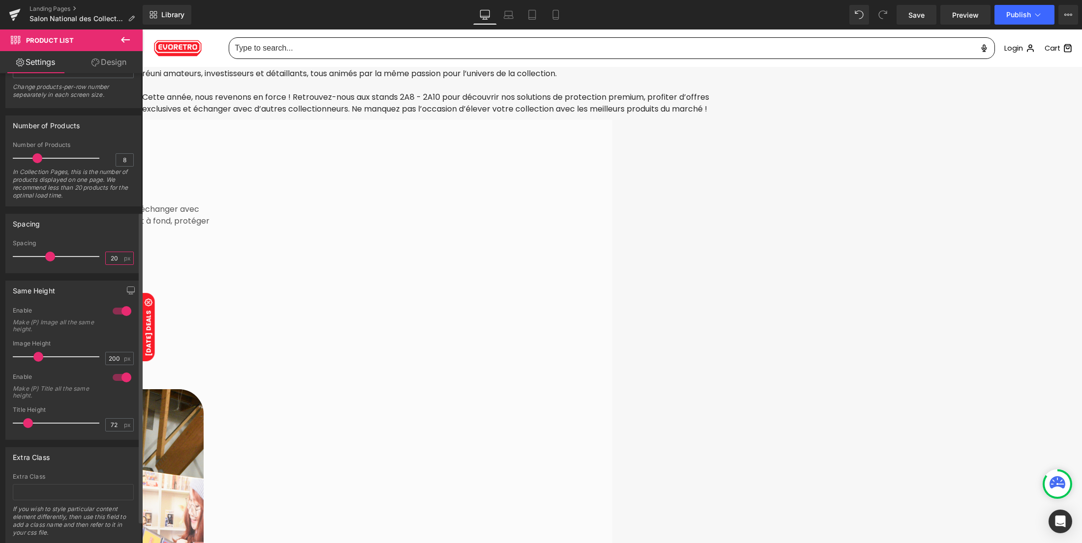
click at [110, 256] on input "20" at bounding box center [114, 258] width 17 height 12
click at [111, 256] on input "20" at bounding box center [114, 258] width 17 height 12
type input "10"
click at [75, 237] on div "Spacing 10px Spacing 10 px" at bounding box center [73, 243] width 136 height 59
type input "6"
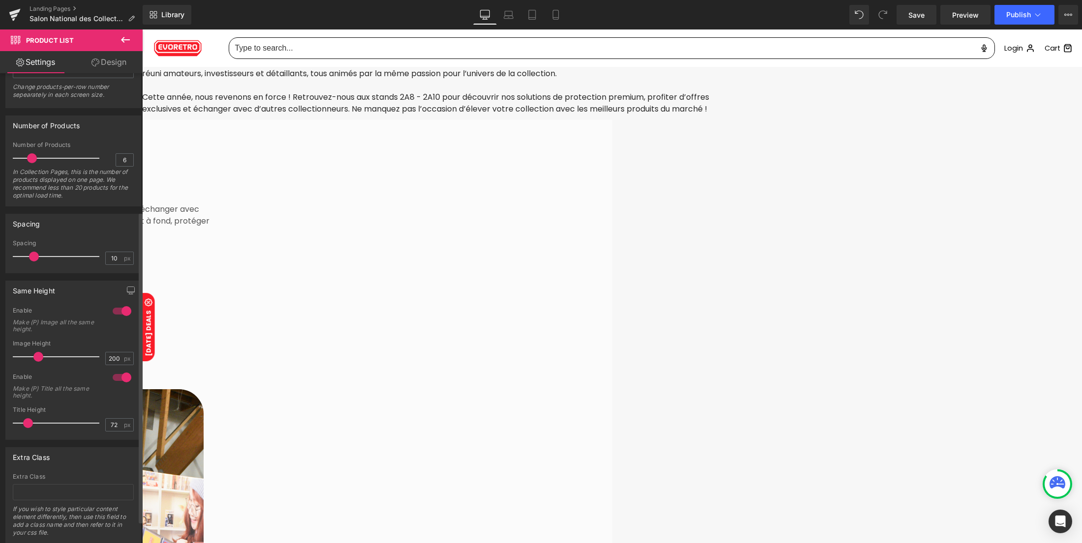
drag, startPoint x: 35, startPoint y: 156, endPoint x: 30, endPoint y: 156, distance: 5.4
click at [30, 156] on span at bounding box center [32, 158] width 10 height 10
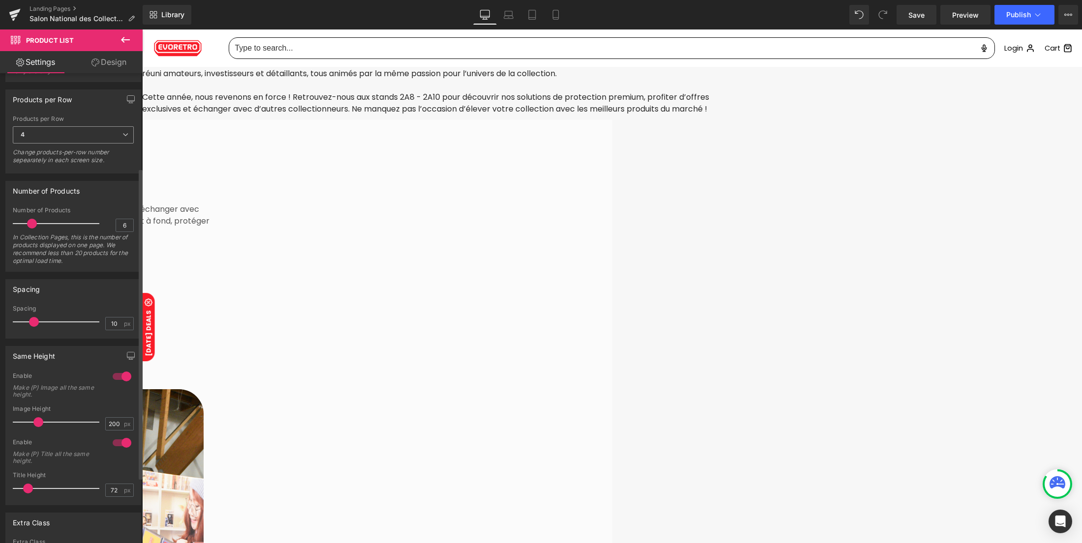
click at [89, 141] on span "4" at bounding box center [73, 134] width 121 height 17
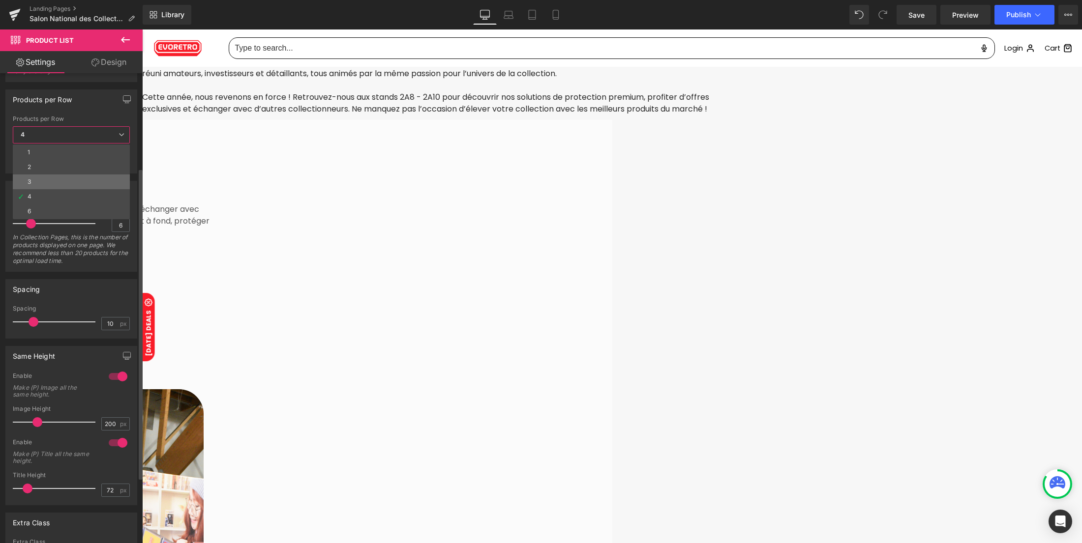
click at [66, 176] on li "3" at bounding box center [71, 182] width 117 height 15
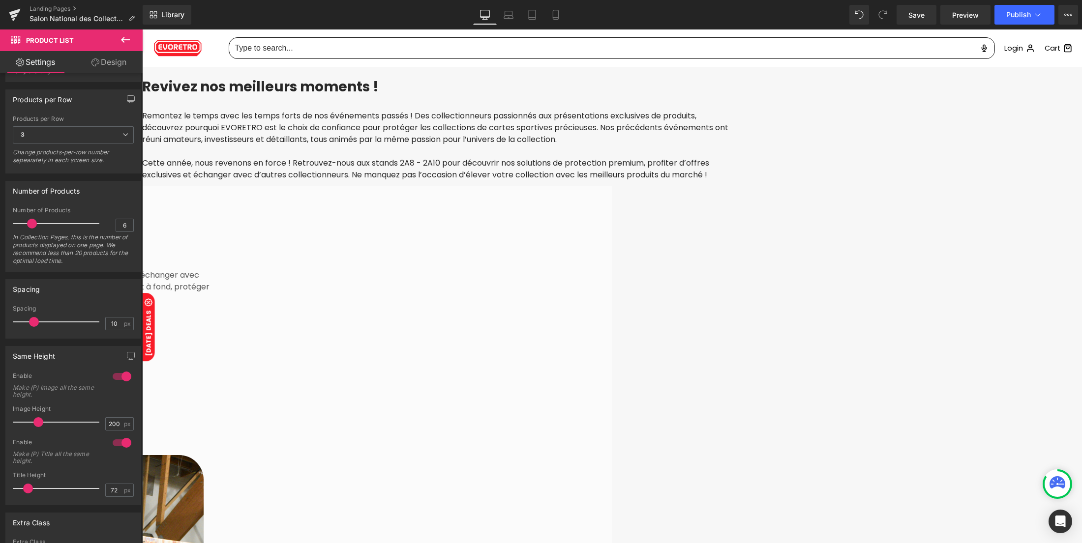
scroll to position [1522, 0]
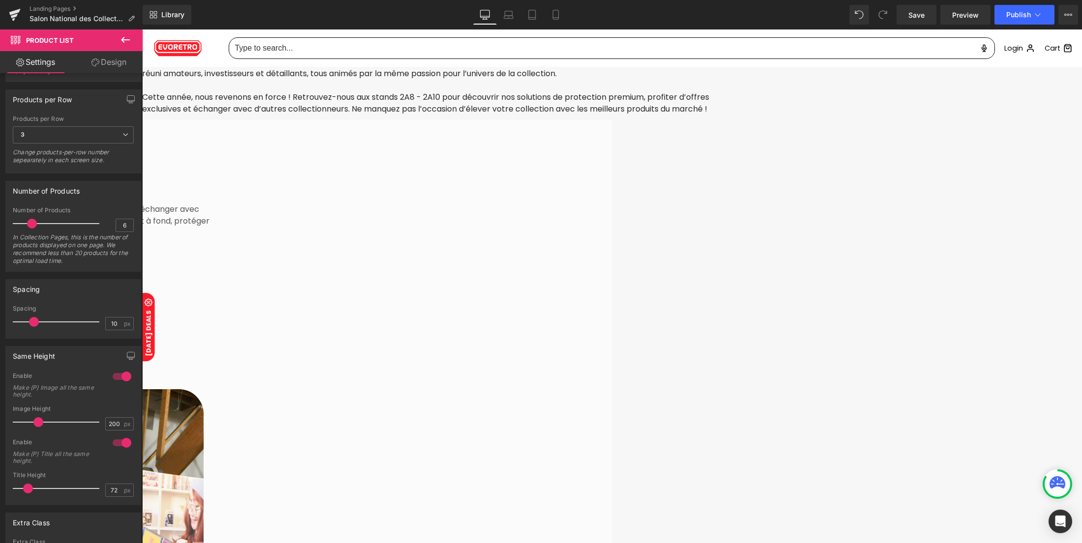
scroll to position [1522, 0]
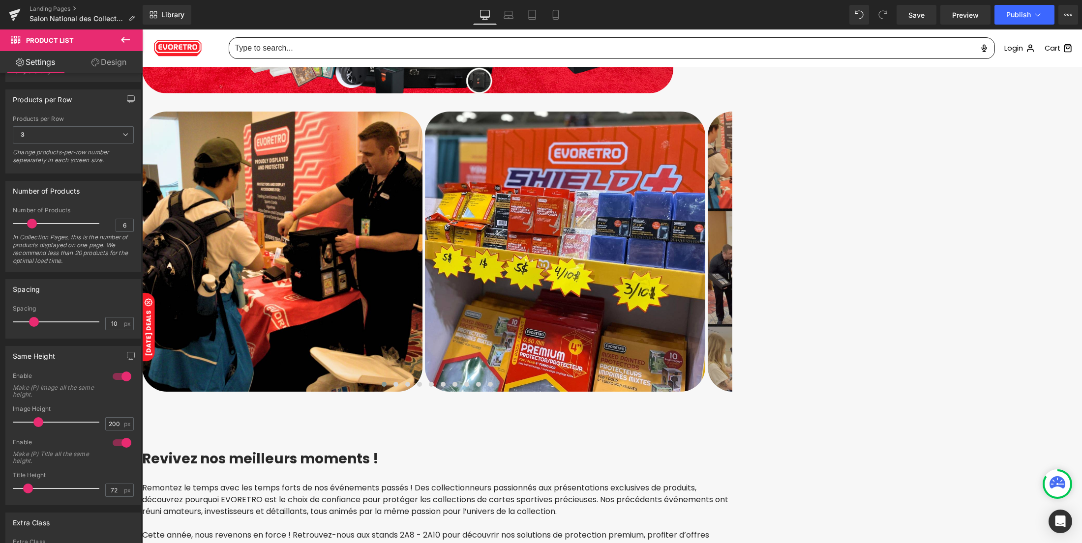
scroll to position [1063, 0]
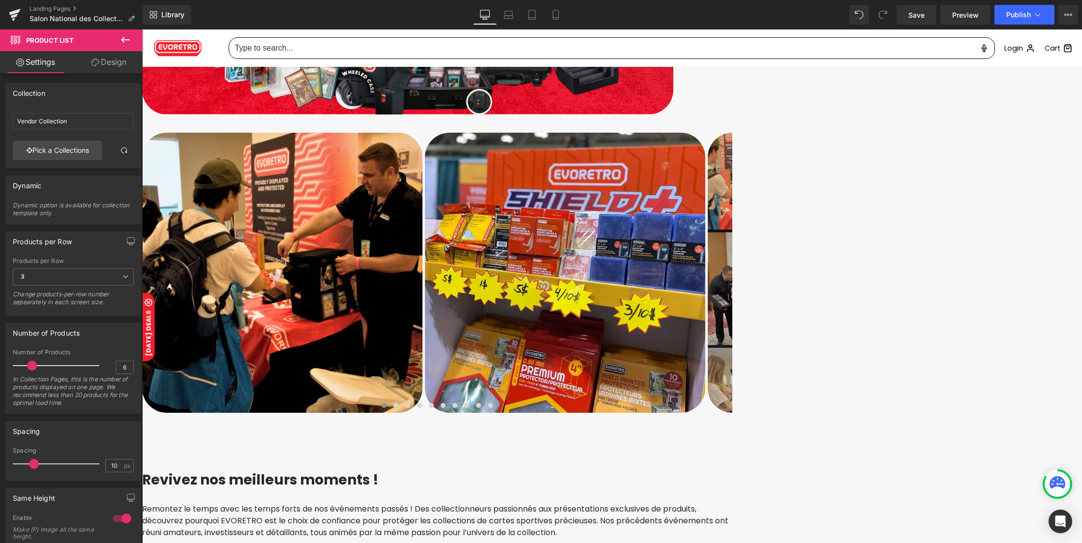
scroll to position [142, 0]
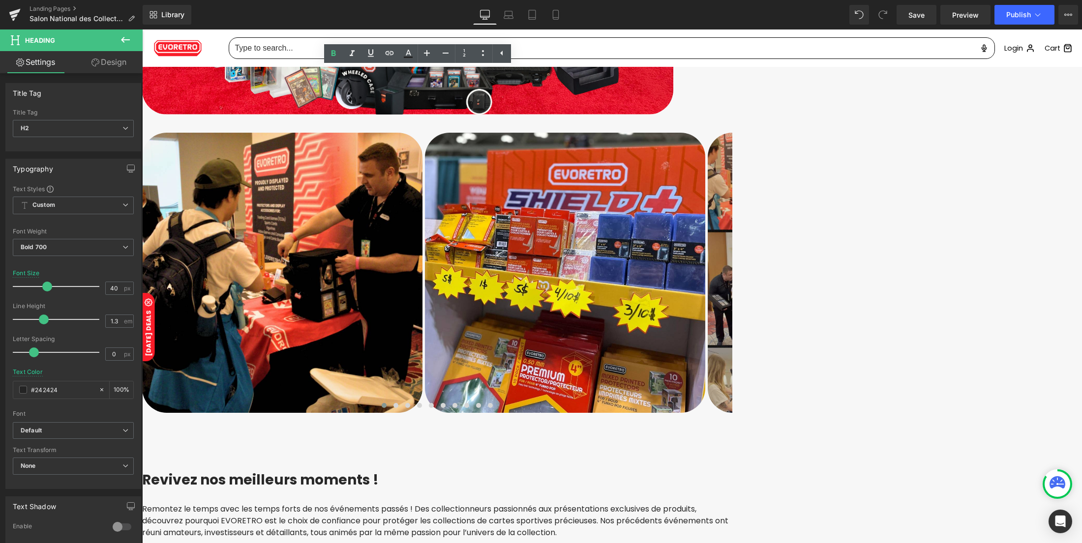
drag, startPoint x: 411, startPoint y: 135, endPoint x: 287, endPoint y: 83, distance: 134.4
paste div "To enrich screen reader interactions, please activate Accessibility in Grammarl…"
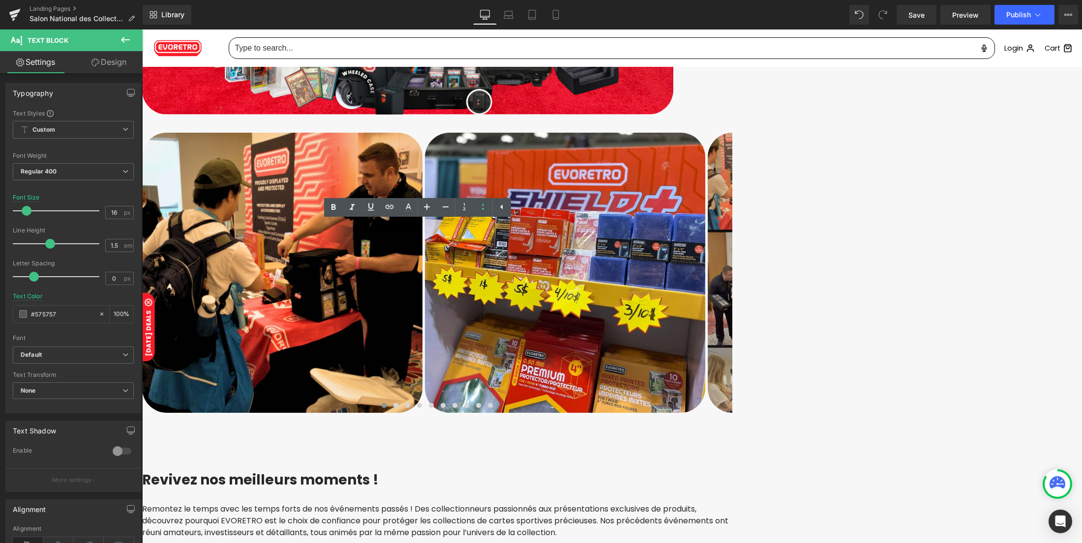
drag, startPoint x: 469, startPoint y: 289, endPoint x: 274, endPoint y: 230, distance: 203.4
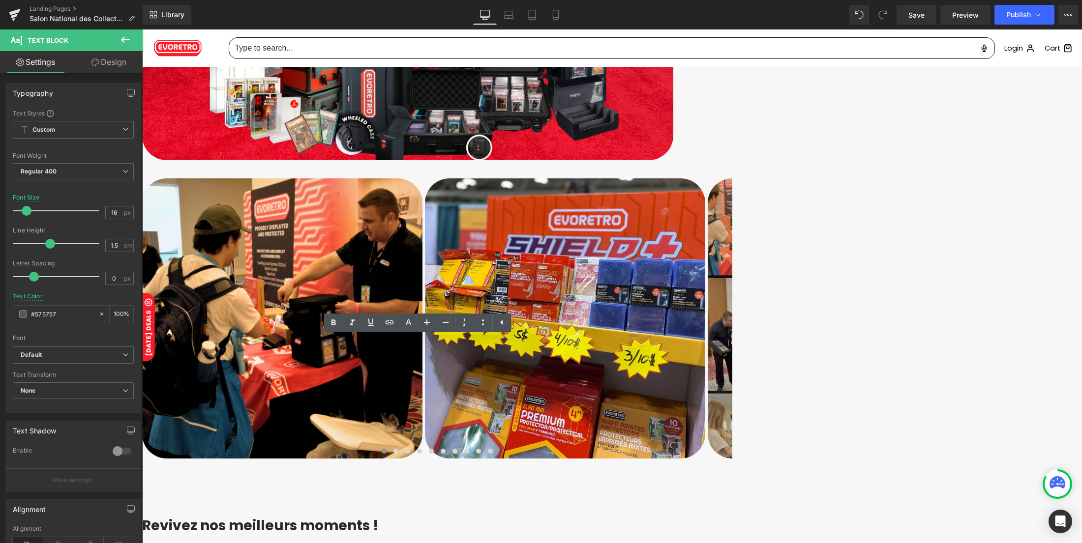
scroll to position [998, 0]
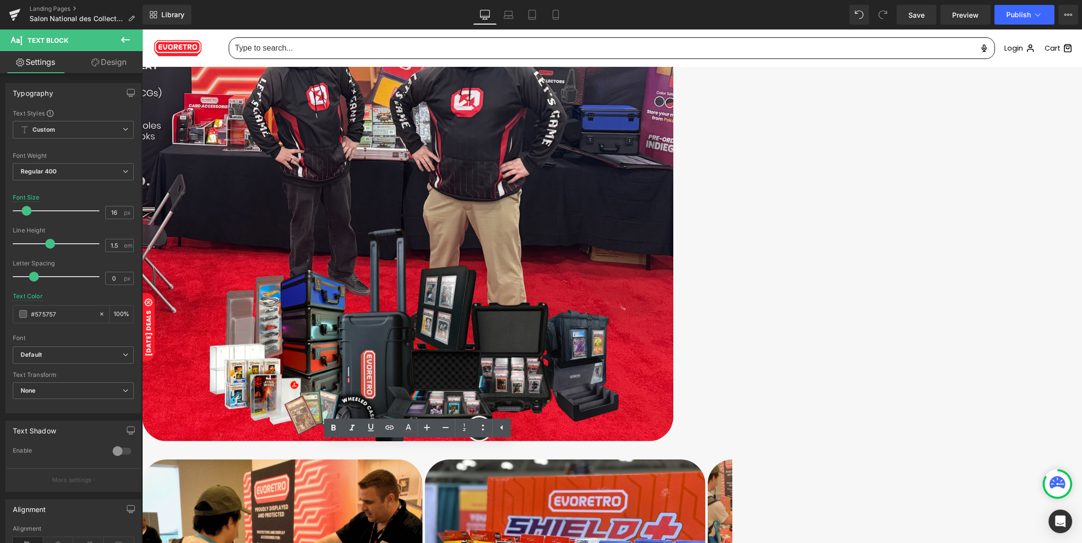
scroll to position [736, 0]
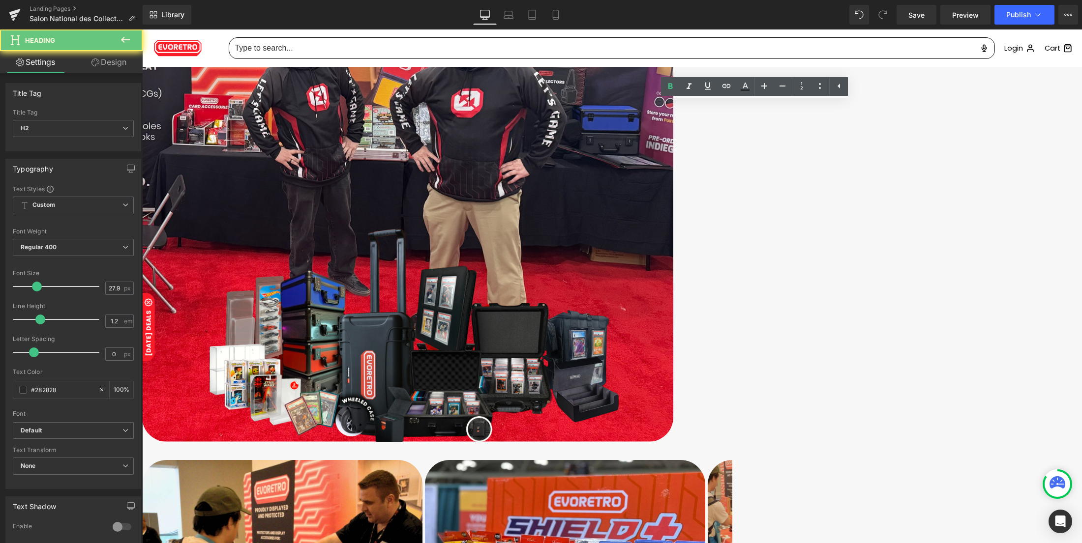
paste div
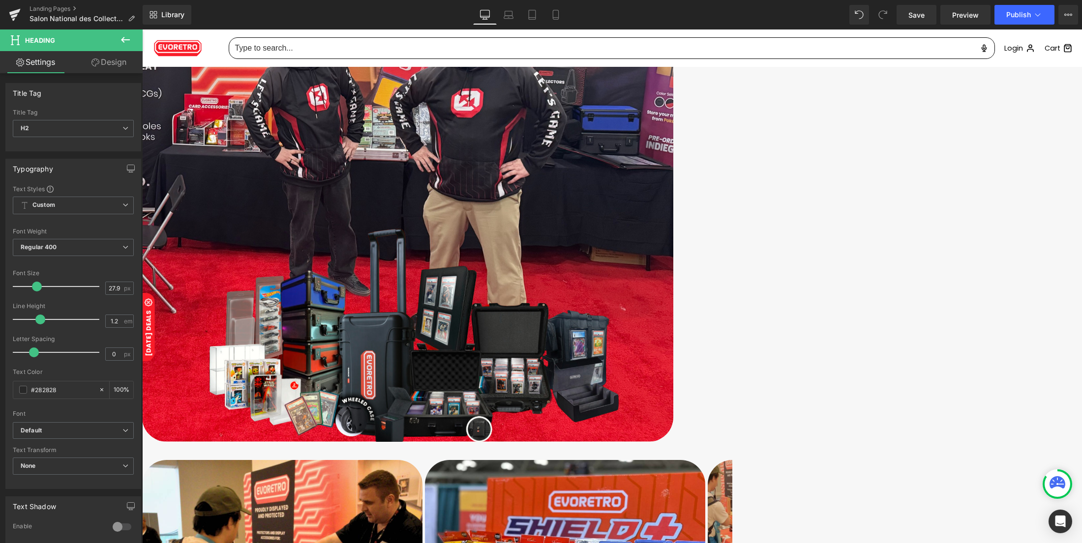
scroll to position [736, 0]
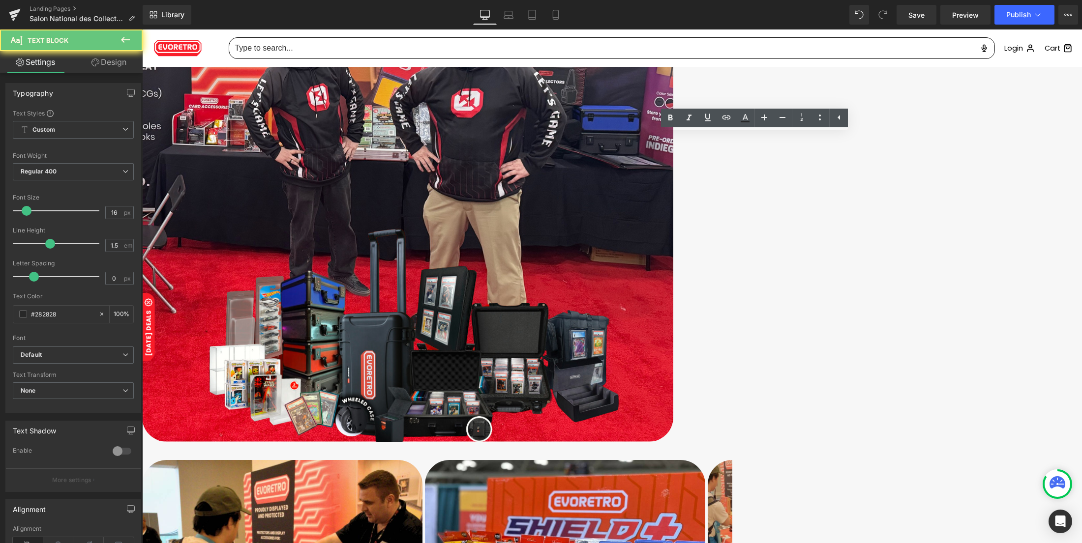
drag, startPoint x: 712, startPoint y: 267, endPoint x: 608, endPoint y: 136, distance: 167.9
paste div "To enrich screen reader interactions, please activate Accessibility in Grammarl…"
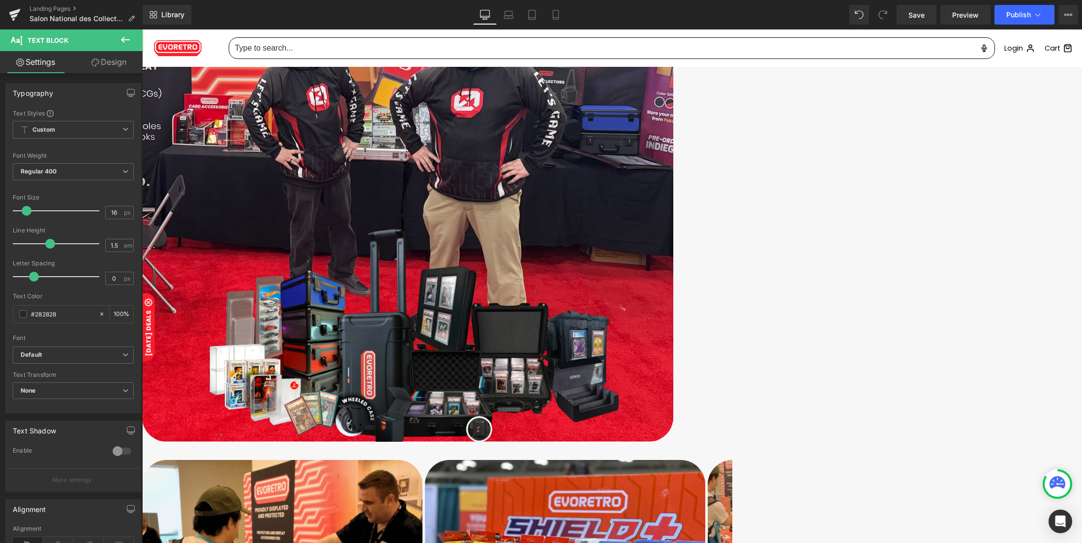
drag, startPoint x: 671, startPoint y: 142, endPoint x: 616, endPoint y: 134, distance: 55.6
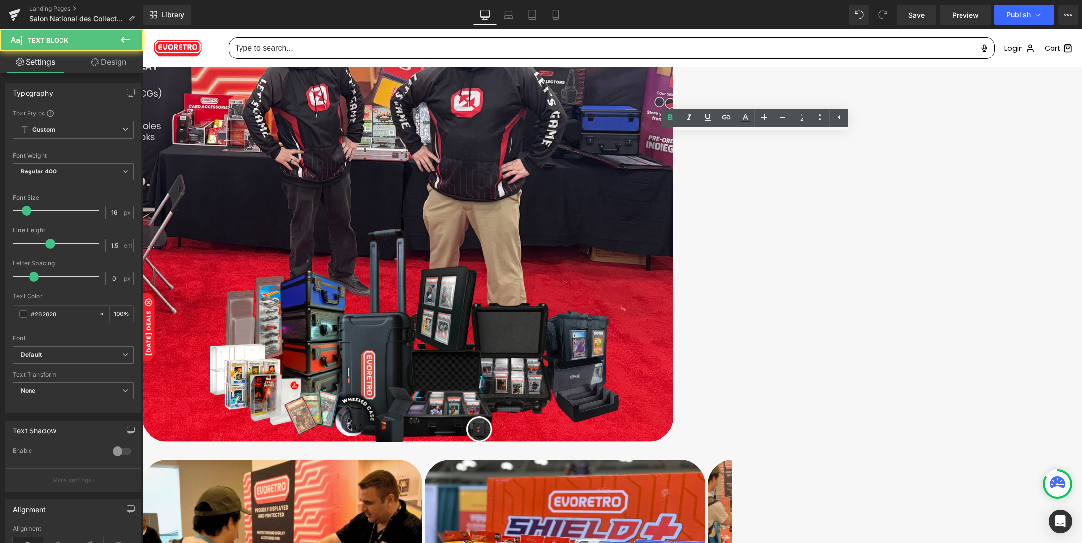
drag, startPoint x: 776, startPoint y: 159, endPoint x: 781, endPoint y: 166, distance: 8.5
drag, startPoint x: 774, startPoint y: 164, endPoint x: 717, endPoint y: 181, distance: 59.7
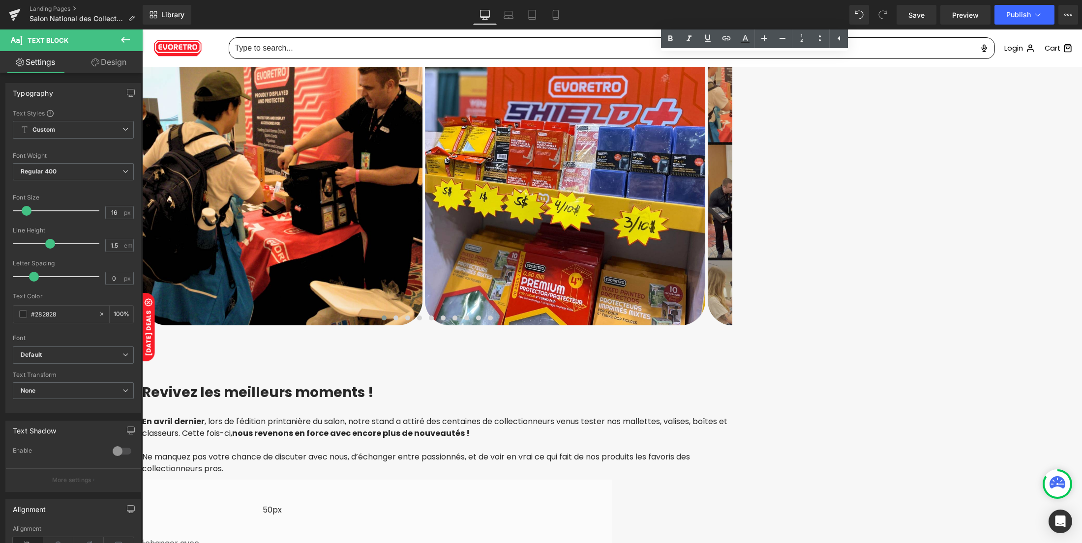
scroll to position [1260, 0]
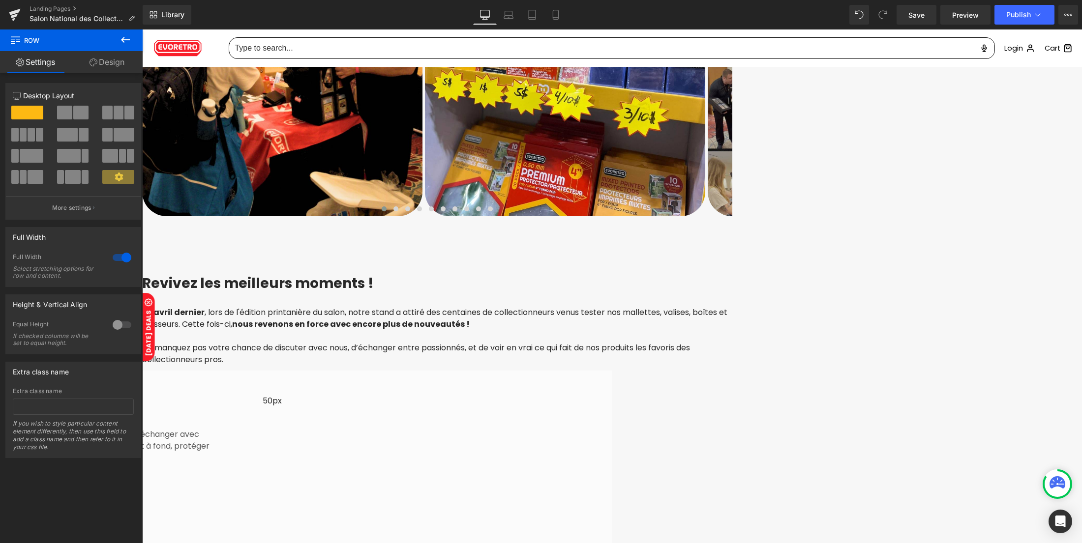
scroll to position [1260, 0]
click at [126, 44] on icon at bounding box center [125, 40] width 12 height 12
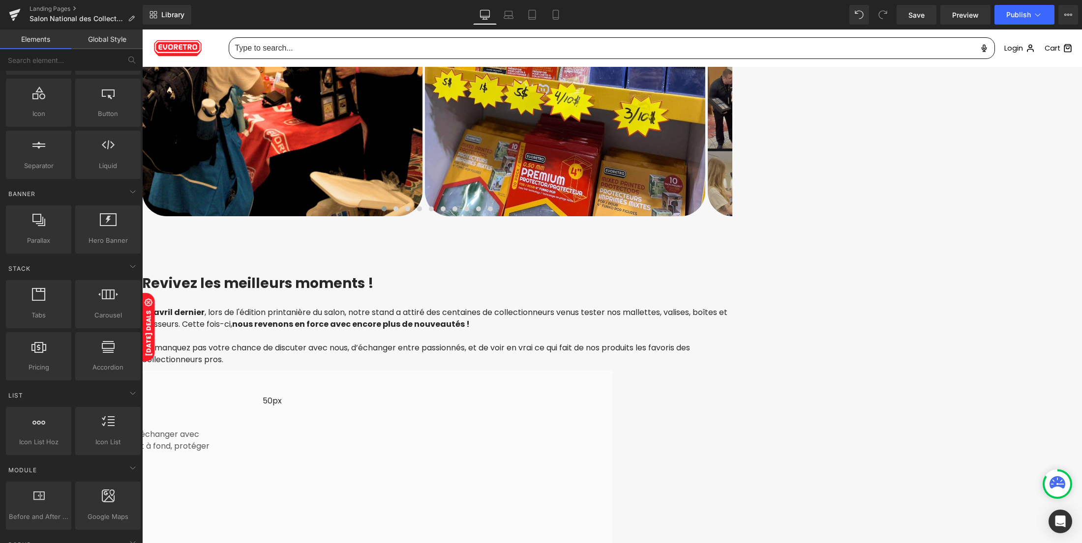
scroll to position [0, 0]
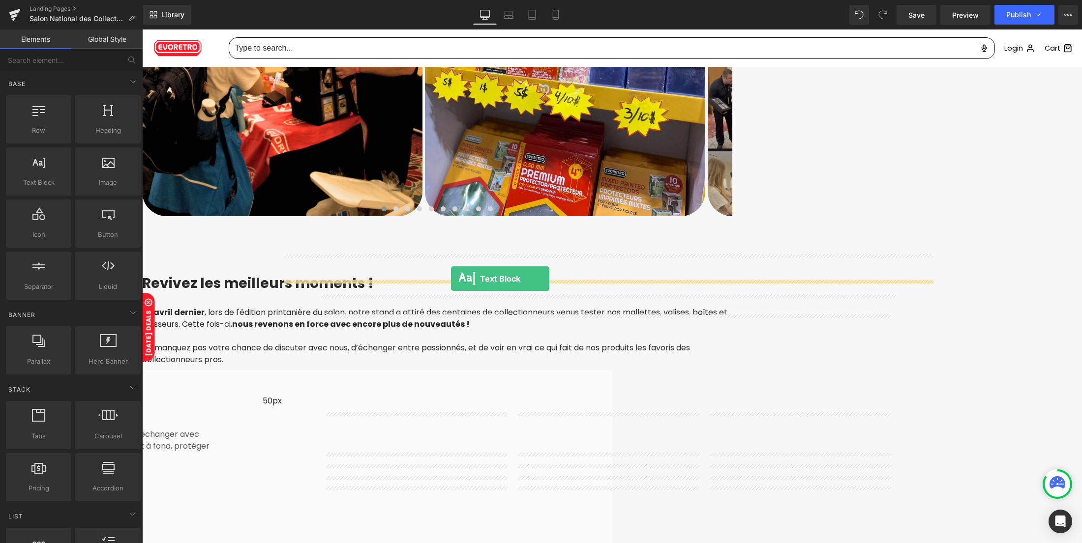
drag, startPoint x: 182, startPoint y: 199, endPoint x: 451, endPoint y: 279, distance: 280.3
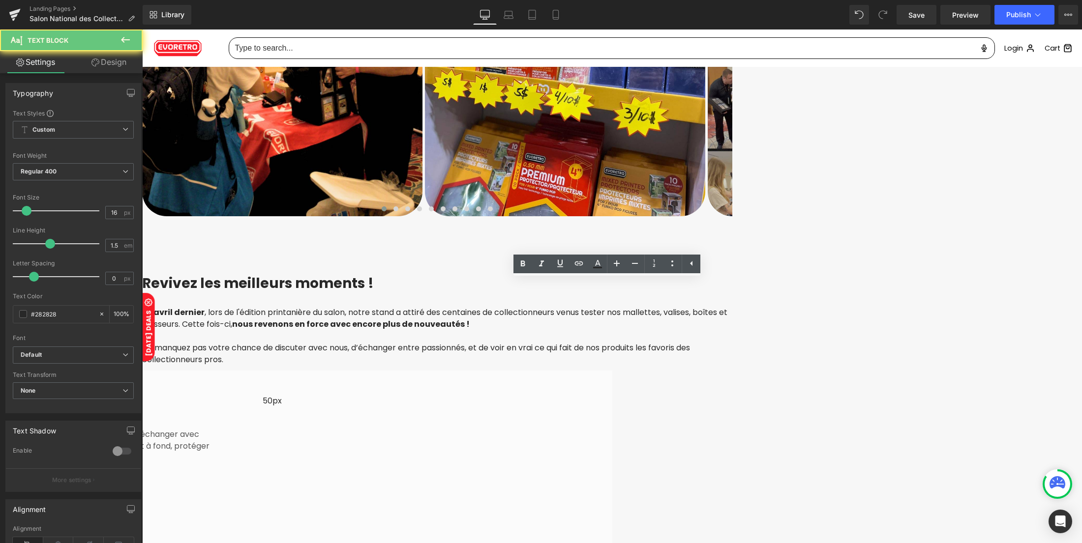
paste div "To enrich screen reader interactions, please activate Accessibility in Grammarl…"
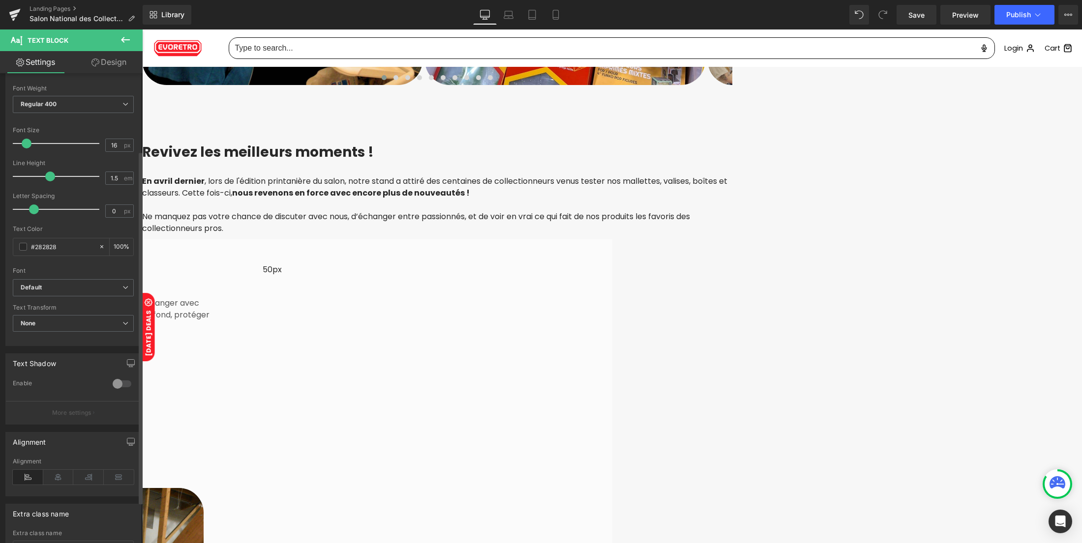
scroll to position [131, 0]
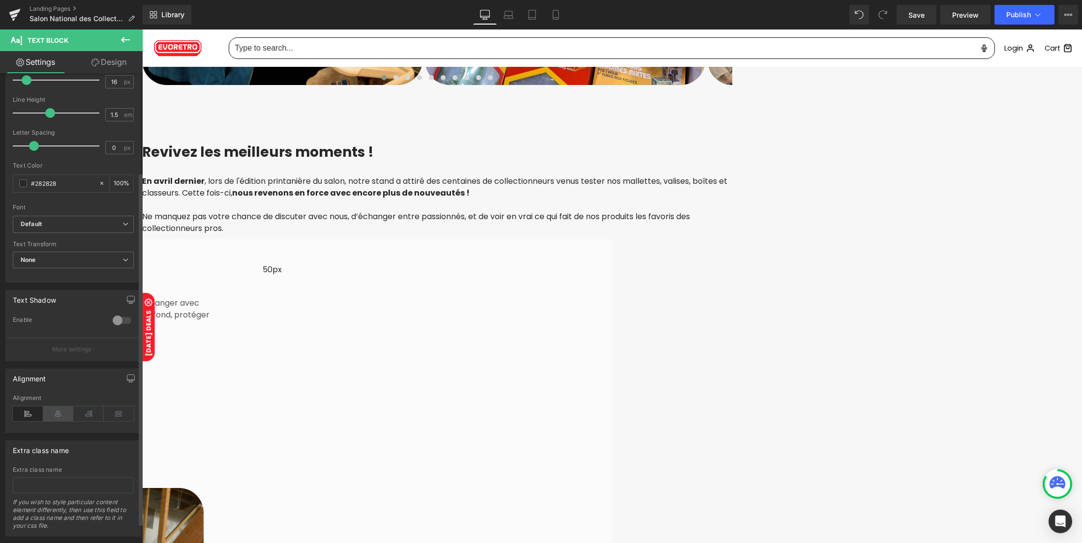
click at [50, 413] on icon at bounding box center [58, 414] width 30 height 15
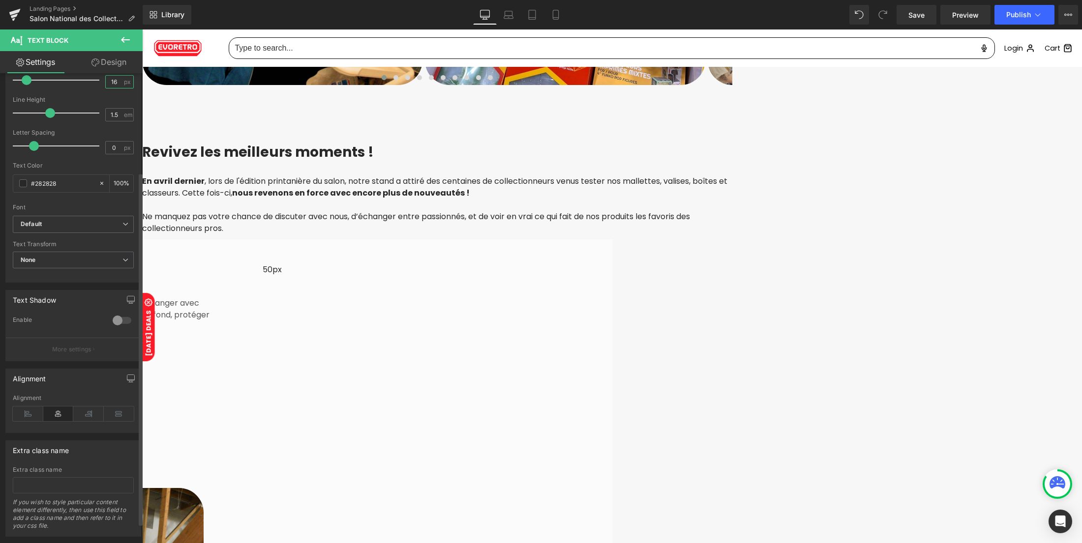
click at [106, 87] on input "16" at bounding box center [114, 82] width 17 height 12
type input "6"
type input "20"
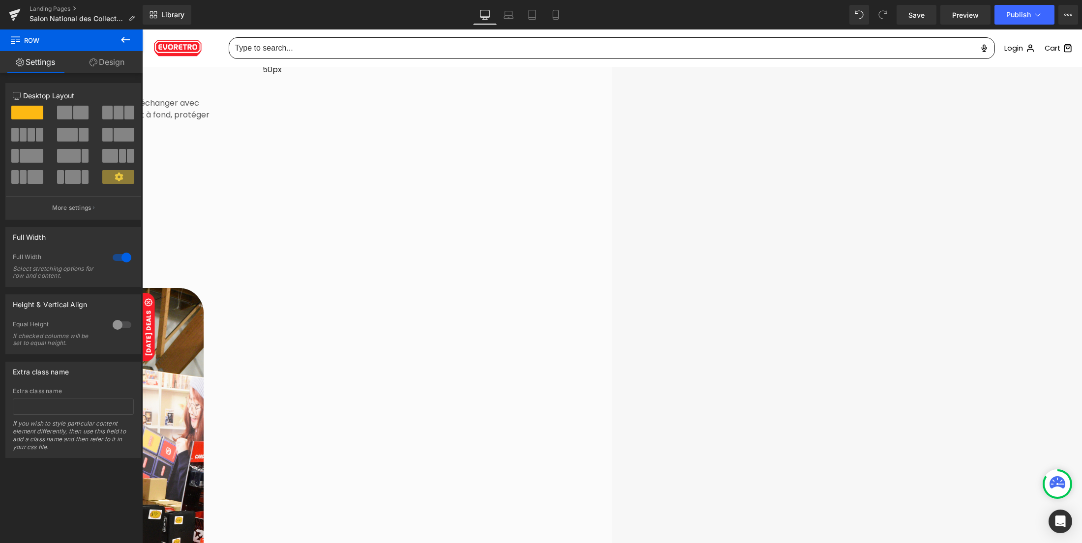
scroll to position [1588, 0]
click at [916, 2] on div "Library Desktop Desktop Laptop Tablet Mobile Save Preview Publish Scheduled Vie…" at bounding box center [612, 14] width 939 height 29
click at [915, 10] on span "Save" at bounding box center [916, 15] width 16 height 10
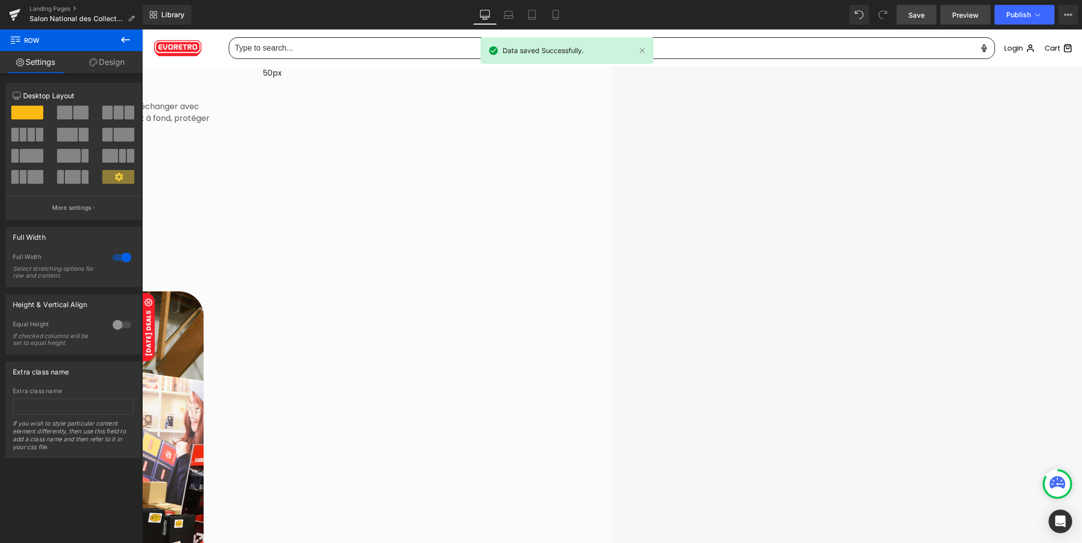
click at [952, 18] on link "Preview" at bounding box center [965, 15] width 50 height 20
click at [911, 18] on span "Save" at bounding box center [916, 15] width 16 height 10
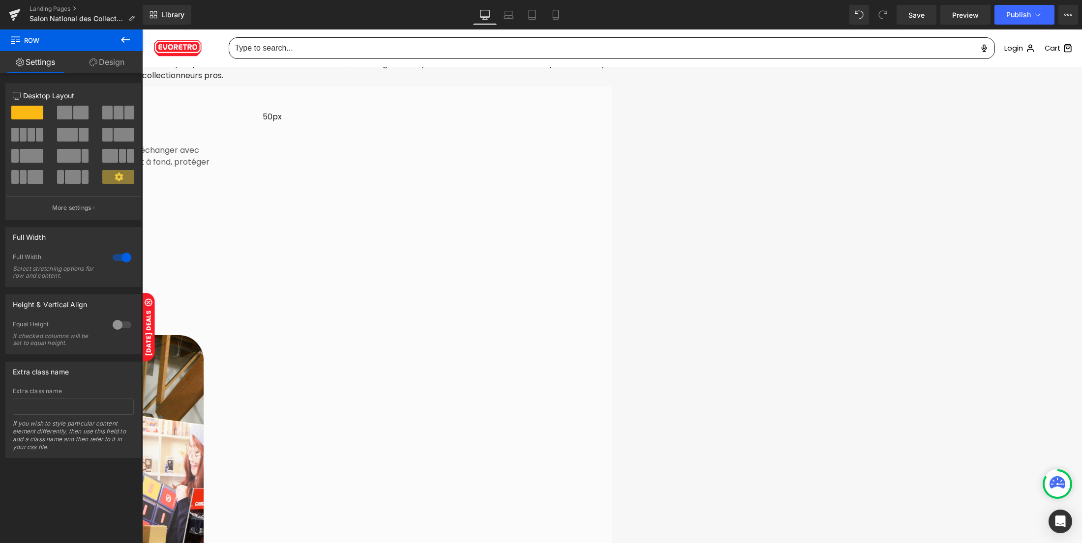
scroll to position [1522, 0]
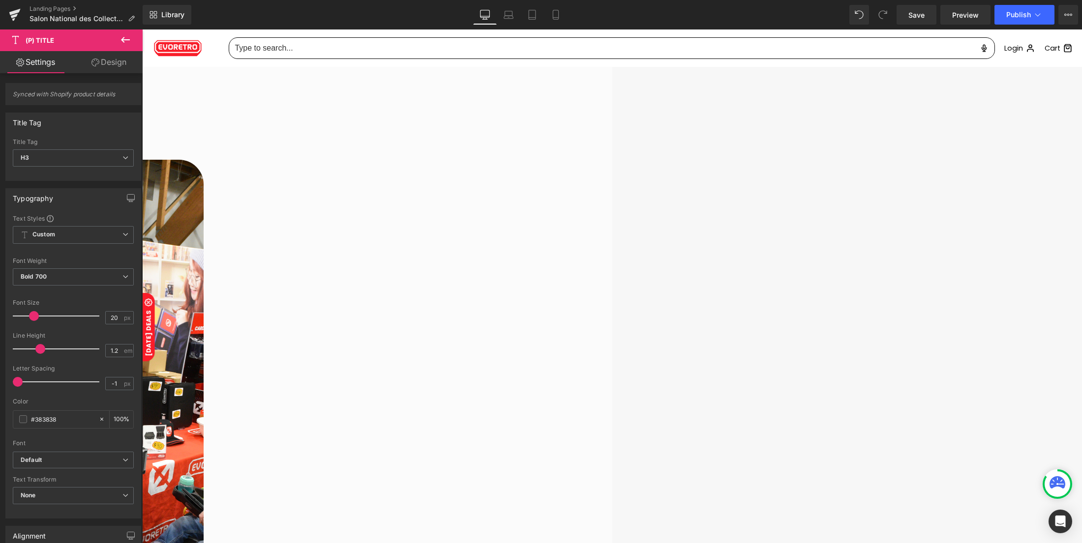
scroll to position [1719, 0]
